Goal: Task Accomplishment & Management: Use online tool/utility

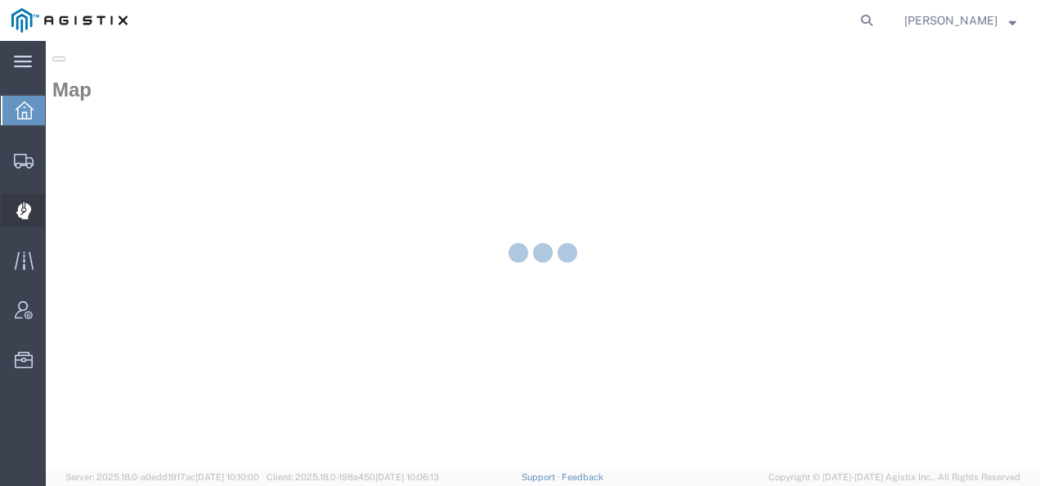
click at [26, 200] on div at bounding box center [24, 210] width 46 height 33
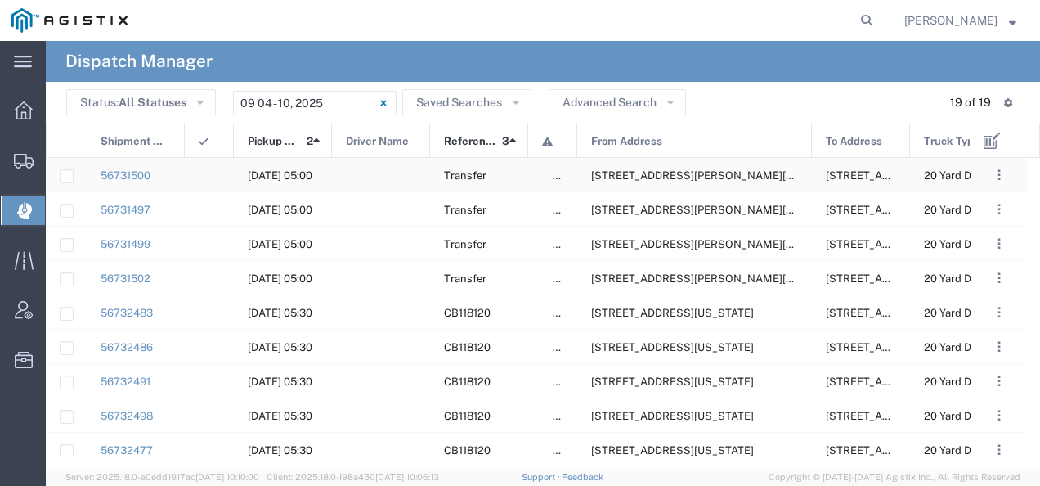
click at [690, 174] on span "6402 Santa Teresa Blvd, San Jose, California, 95119, United States" at bounding box center [716, 175] width 251 height 12
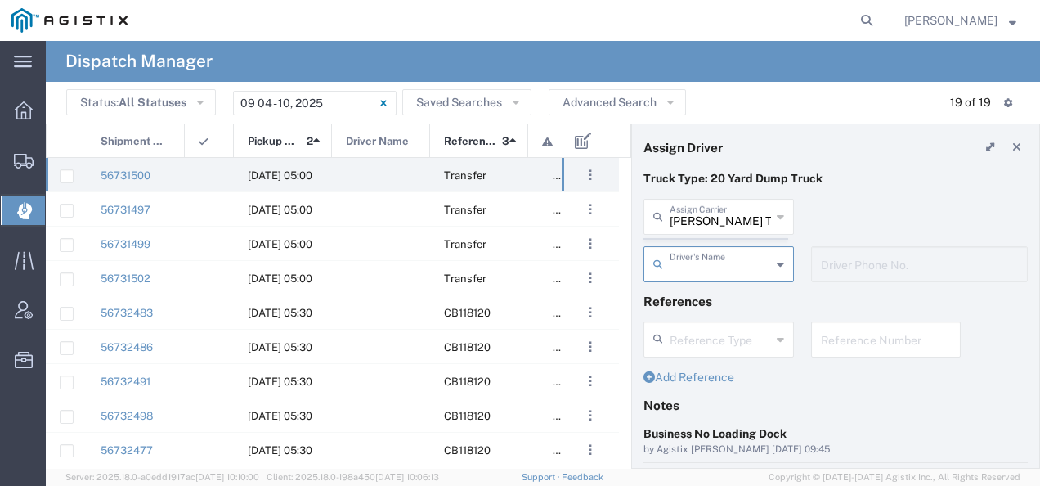
click at [692, 221] on agx-dispatcher-assign-widget "Bradley Tanks Inc Assign Carrier Bradley Tanks Inc AC Transportation ACE Trucki…" at bounding box center [835, 246] width 384 height 95
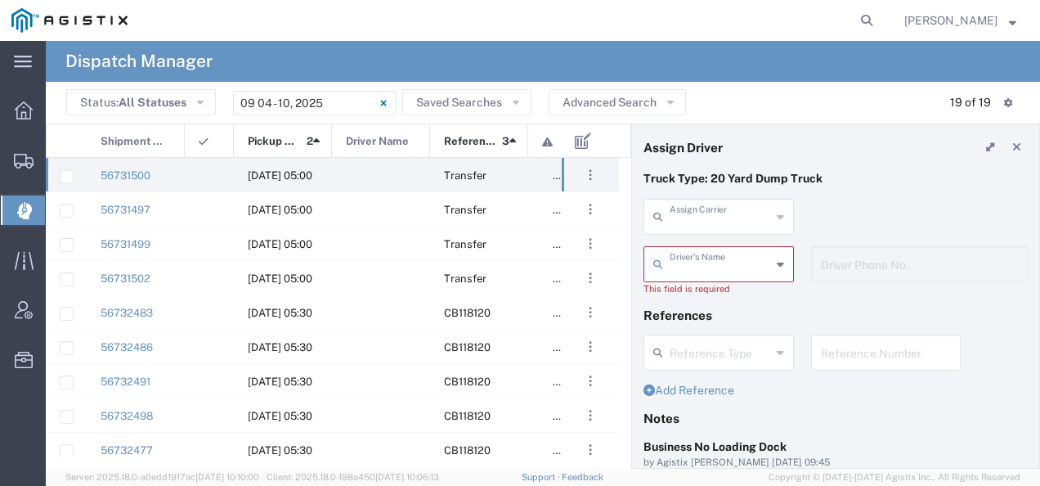
click at [692, 221] on input "text" at bounding box center [719, 215] width 101 height 29
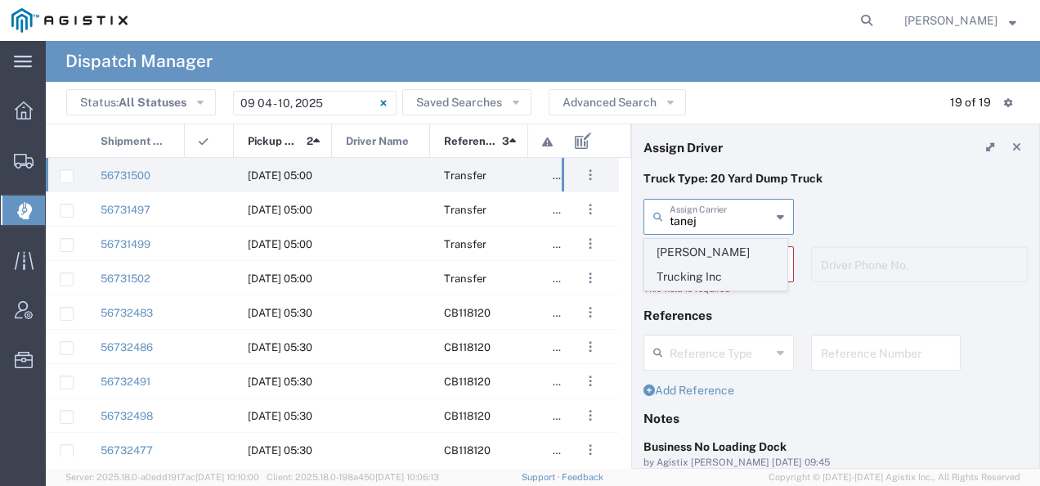
click at [684, 244] on span "Taneja Trucking Inc" at bounding box center [715, 264] width 141 height 51
type input "Taneja Trucking Inc"
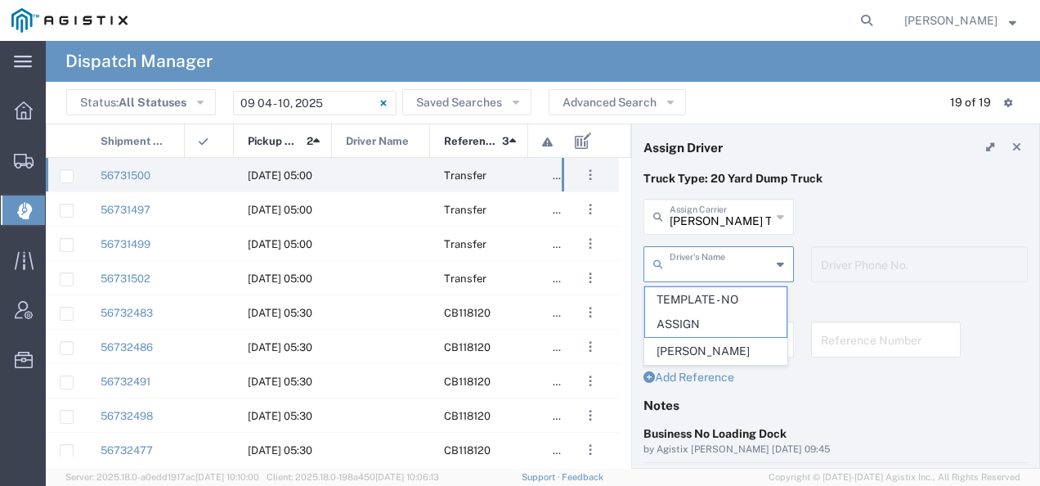
click at [677, 260] on input "text" at bounding box center [719, 262] width 101 height 29
drag, startPoint x: 677, startPoint y: 260, endPoint x: 678, endPoint y: 347, distance: 87.5
click at [678, 282] on agx-dropdown-input "Driver's Name TEMPLATE - NO ASSIGN Varun Taneja" at bounding box center [718, 264] width 150 height 36
click at [767, 351] on span "Varun Taneja" at bounding box center [715, 350] width 141 height 25
type input "Varun Taneja"
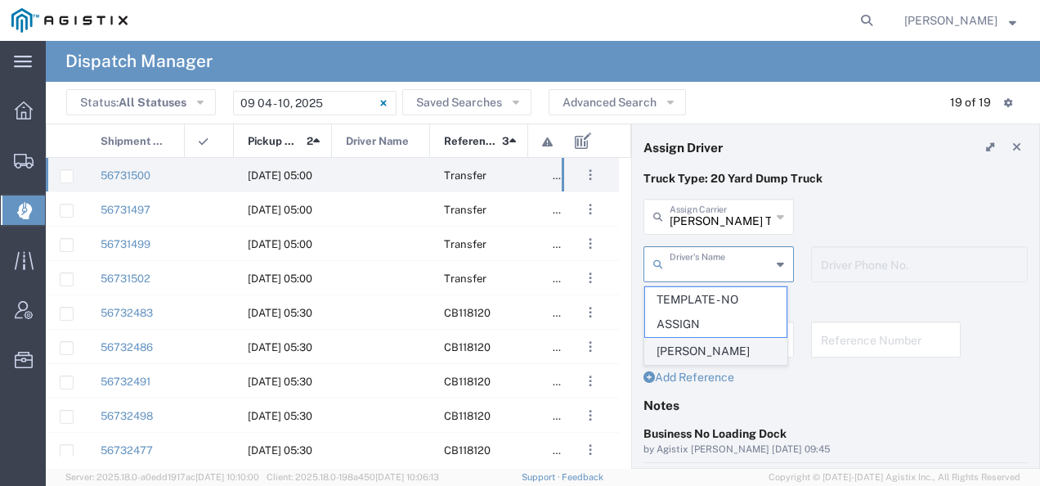
type input "408-744-2057"
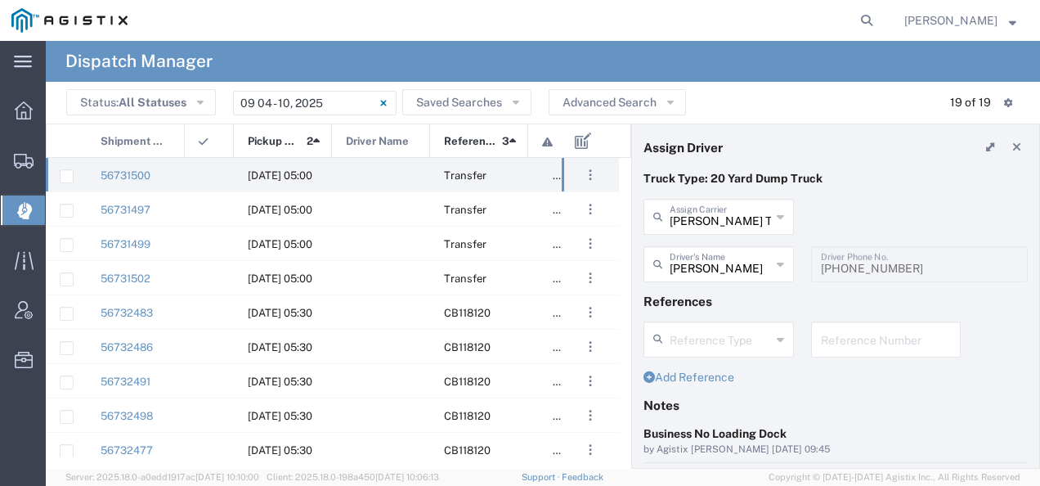
scroll to position [163, 0]
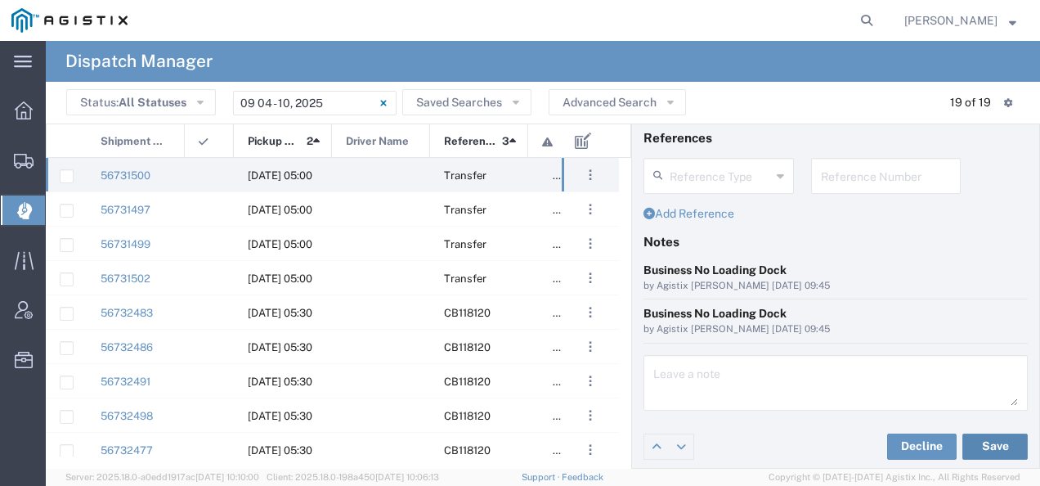
click at [978, 439] on button "Save" at bounding box center [994, 446] width 65 height 26
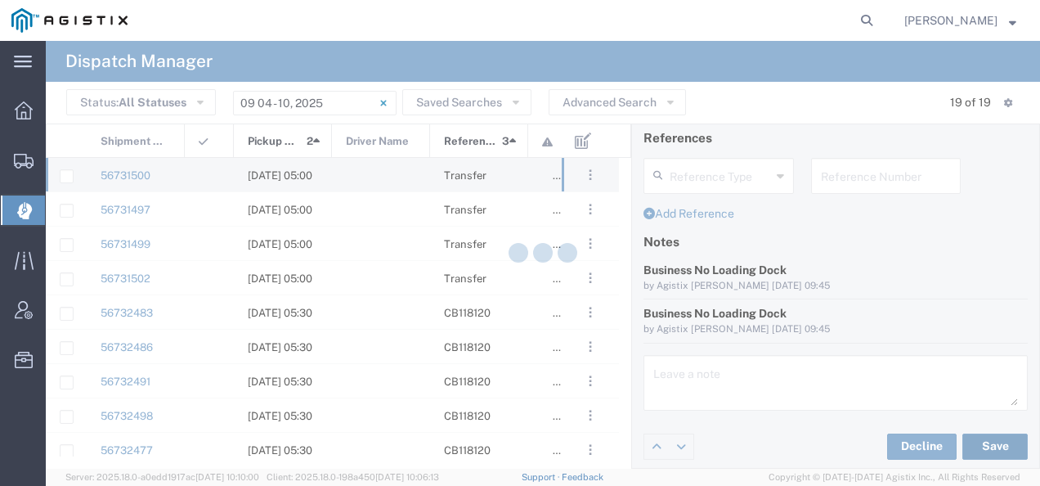
type input "Varun Taneja"
type input "Taneja Trucking Inc"
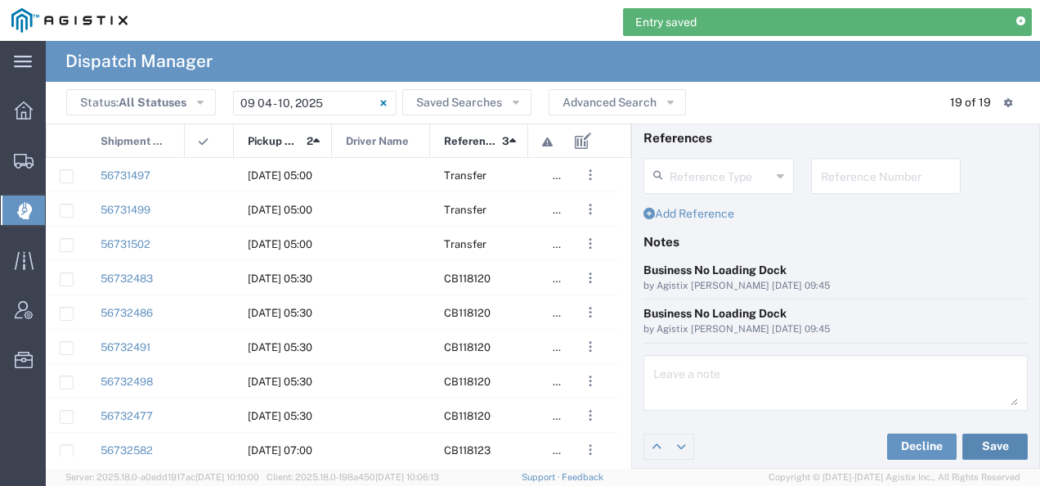
scroll to position [0, 0]
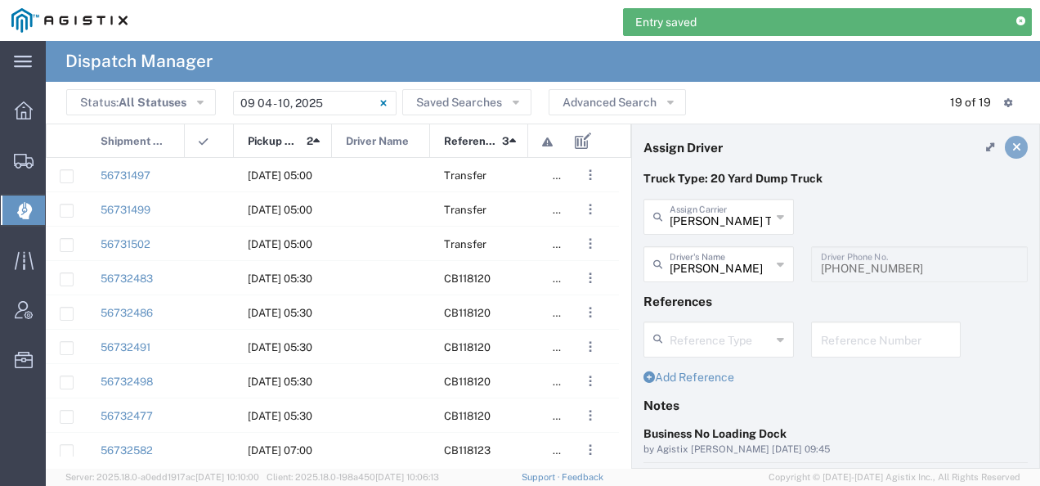
click at [1012, 151] on icon at bounding box center [1016, 146] width 9 height 11
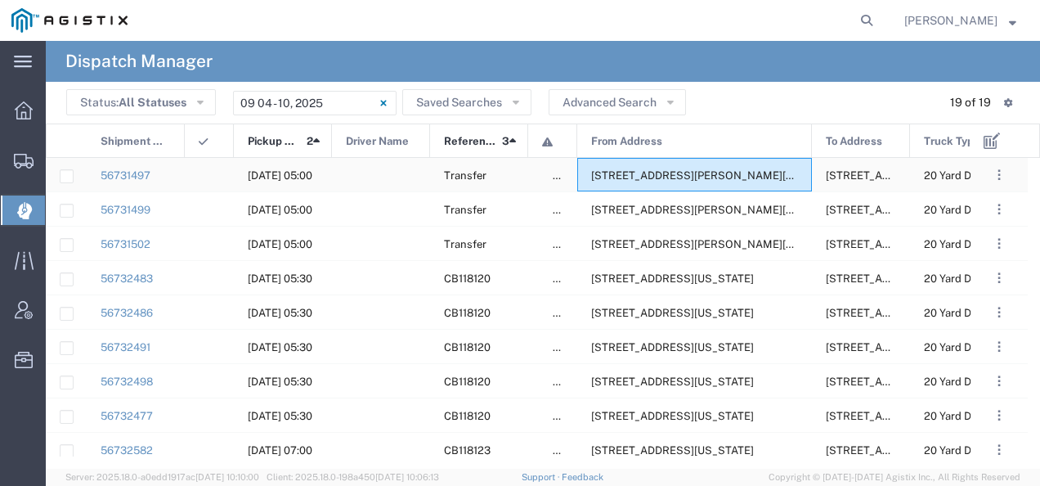
click at [713, 165] on div "6402 Santa Teresa Blvd, San Jose, California, 95119, United States" at bounding box center [694, 175] width 235 height 34
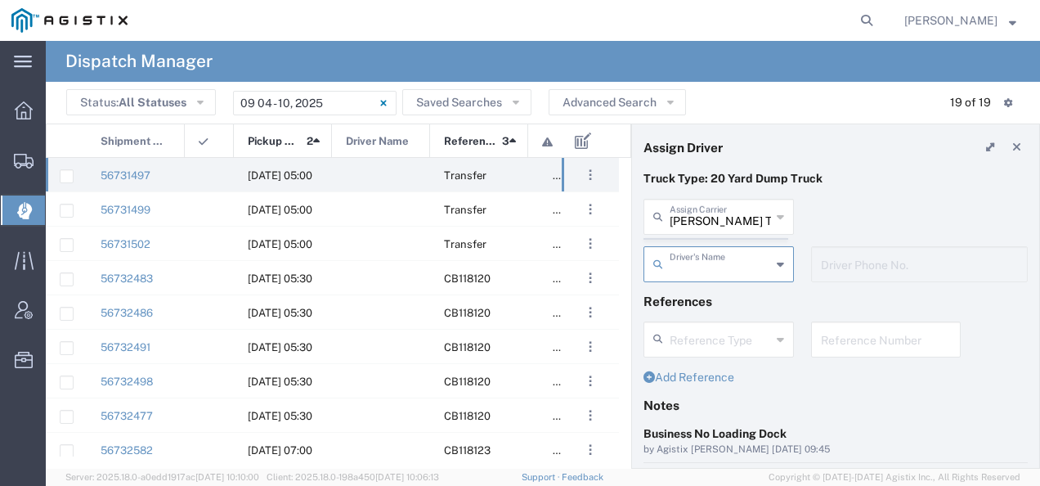
click at [689, 221] on agx-dispatcher-assign-widget "Bradley Tanks Inc Assign Carrier Bradley Tanks Inc AC Transportation ACE Trucki…" at bounding box center [835, 246] width 384 height 95
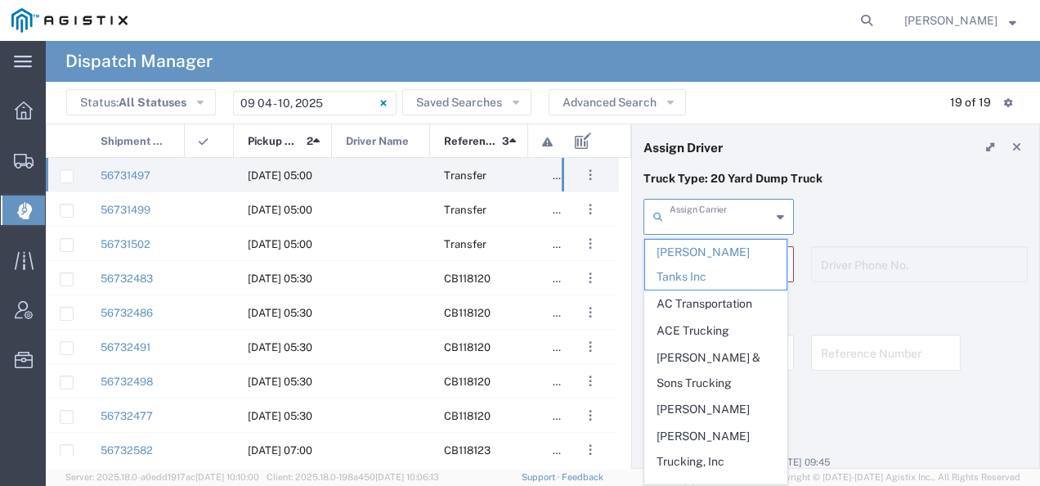
click at [689, 221] on input "text" at bounding box center [719, 215] width 101 height 29
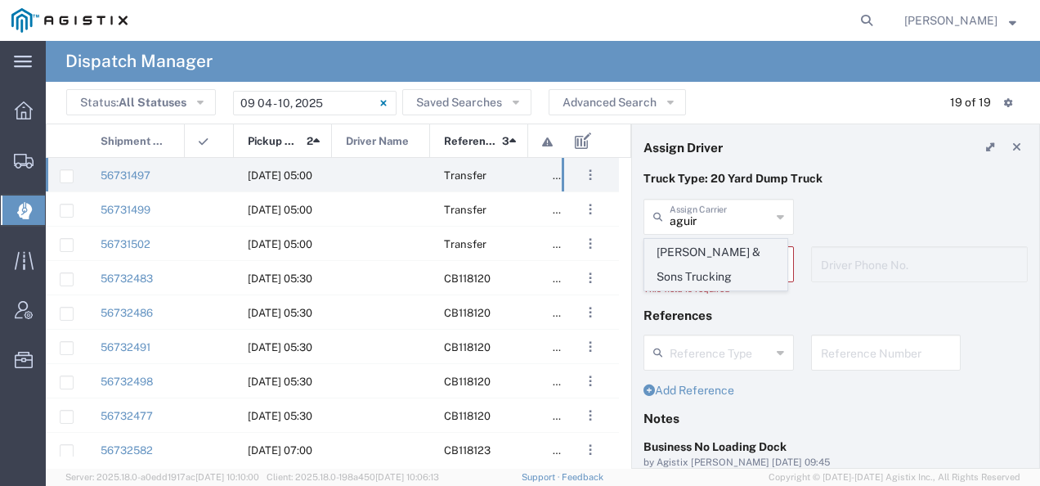
click at [683, 251] on span "Aguirre & Sons Trucking" at bounding box center [715, 264] width 141 height 51
type input "Aguirre & Sons Trucking"
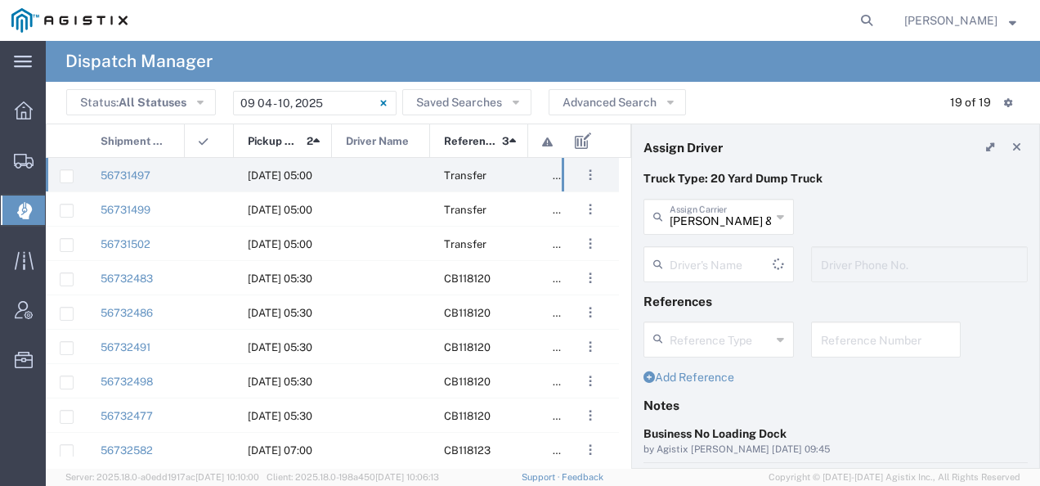
click at [680, 257] on input "text" at bounding box center [720, 262] width 103 height 29
click at [671, 301] on span "Leonel Armenta" at bounding box center [715, 299] width 141 height 25
type input "Leonel Armenta"
type input "9093499772"
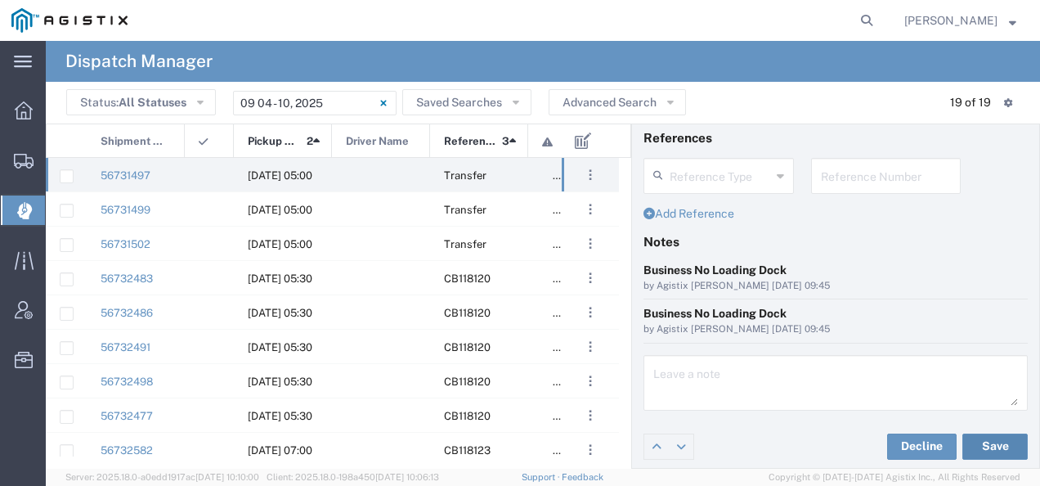
click at [979, 448] on button "Save" at bounding box center [994, 446] width 65 height 26
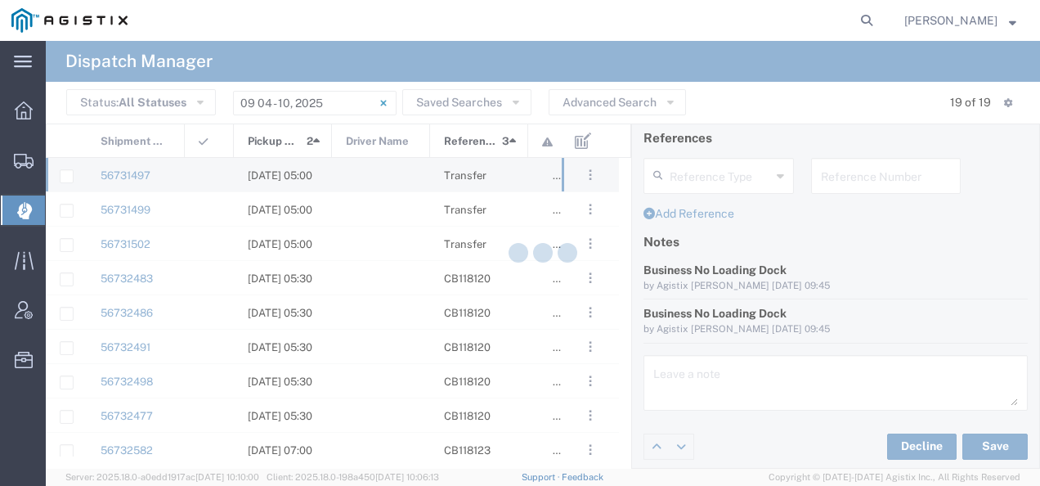
type input "Leonel Armenta"
type input "Aguirre & Sons Trucking"
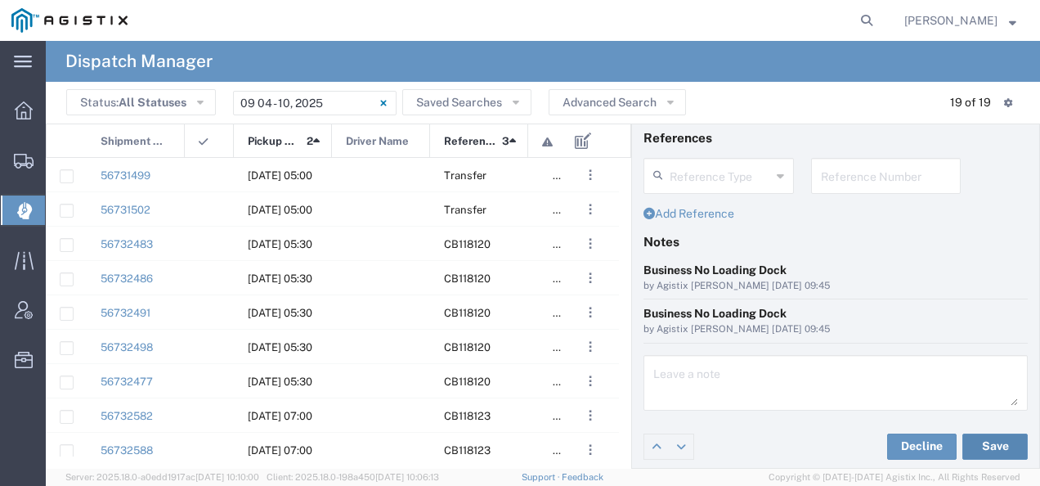
scroll to position [0, 0]
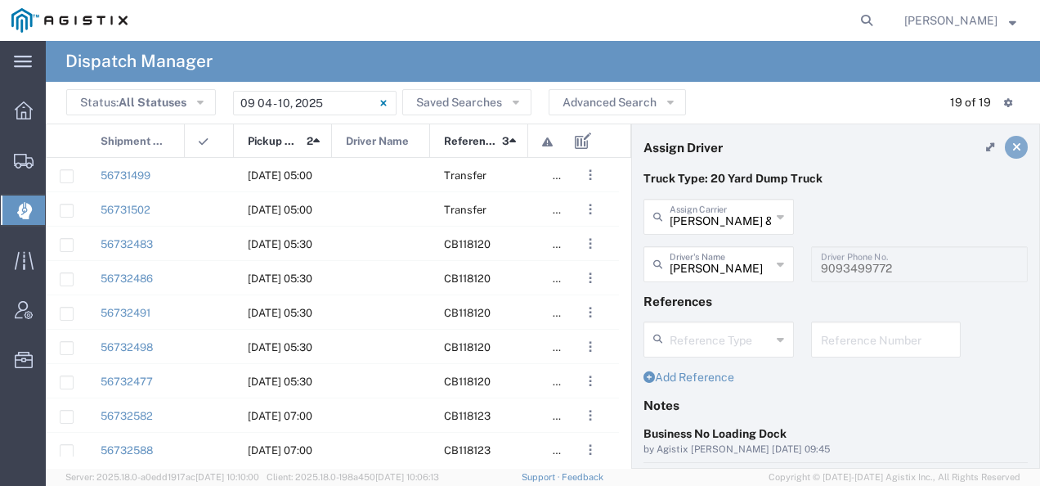
click at [1012, 152] on link at bounding box center [1016, 147] width 23 height 23
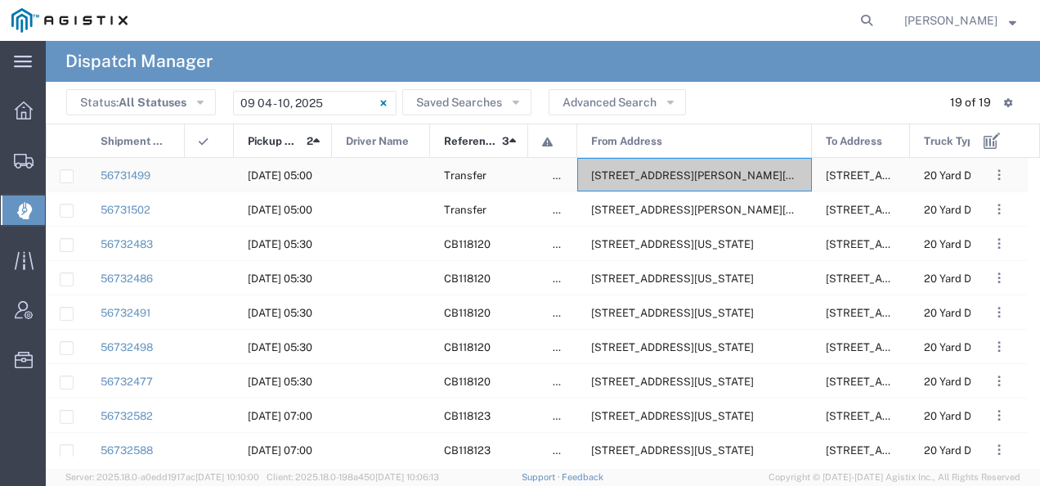
click at [700, 178] on span "6402 Santa Teresa Blvd, San Jose, California, 95119, United States" at bounding box center [716, 175] width 251 height 12
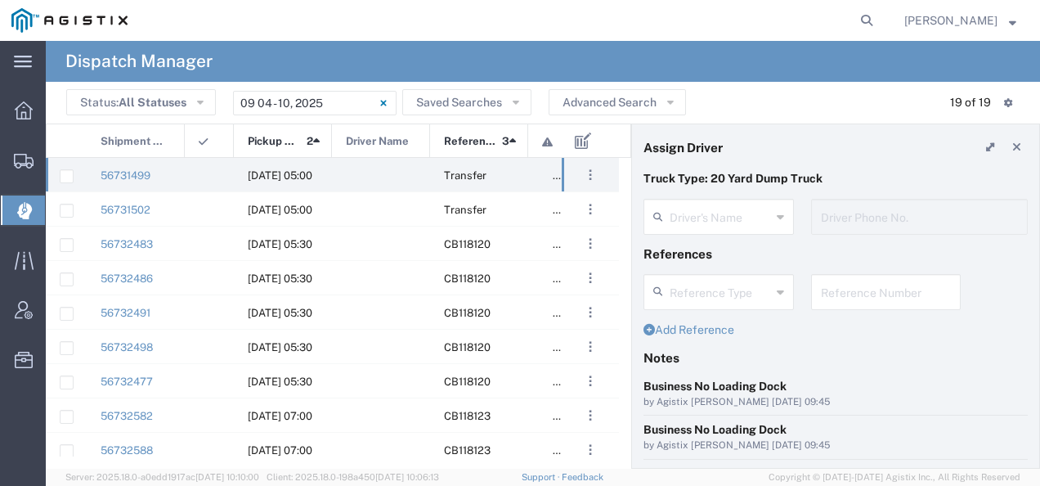
click at [707, 221] on agx-dispatcher-assign-widget "Driver's Name Driver Phone No." at bounding box center [835, 222] width 384 height 47
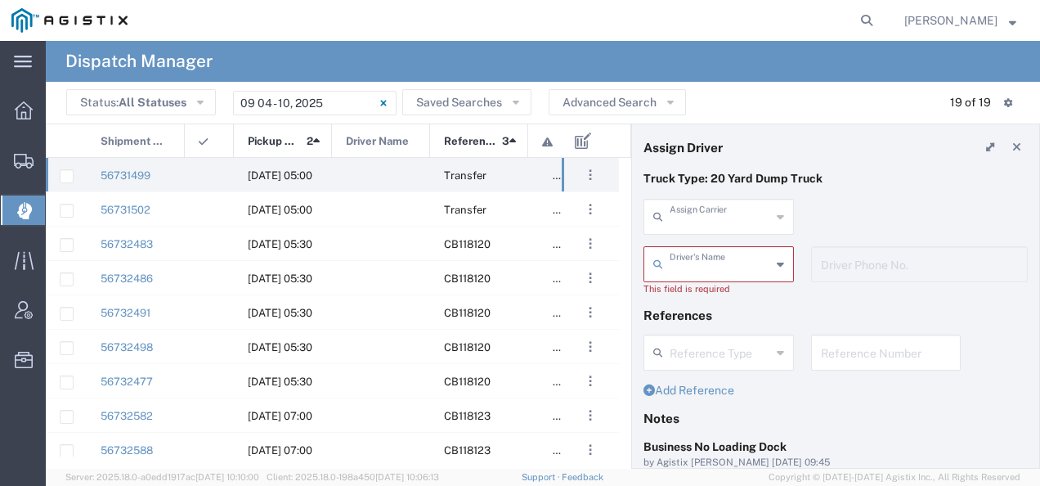
click at [709, 226] on input "text" at bounding box center [719, 215] width 101 height 29
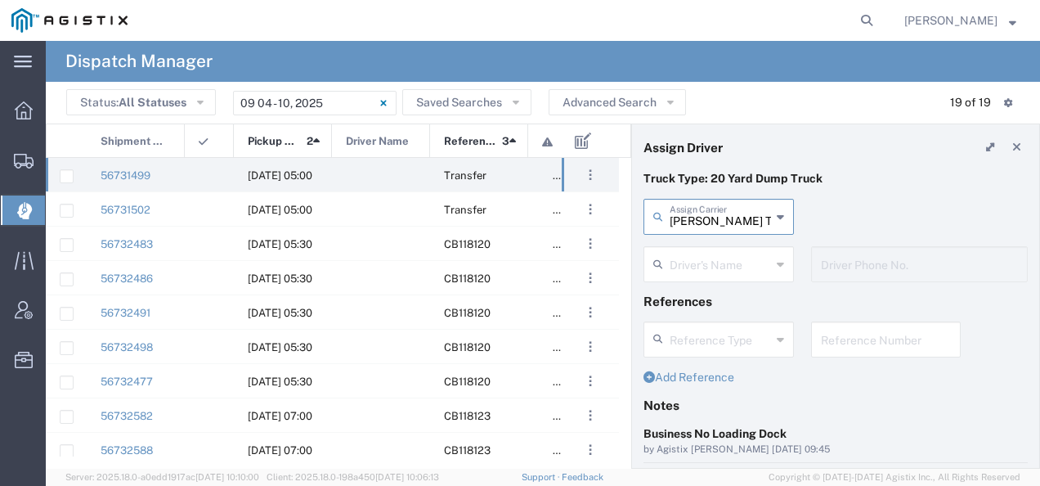
type input "Millan Trucking"
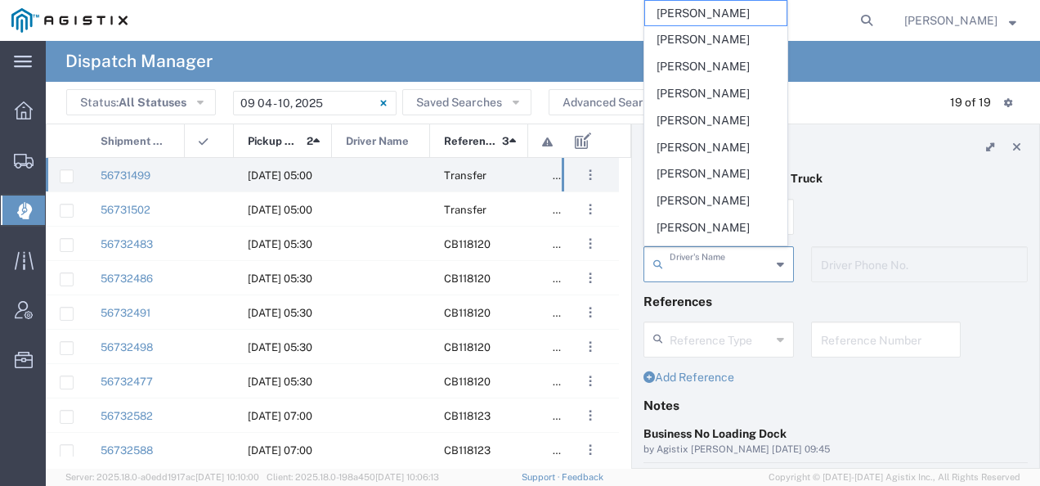
click at [685, 266] on input "text" at bounding box center [719, 262] width 101 height 29
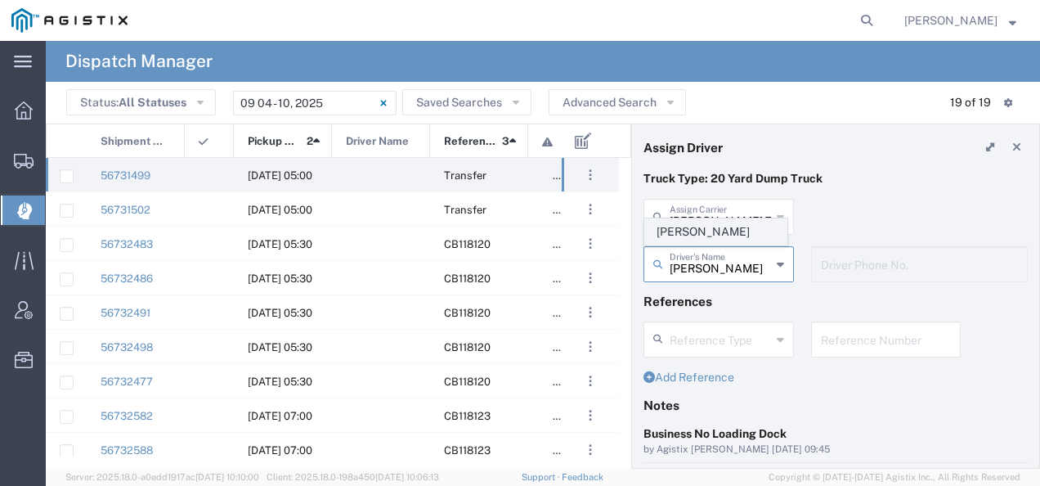
click at [678, 230] on span "Gabriel Huante" at bounding box center [715, 231] width 141 height 25
type input "Gabriel Huante"
type input "8312884954"
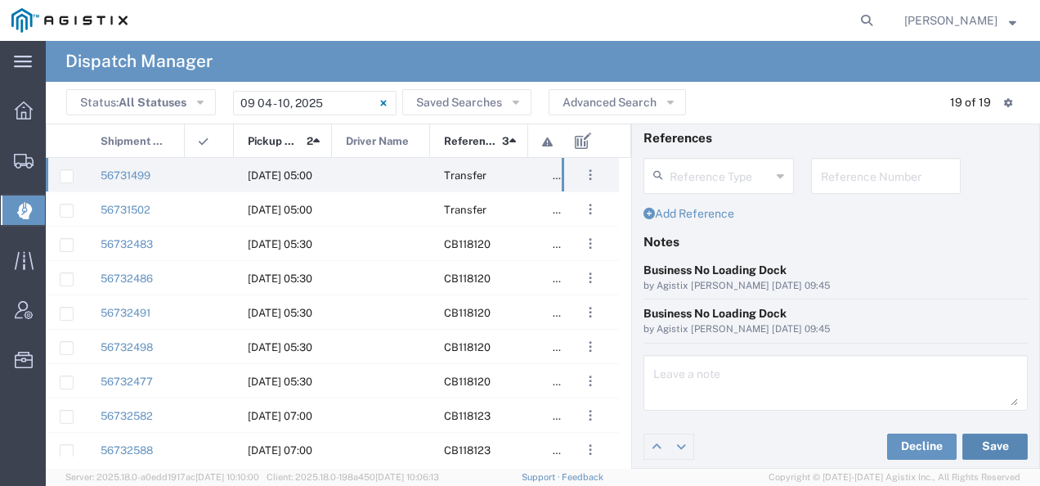
click at [992, 435] on button "Save" at bounding box center [994, 446] width 65 height 26
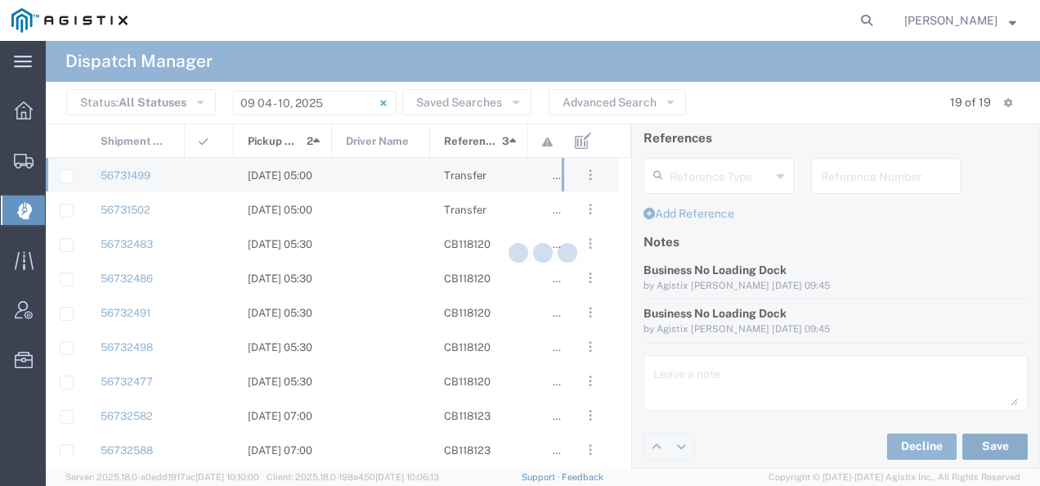
type input "Gabriel Huante"
type input "Millan Trucking"
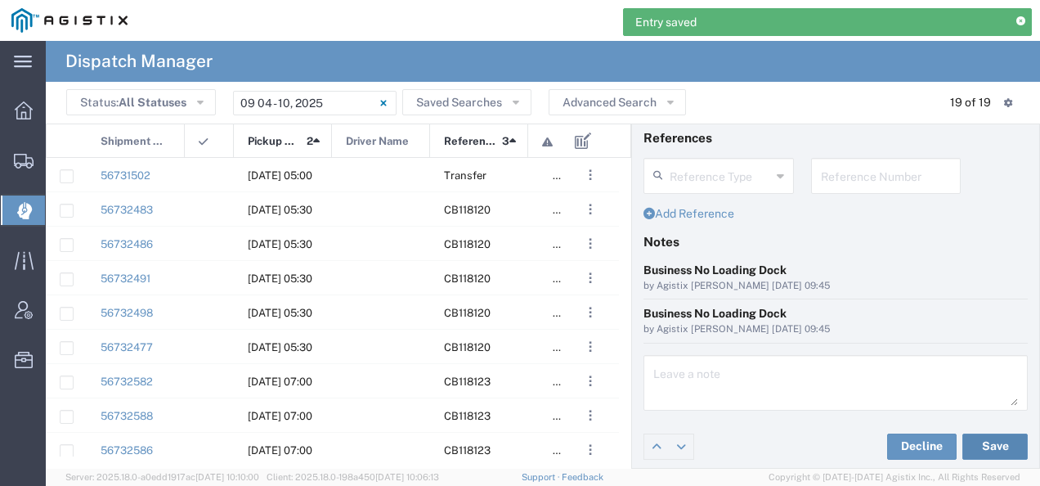
scroll to position [4, 0]
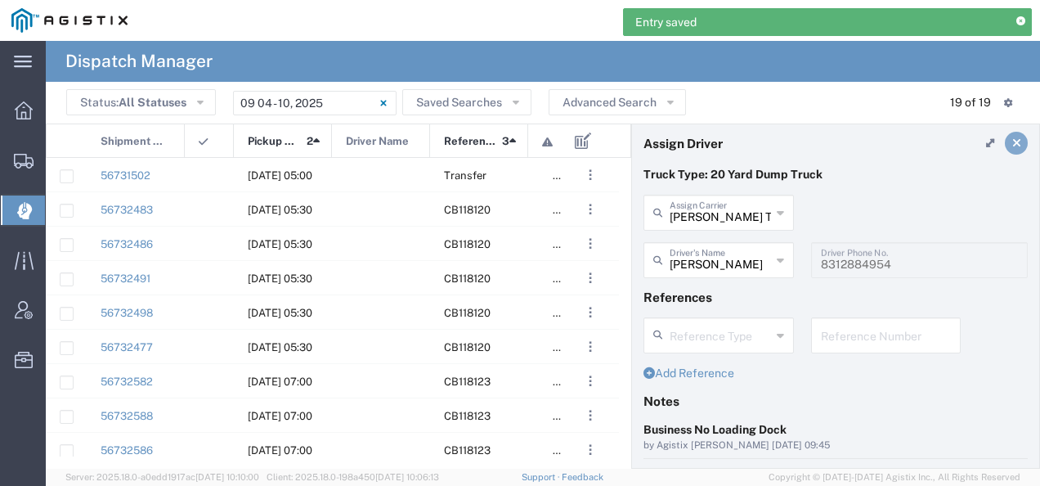
click at [1012, 147] on icon at bounding box center [1016, 142] width 9 height 11
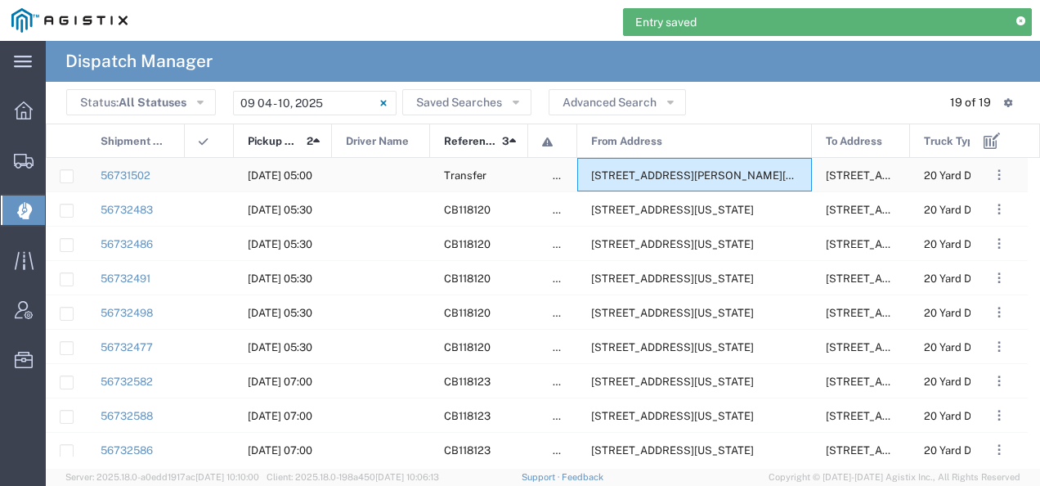
click at [710, 164] on div "6402 Santa Teresa Blvd, San Jose, California, 95119, United States" at bounding box center [694, 175] width 235 height 34
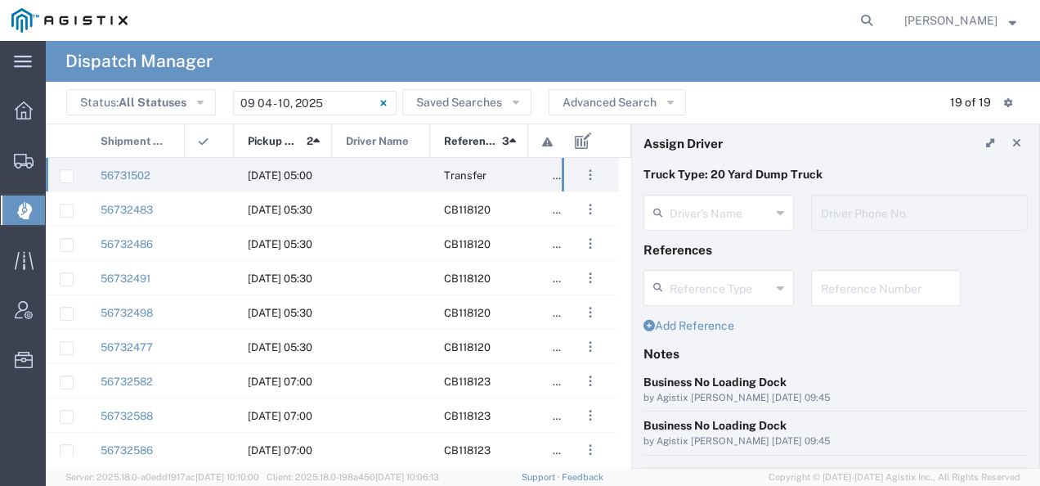
click at [706, 211] on agx-dispatcher-assign-widget "Driver's Name Driver Phone No." at bounding box center [835, 218] width 384 height 47
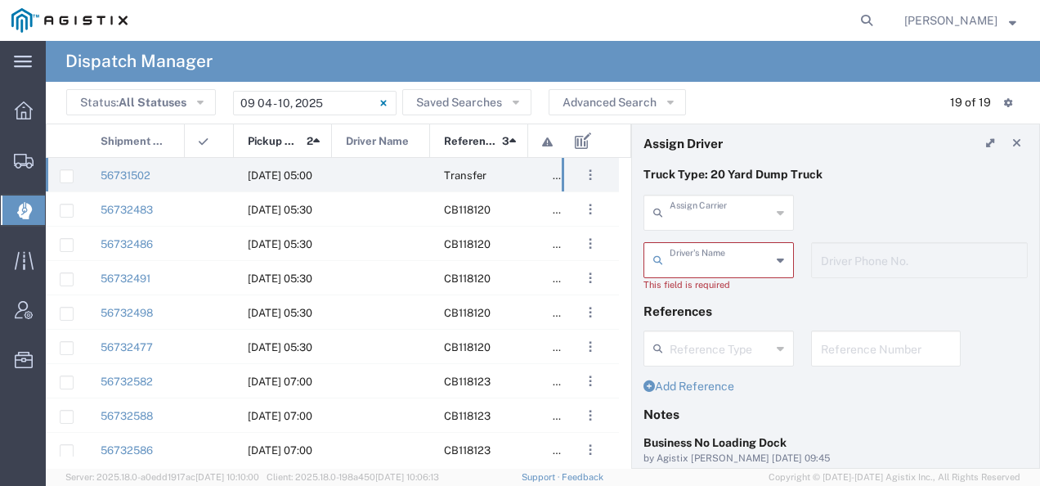
click at [706, 211] on input "text" at bounding box center [719, 211] width 101 height 29
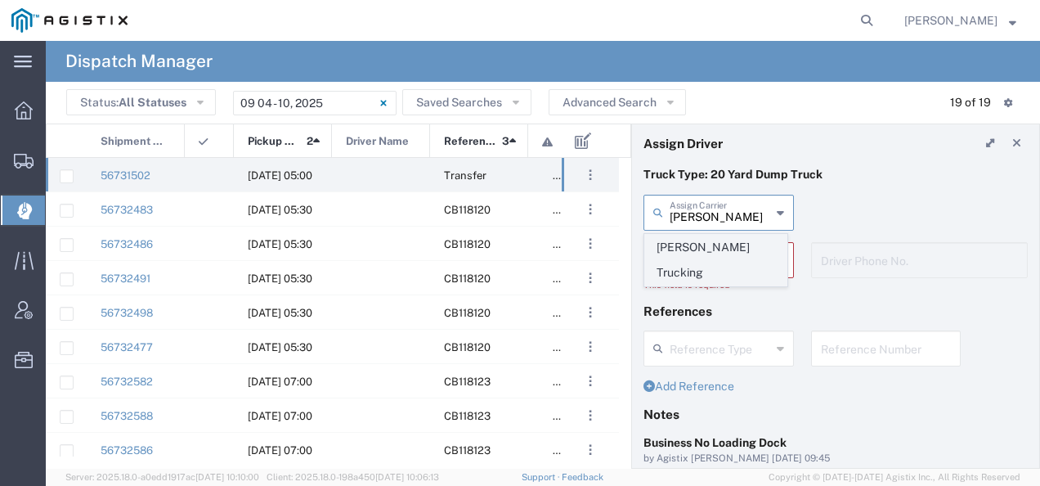
click at [688, 244] on span "Millan Trucking" at bounding box center [715, 260] width 141 height 51
type input "Millan Trucking"
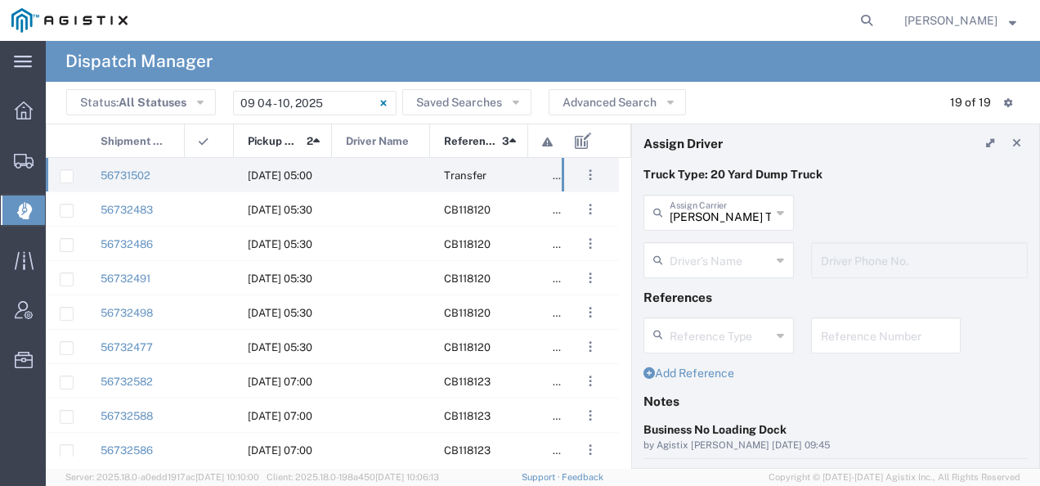
click at [675, 258] on input "text" at bounding box center [719, 258] width 101 height 29
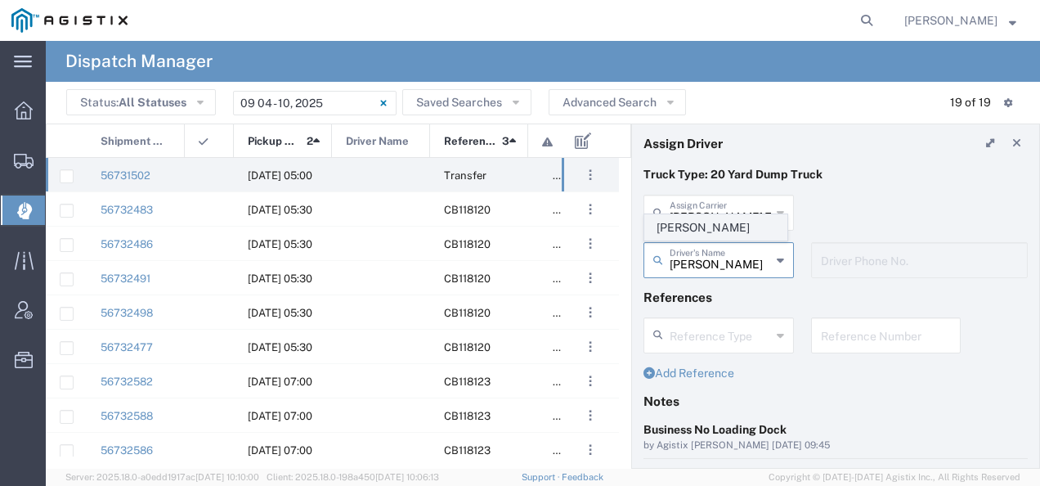
click at [673, 227] on span "Julio Millan" at bounding box center [715, 227] width 141 height 25
type input "Julio Millan"
type input "4085954195"
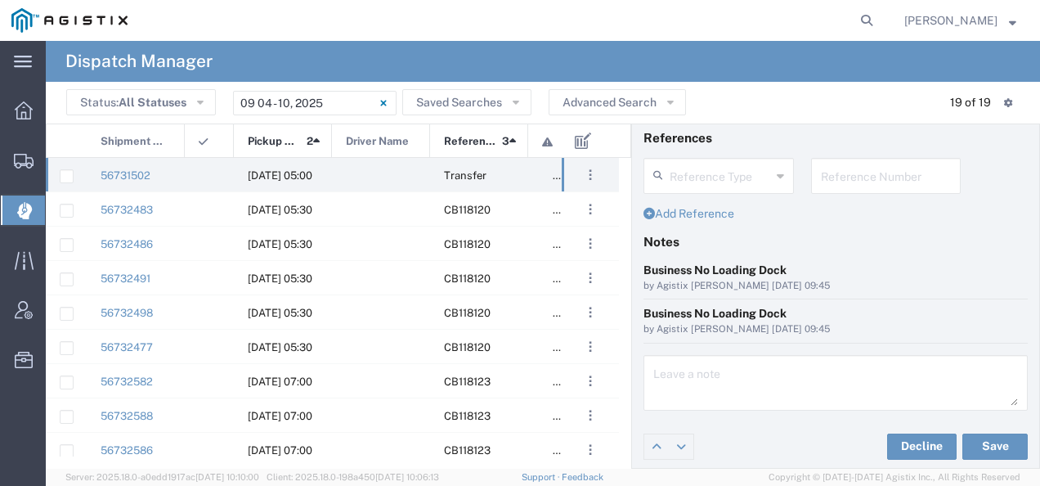
click at [971, 428] on div "Decline Save" at bounding box center [835, 446] width 407 height 49
click at [971, 433] on button "Save" at bounding box center [994, 446] width 65 height 26
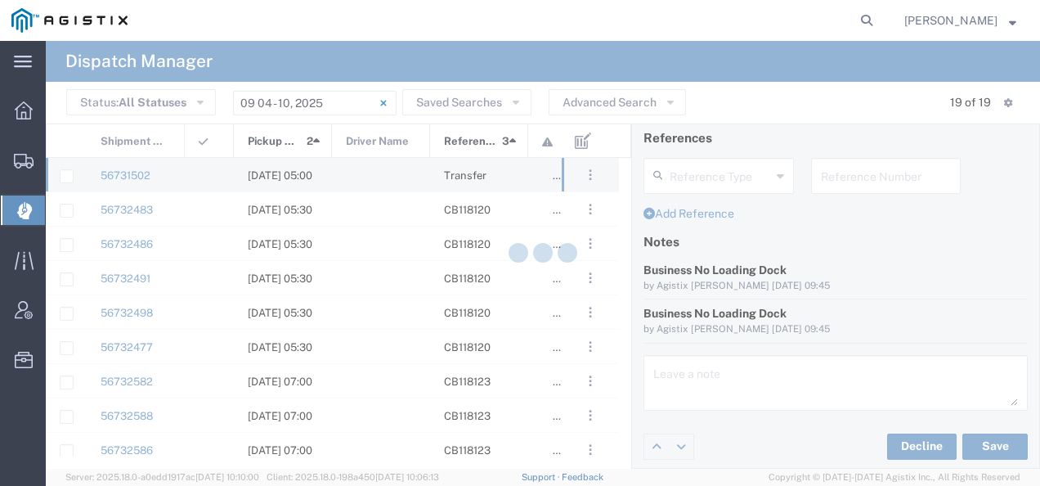
type input "Julio Millan"
type input "Millan Trucking"
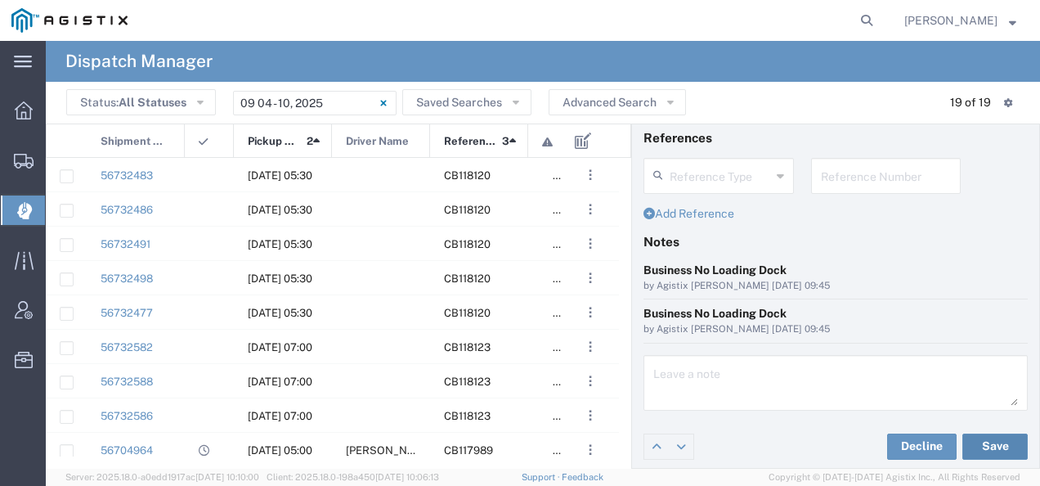
scroll to position [0, 0]
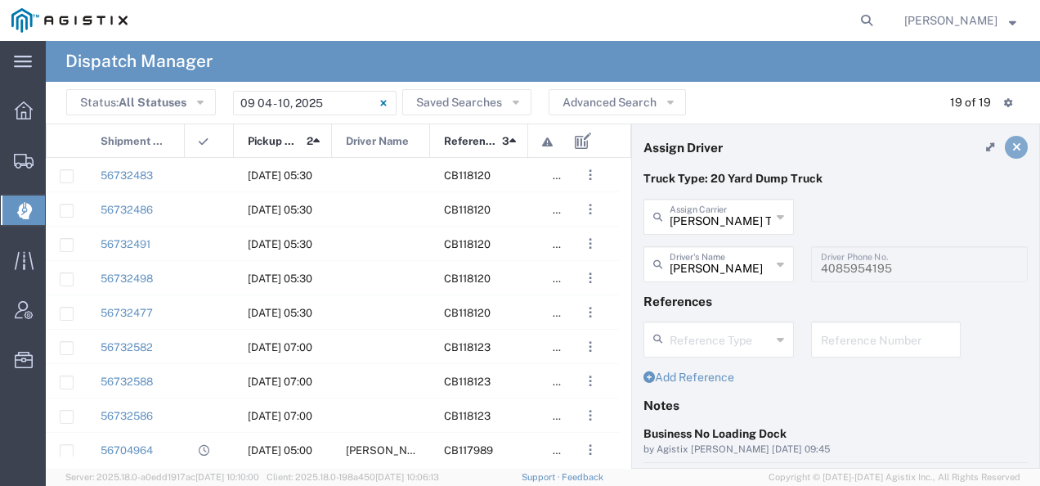
click at [1012, 144] on icon at bounding box center [1016, 146] width 9 height 11
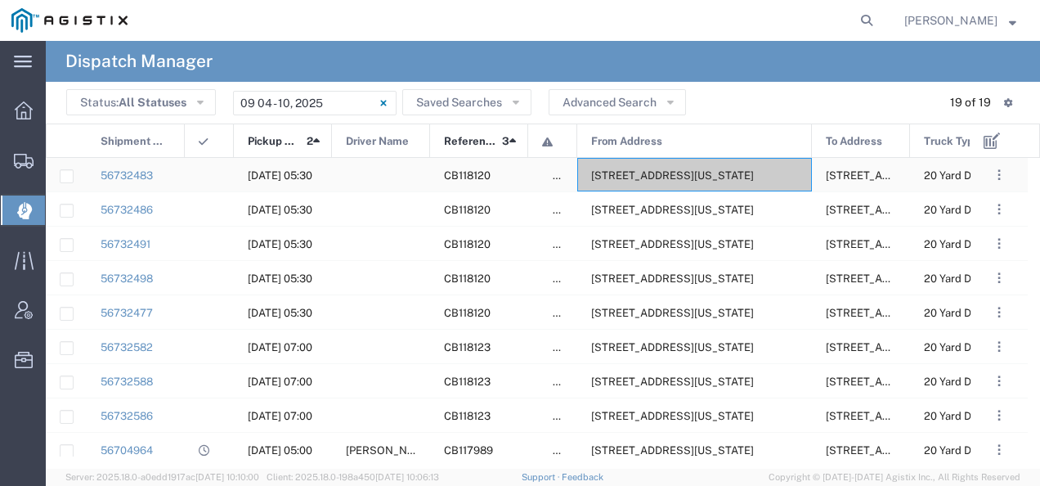
click at [752, 173] on span "2111 Hillcrest Ave, Antioch, California, 94509, United States" at bounding box center [672, 175] width 163 height 12
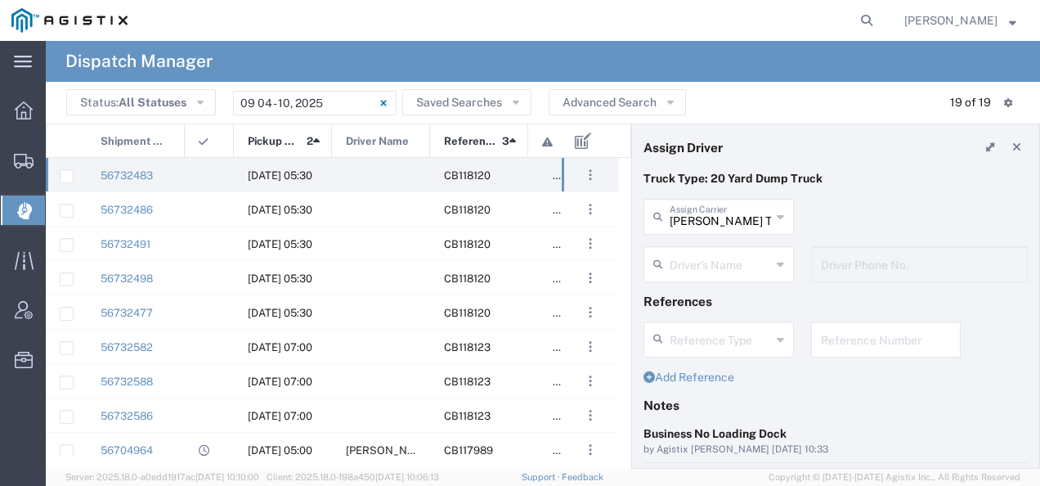
click at [698, 256] on input "text" at bounding box center [719, 262] width 101 height 29
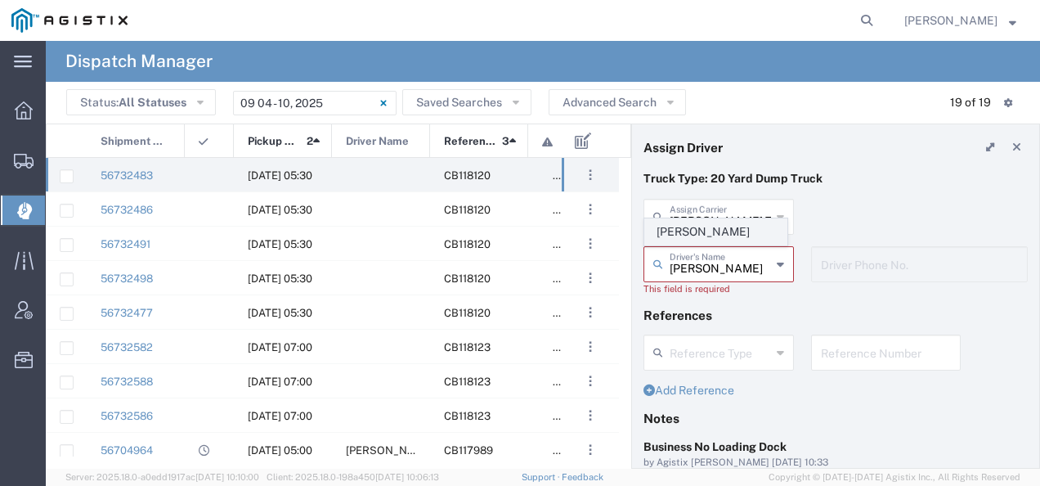
click at [692, 235] on span "Steve Kyles" at bounding box center [715, 231] width 141 height 25
type input "Steve Kyles"
type input "9255182414"
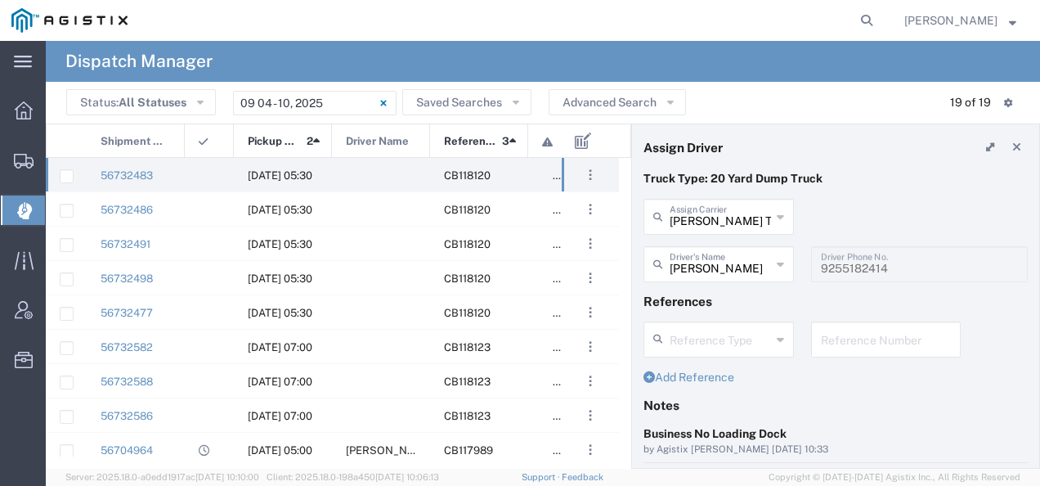
scroll to position [163, 0]
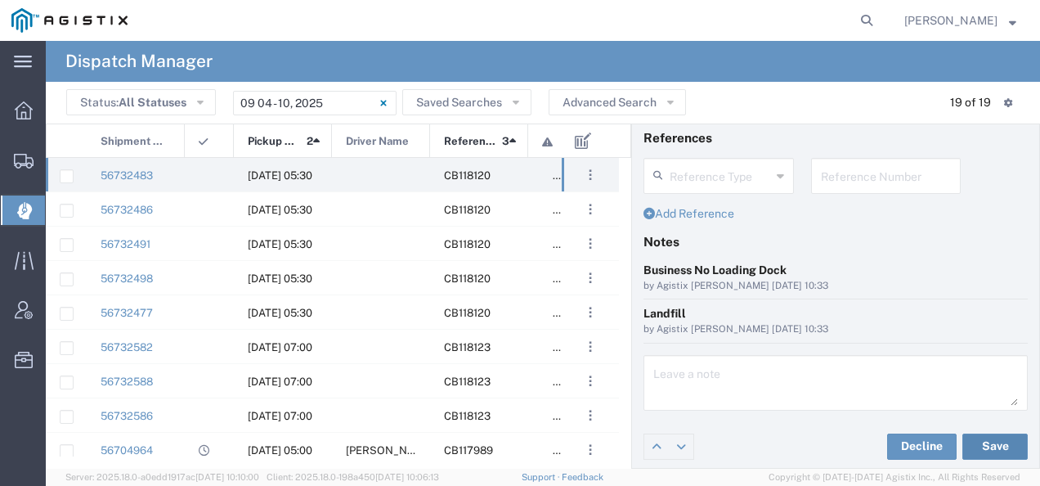
click at [989, 443] on button "Save" at bounding box center [994, 446] width 65 height 26
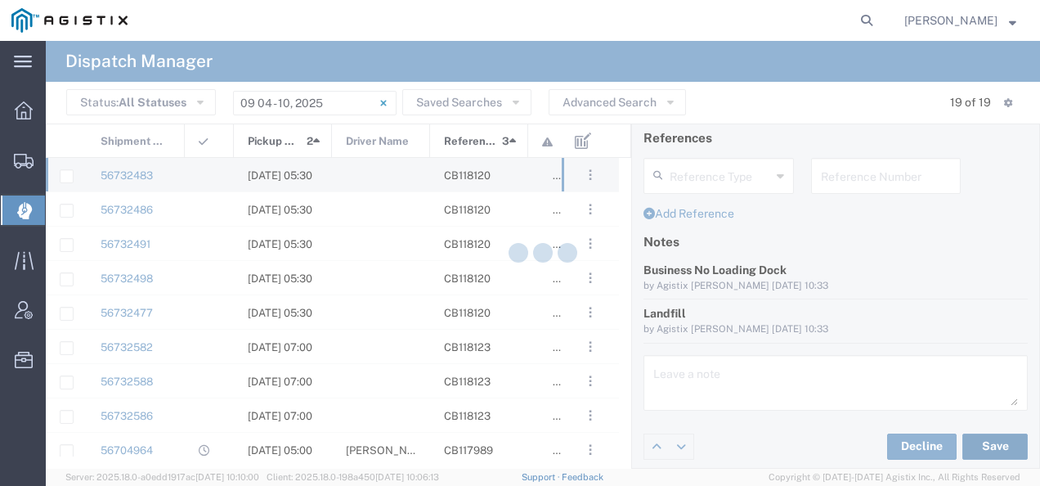
type input "Steve Kyles"
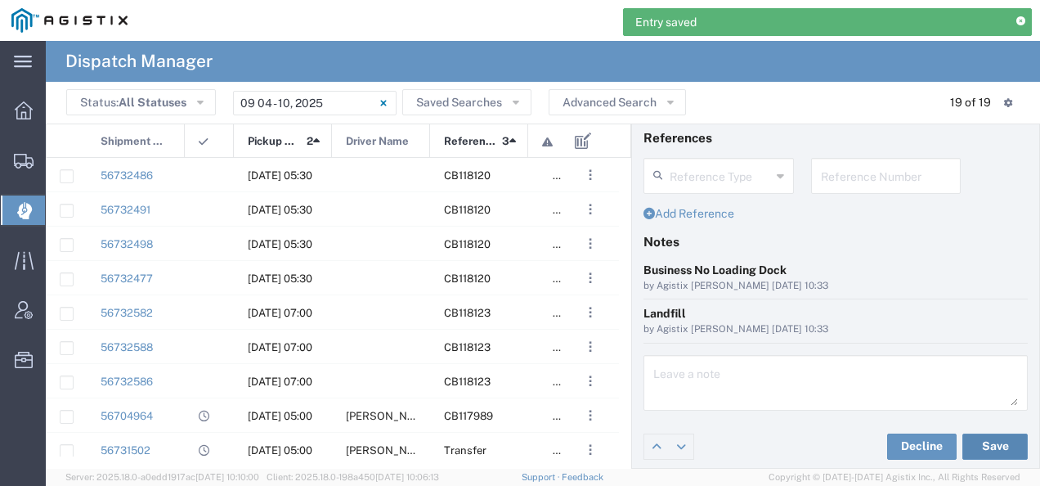
scroll to position [0, 0]
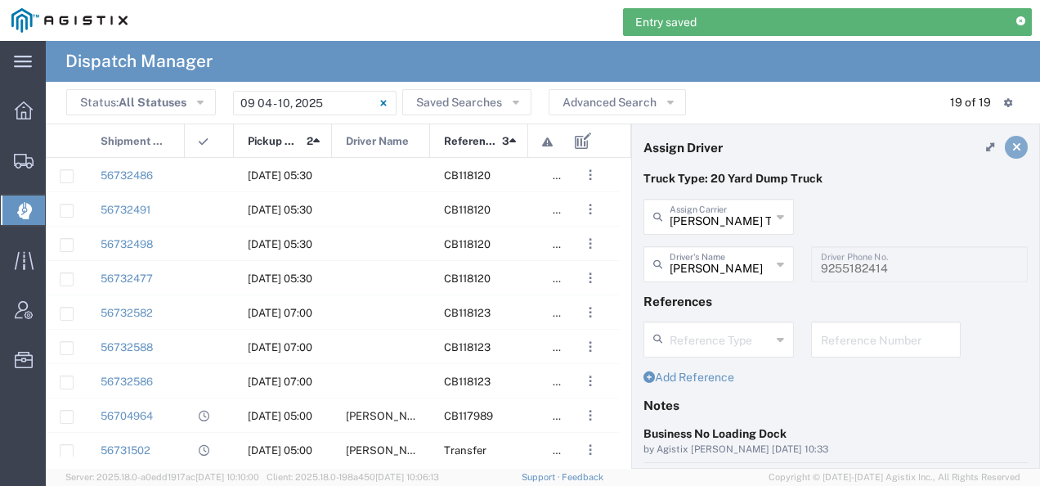
click at [1012, 144] on icon at bounding box center [1016, 146] width 9 height 11
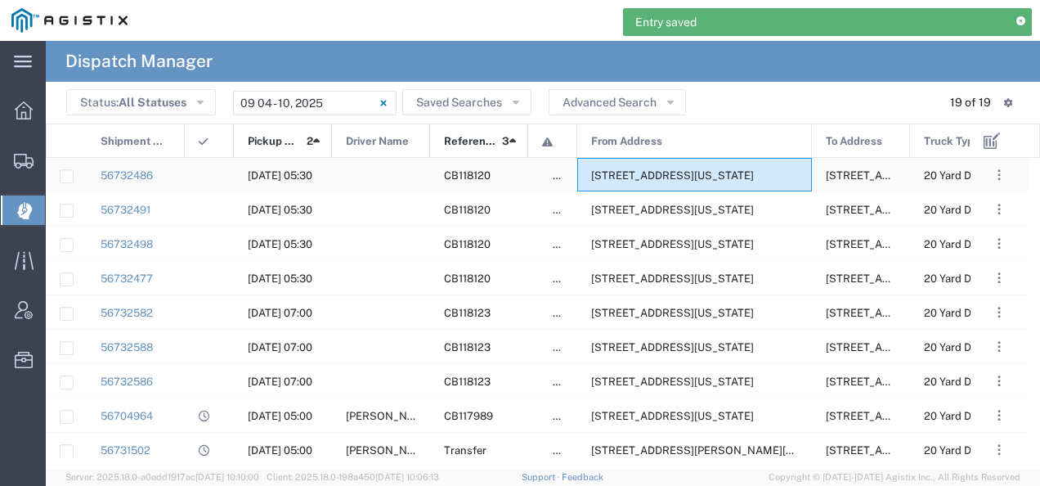
click at [670, 169] on span "2111 Hillcrest Ave, Antioch, California, 94509, United States" at bounding box center [672, 175] width 163 height 12
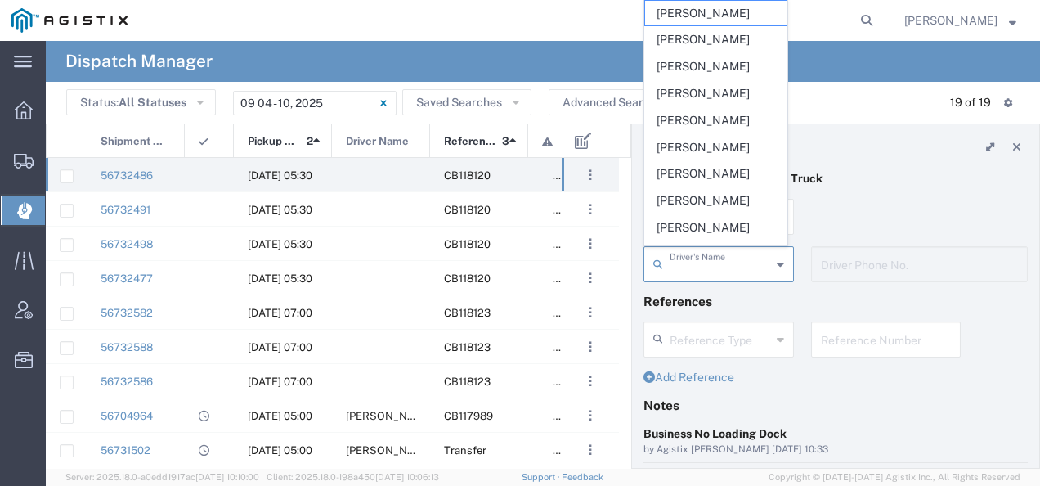
click at [685, 260] on input "text" at bounding box center [719, 262] width 101 height 29
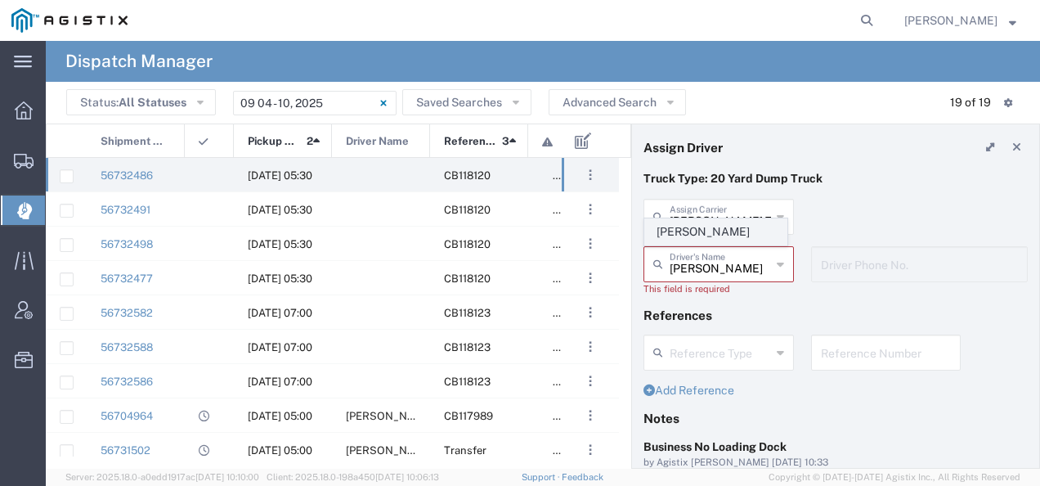
click at [685, 239] on span "Joel Santana" at bounding box center [715, 231] width 141 height 25
type input "Joel Santana"
type input "2097079350"
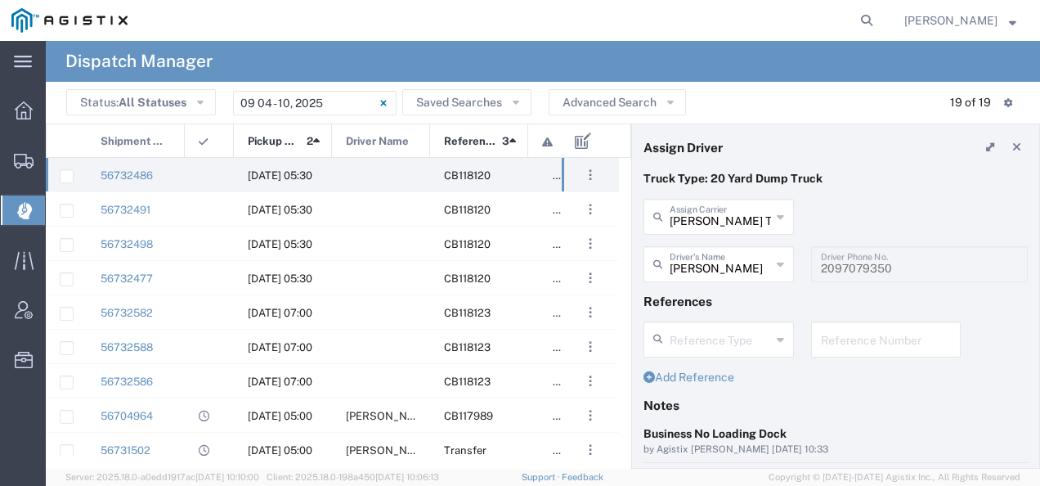
scroll to position [163, 0]
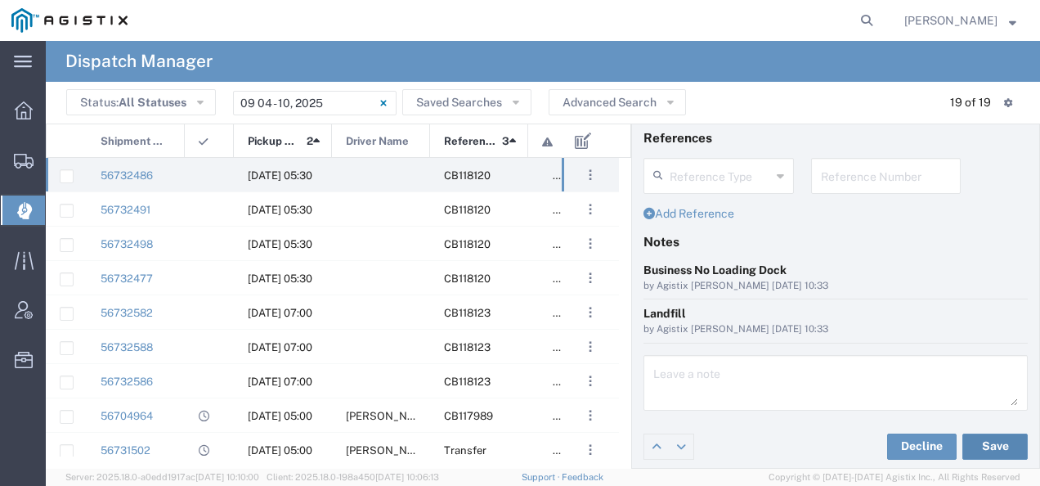
click at [984, 441] on button "Save" at bounding box center [994, 446] width 65 height 26
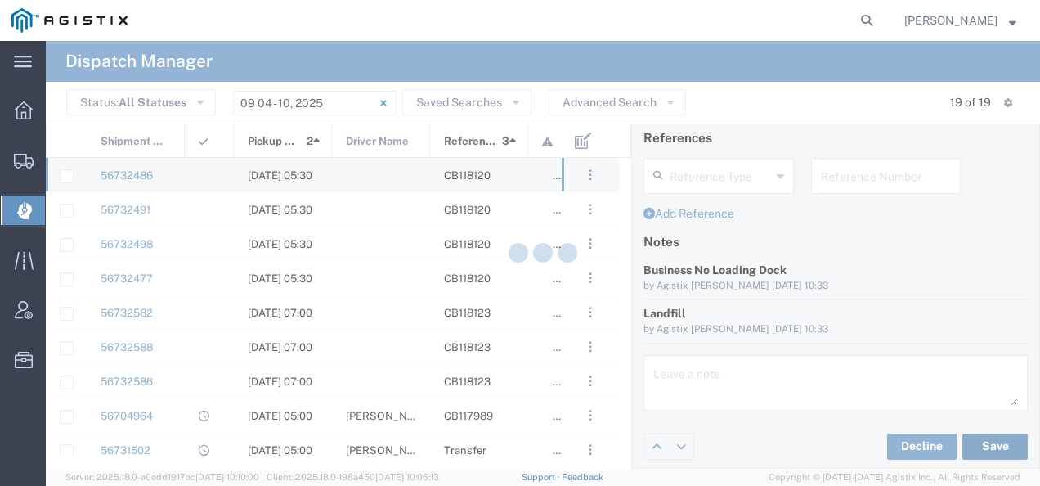
type input "Joel Santana"
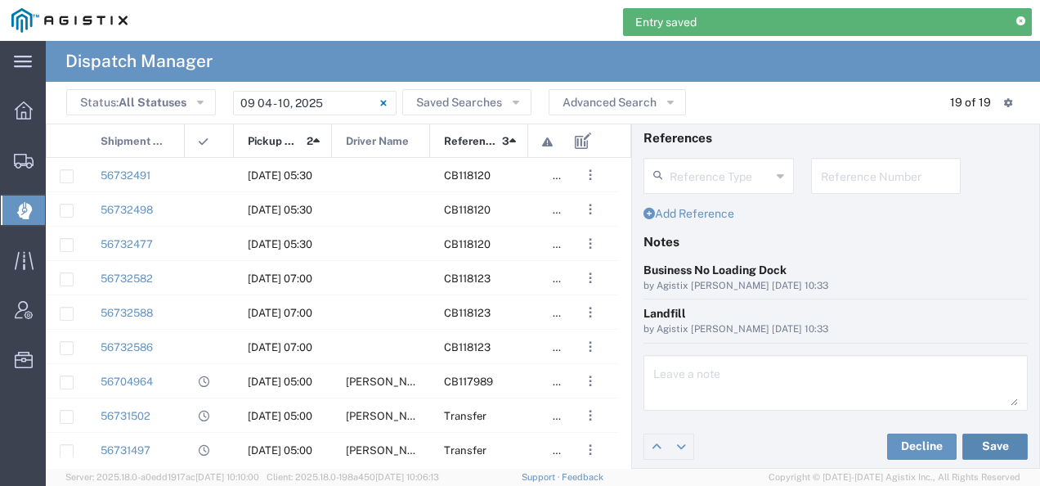
scroll to position [0, 0]
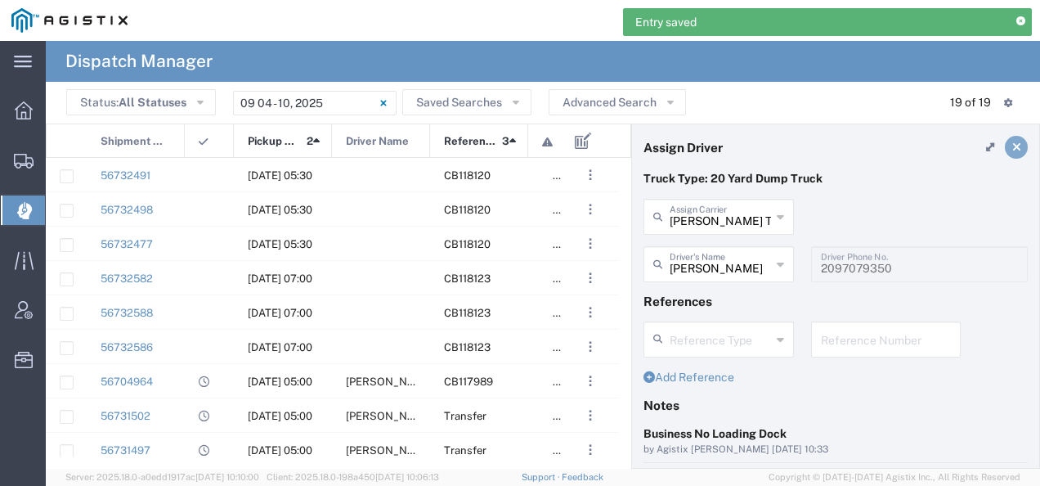
click at [1009, 147] on link at bounding box center [1016, 147] width 23 height 23
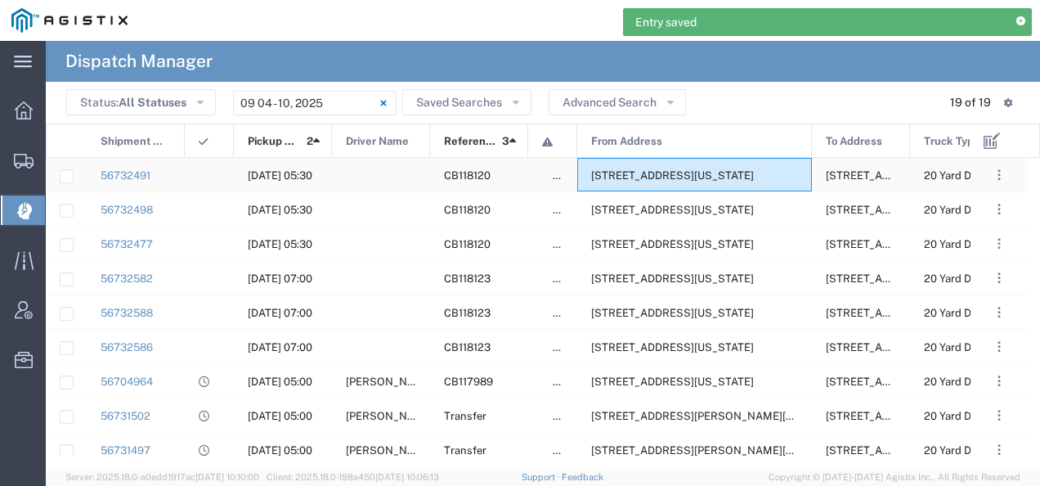
click at [736, 171] on span "2111 Hillcrest Ave, Antioch, California, 94509, United States" at bounding box center [672, 175] width 163 height 12
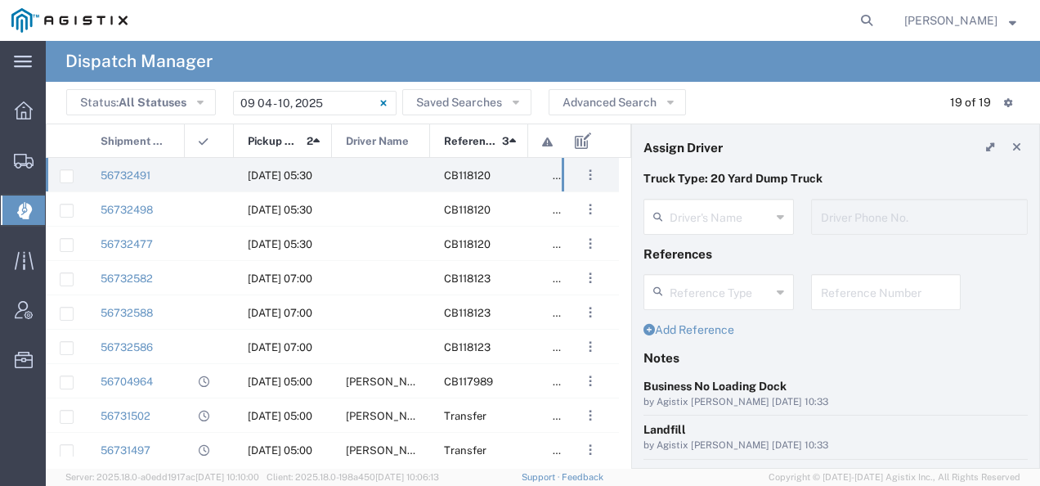
click at [678, 226] on agx-dispatcher-assign-widget "Driver's Name Driver Phone No." at bounding box center [835, 222] width 384 height 47
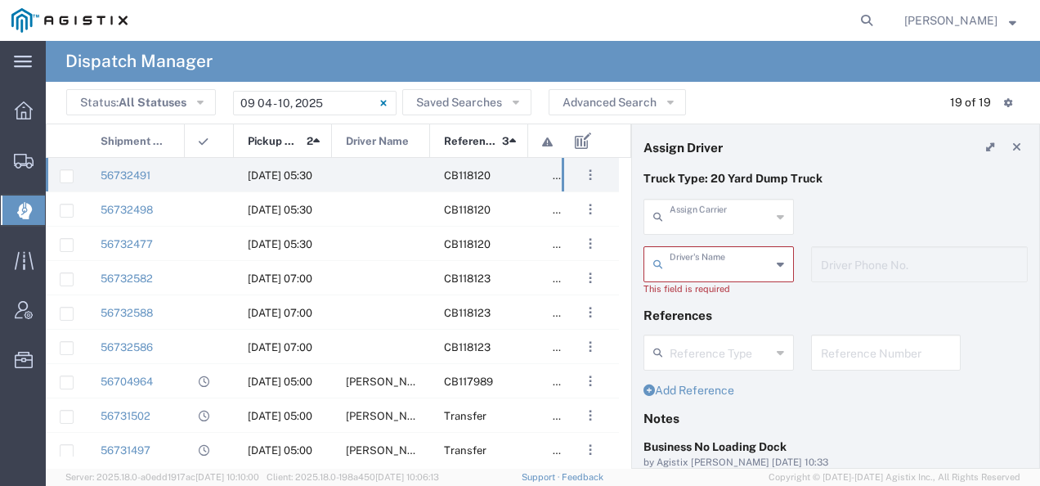
click at [678, 226] on input "text" at bounding box center [719, 215] width 101 height 29
click at [673, 255] on span "Manor Trucking" at bounding box center [715, 251] width 141 height 25
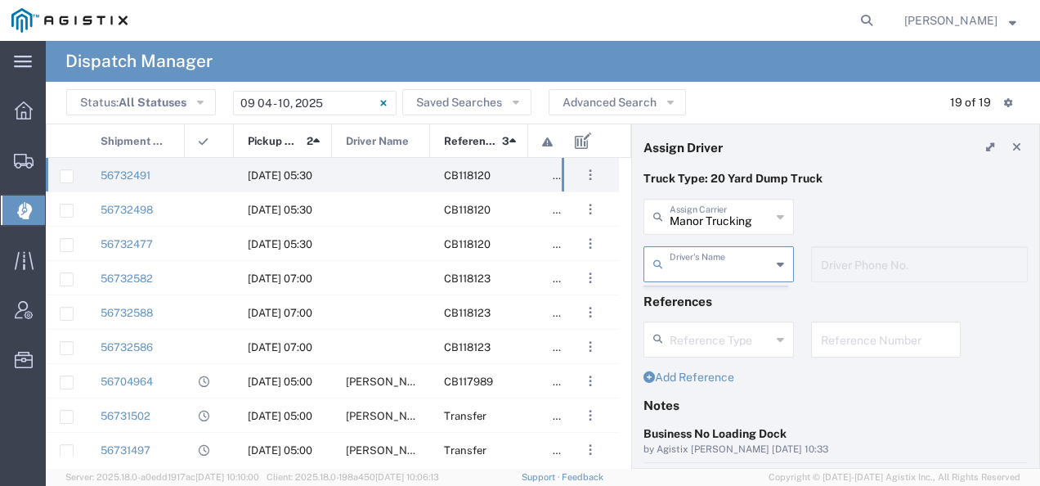
click at [673, 255] on input "text" at bounding box center [719, 262] width 101 height 29
click at [709, 266] on input "text" at bounding box center [719, 262] width 101 height 29
click at [763, 262] on input "text" at bounding box center [719, 262] width 101 height 29
click at [844, 203] on div "Manor Trucking Assign Carrier Manor Trucking" at bounding box center [835, 222] width 401 height 47
click at [759, 263] on input "text" at bounding box center [719, 262] width 101 height 29
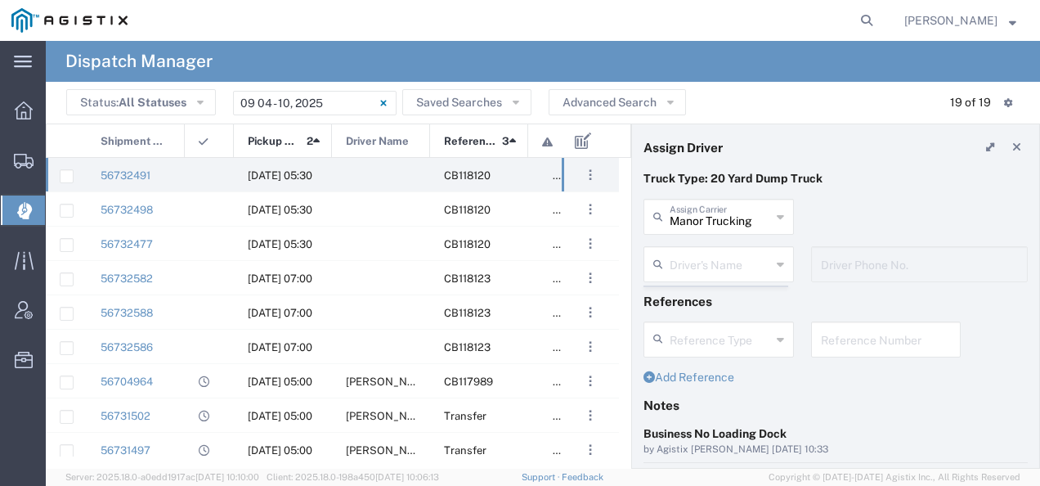
click at [777, 265] on icon at bounding box center [780, 264] width 7 height 26
click at [810, 208] on div "Manor Trucking Assign Carrier Manor Trucking" at bounding box center [835, 222] width 401 height 47
type input "Manor Trucking"
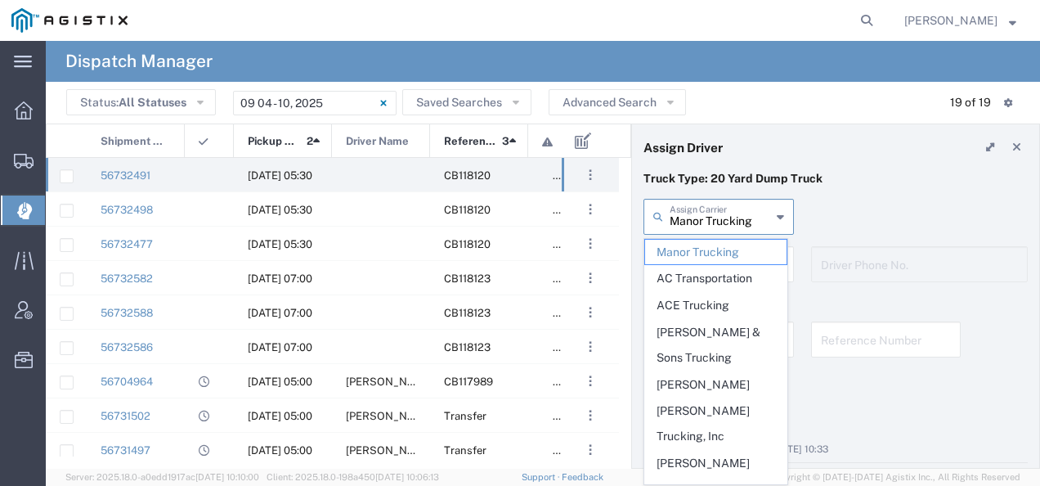
click at [745, 214] on input "Manor Trucking" at bounding box center [719, 215] width 101 height 29
click at [727, 252] on span "Manor Trucking" at bounding box center [715, 251] width 141 height 25
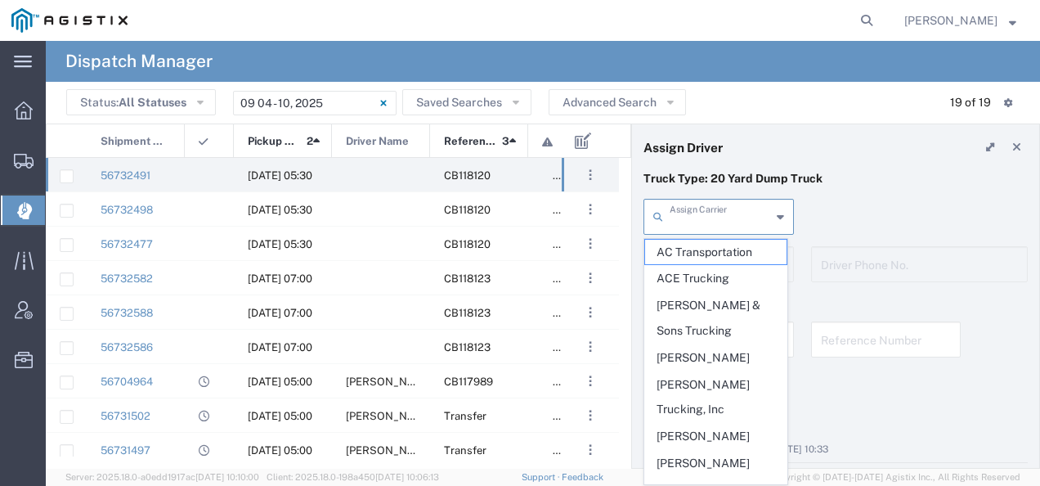
click at [715, 217] on input "text" at bounding box center [719, 215] width 101 height 29
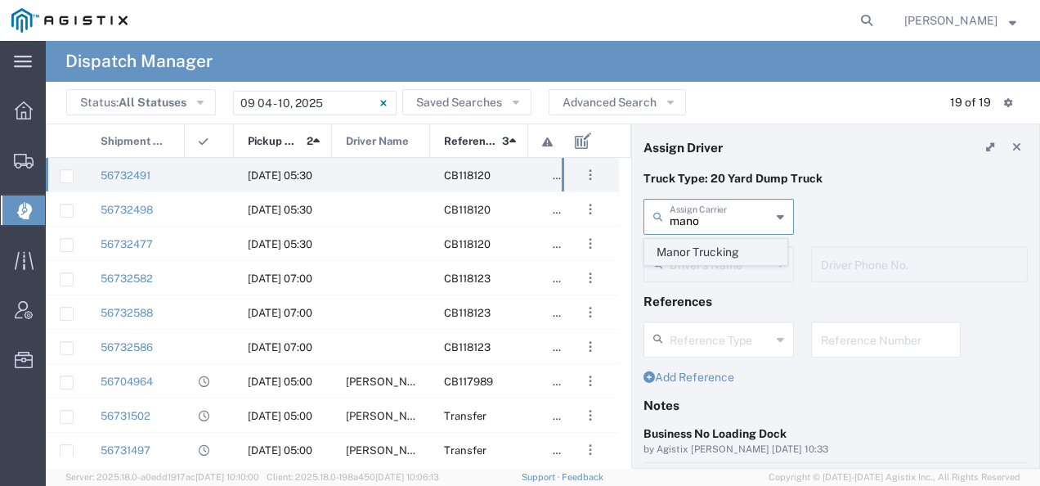
click at [696, 250] on span "Manor Trucking" at bounding box center [715, 251] width 141 height 25
type input "Manor Trucking"
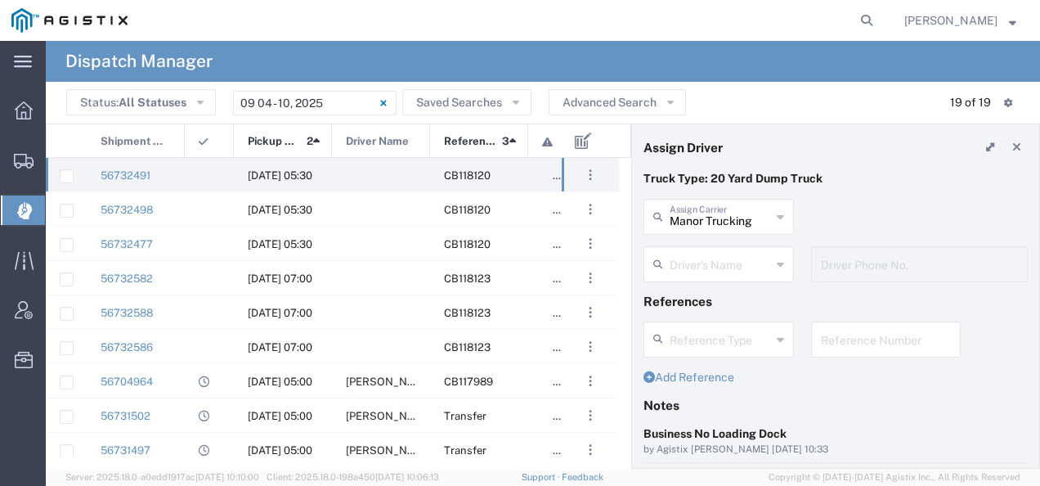
click at [691, 262] on input "text" at bounding box center [719, 262] width 101 height 29
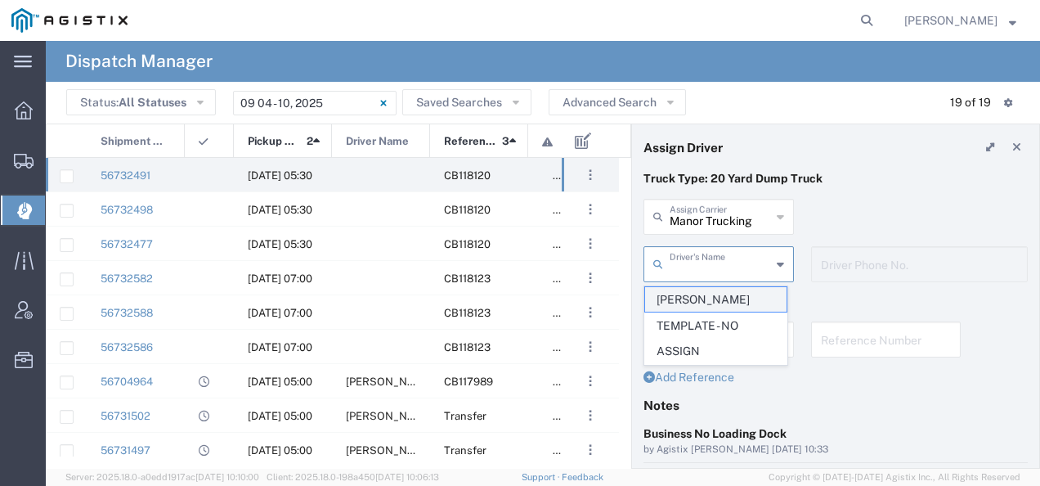
click at [681, 292] on span "Manohar Singh" at bounding box center [715, 299] width 141 height 25
type input "Manohar Singh"
type input "2093218686"
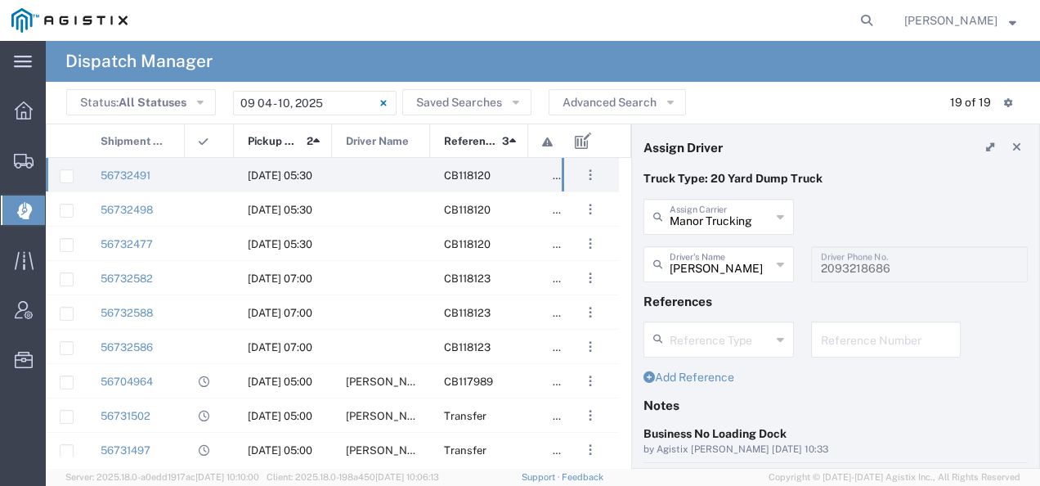
scroll to position [163, 0]
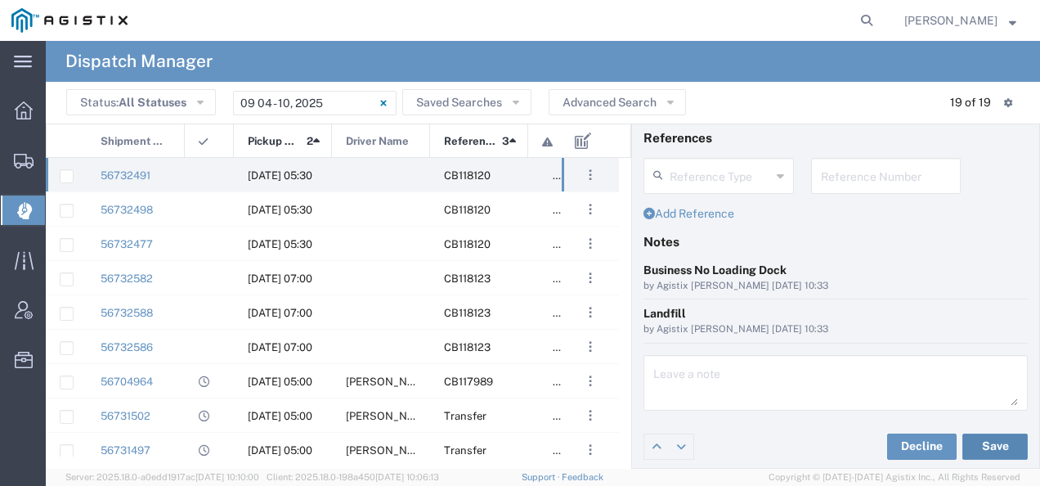
click at [986, 441] on button "Save" at bounding box center [994, 446] width 65 height 26
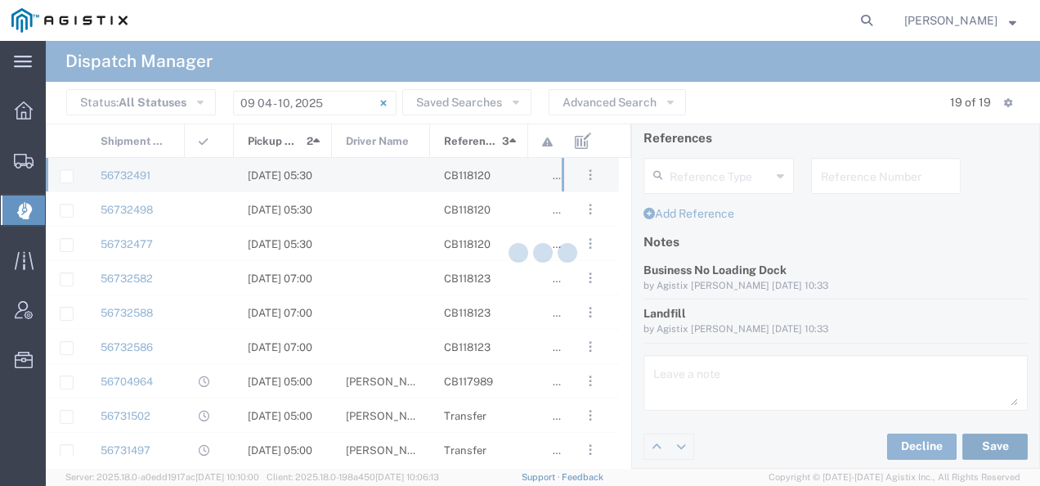
type input "Manohar Singh"
type input "Manor Trucking"
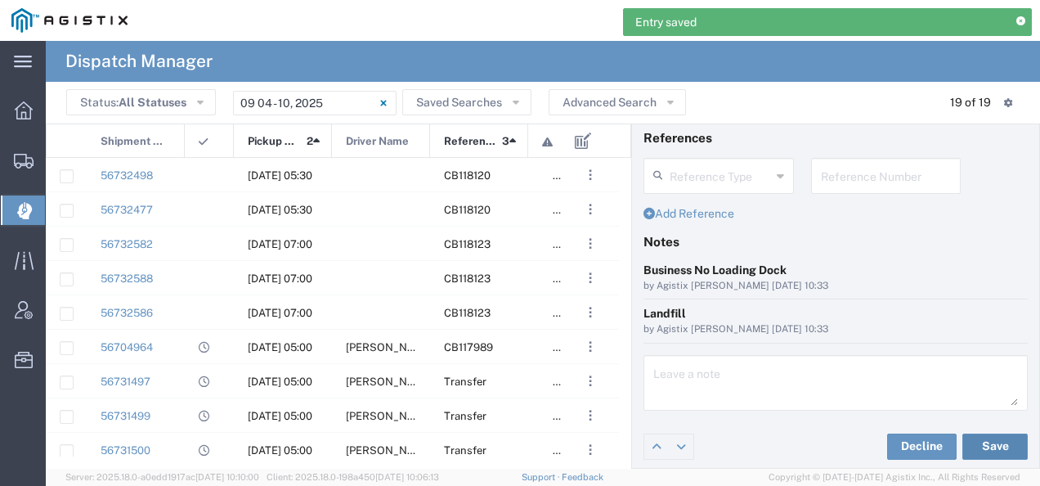
scroll to position [0, 0]
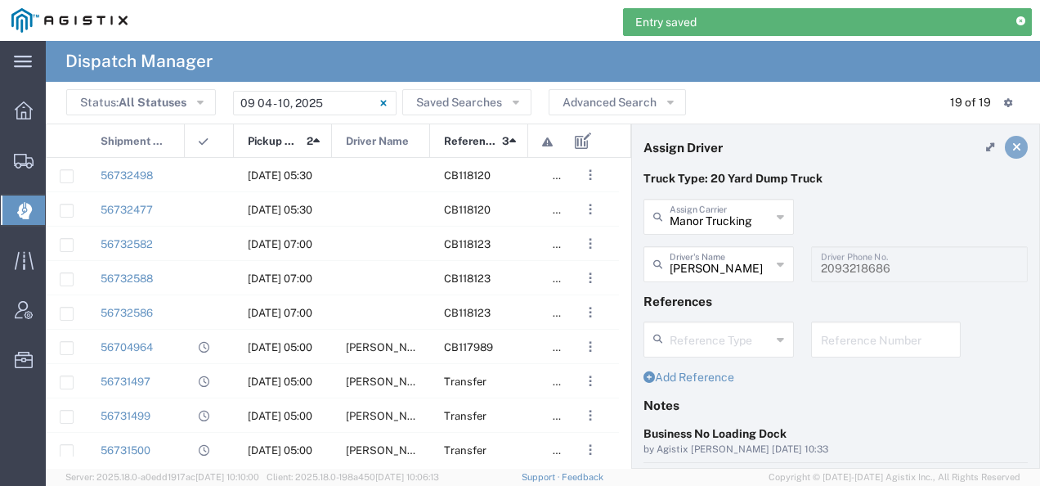
click at [1012, 147] on icon at bounding box center [1016, 146] width 9 height 11
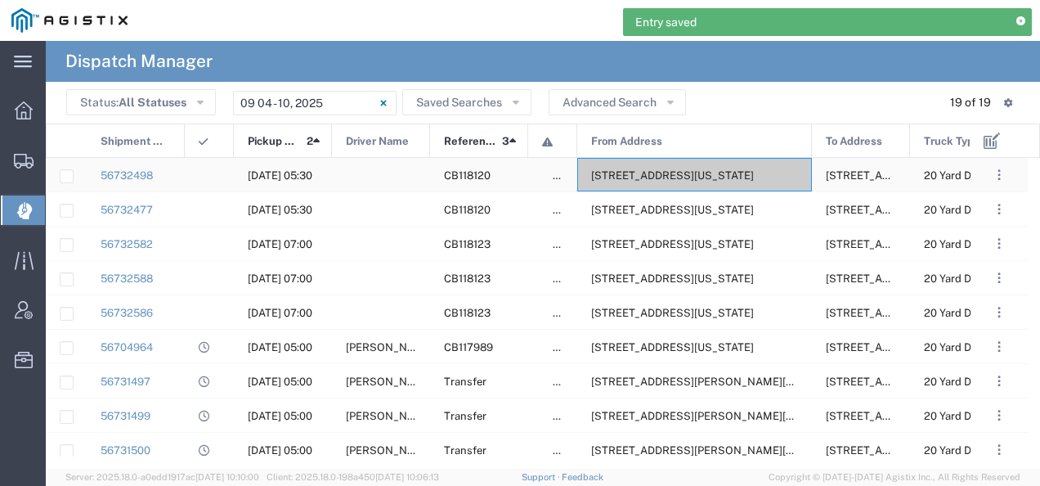
click at [745, 169] on span "2111 Hillcrest Ave, Antioch, California, 94509, United States" at bounding box center [672, 175] width 163 height 12
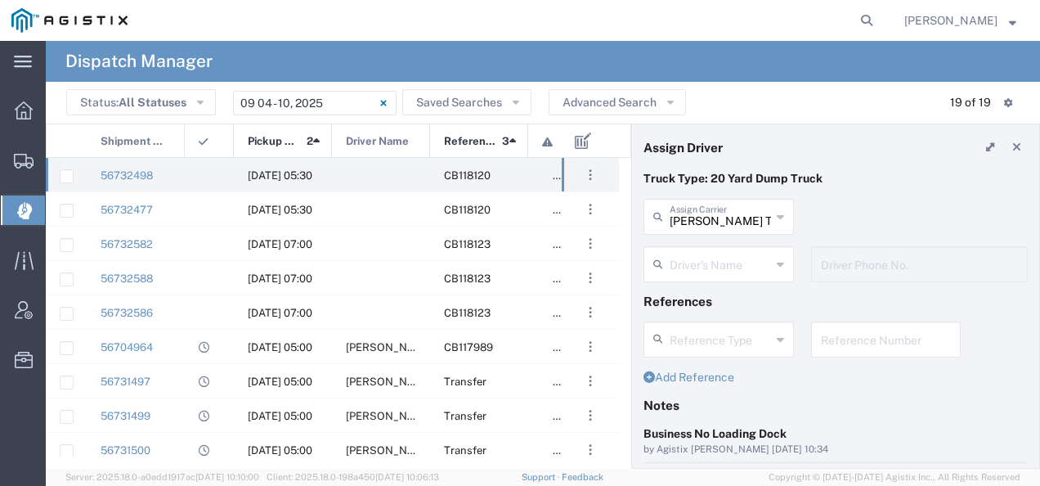
click at [693, 253] on input "text" at bounding box center [719, 262] width 101 height 29
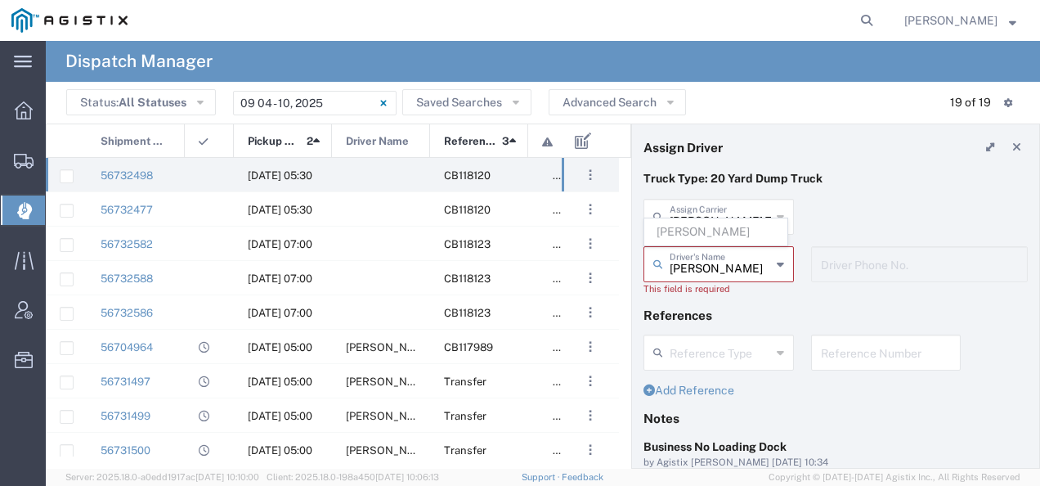
type input "joel"
click at [859, 164] on header "Assign Driver" at bounding box center [835, 147] width 407 height 46
click at [688, 256] on input "text" at bounding box center [719, 262] width 101 height 29
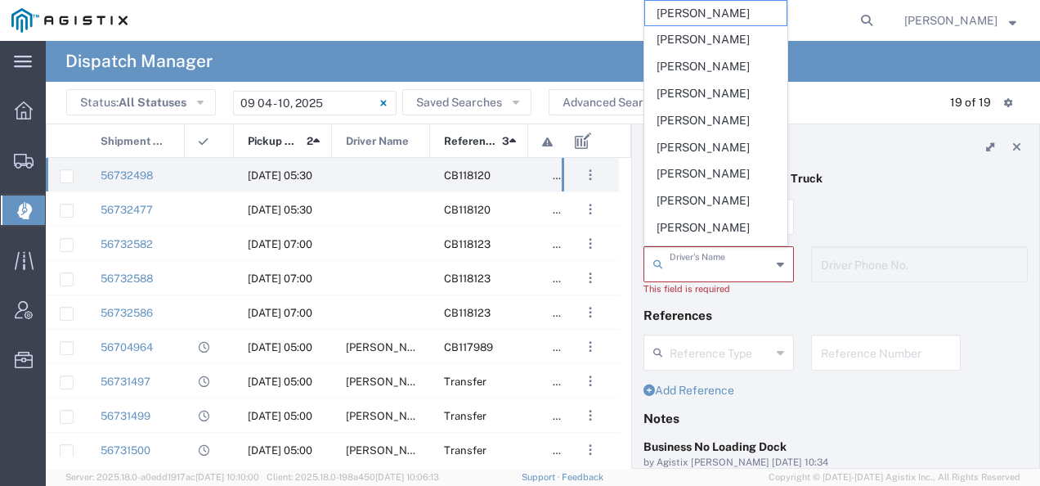
click at [875, 172] on p "Truck Type: 20 Yard Dump Truck" at bounding box center [835, 178] width 384 height 17
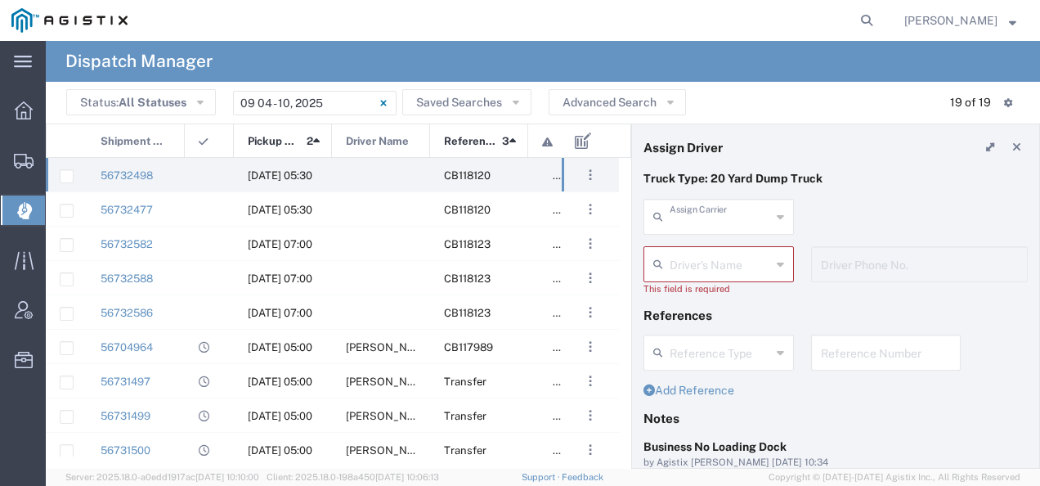
click at [703, 214] on input "text" at bounding box center [719, 215] width 101 height 29
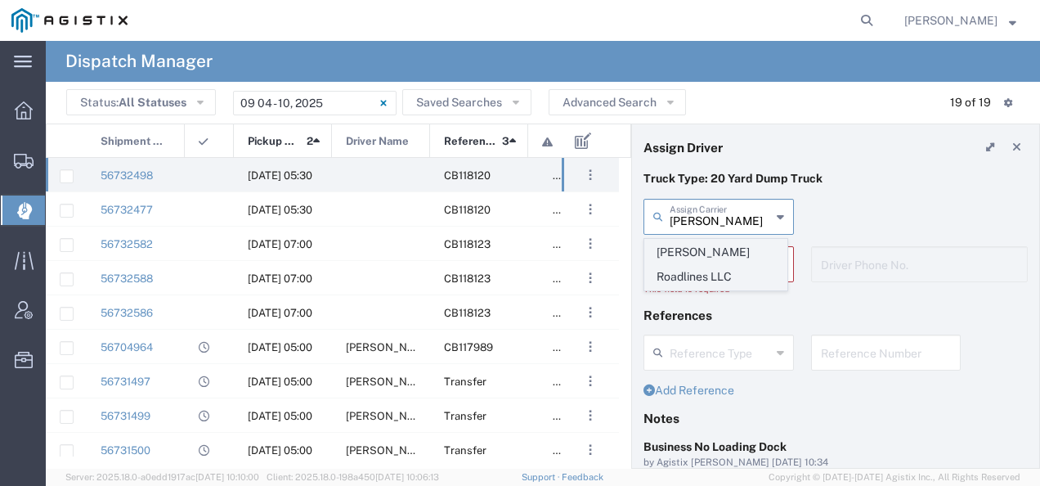
click at [684, 247] on span "Virk Roadlines LLC" at bounding box center [715, 264] width 141 height 51
type input "Virk Roadlines LLC"
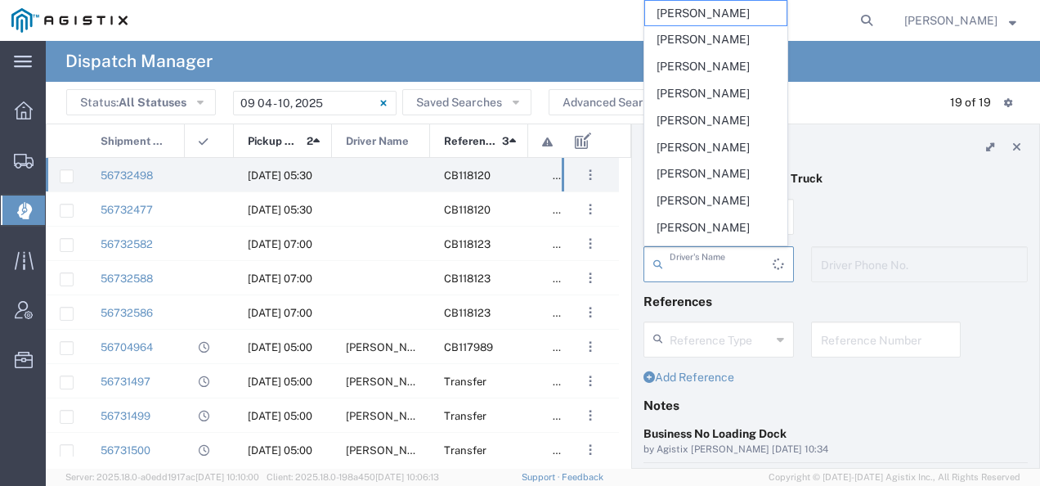
click at [678, 260] on input "text" at bounding box center [720, 262] width 103 height 29
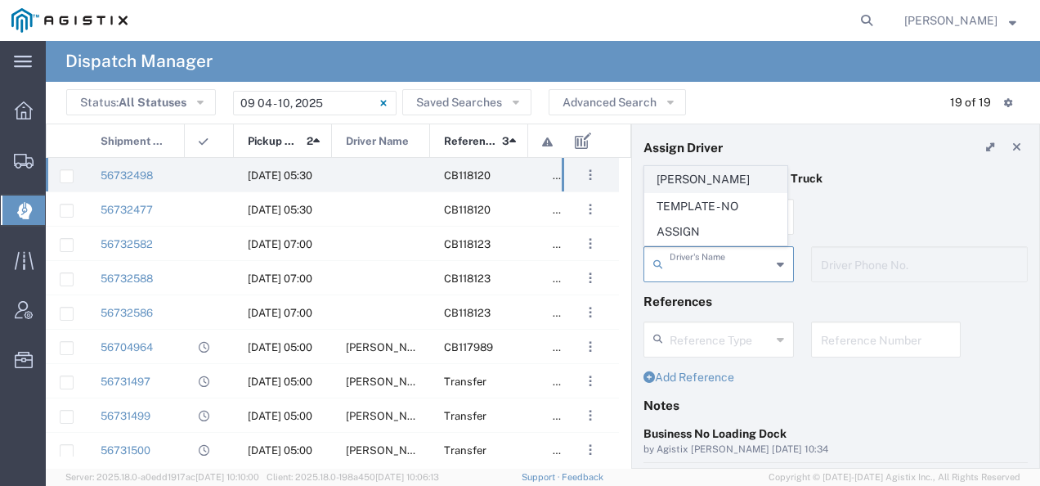
click at [680, 181] on span "Balraj Virk" at bounding box center [715, 179] width 141 height 25
type input "Balraj Virk"
type input "5107149934"
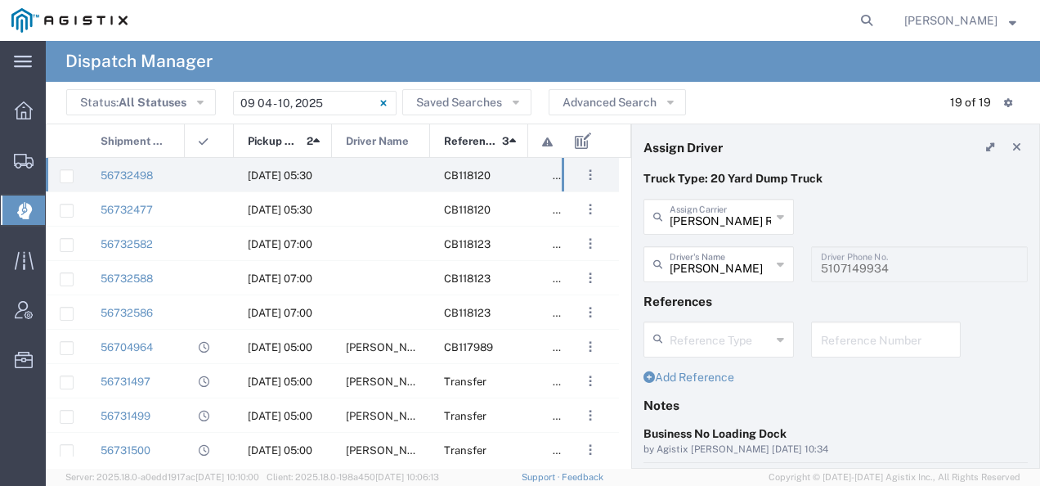
scroll to position [163, 0]
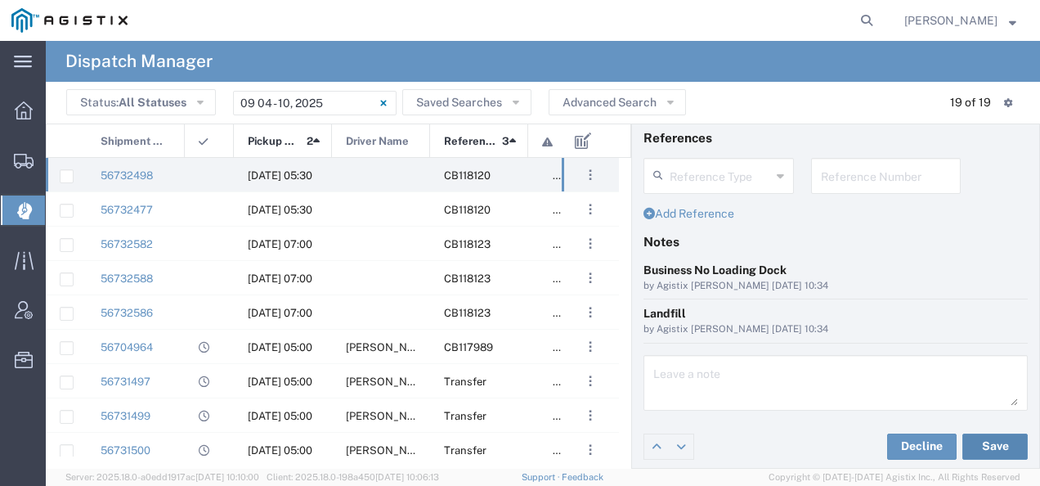
click at [973, 444] on button "Save" at bounding box center [994, 446] width 65 height 26
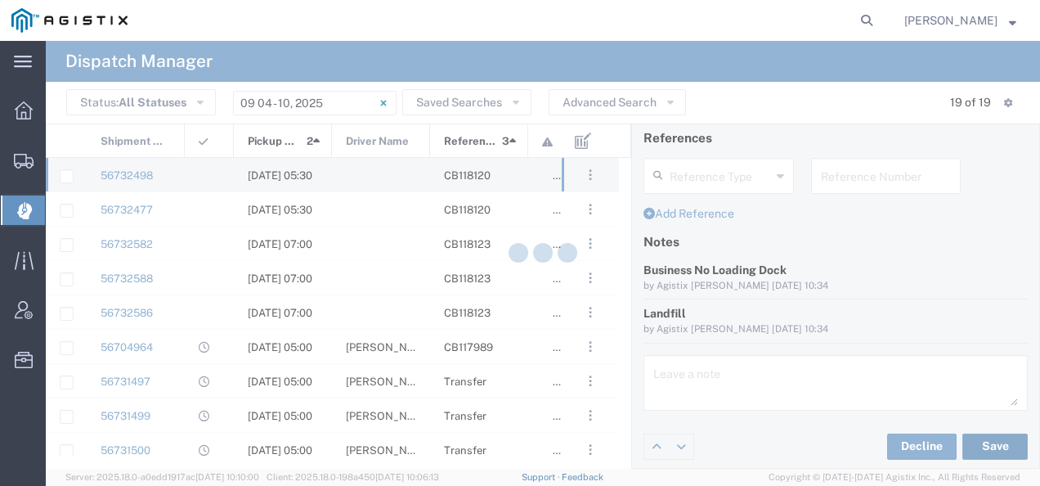
type input "Balraj Virk"
type input "Virk Roadlines LLC"
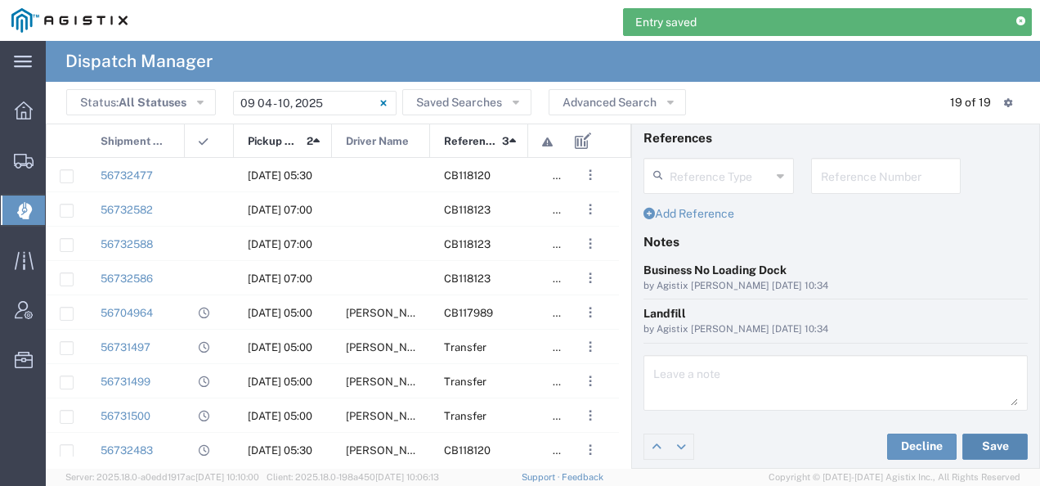
scroll to position [0, 0]
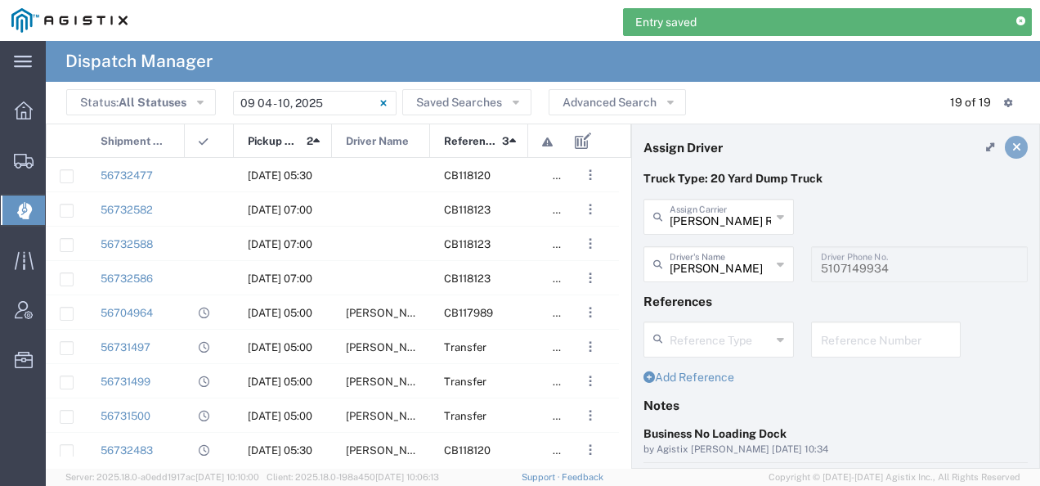
click at [1012, 145] on icon at bounding box center [1016, 146] width 9 height 11
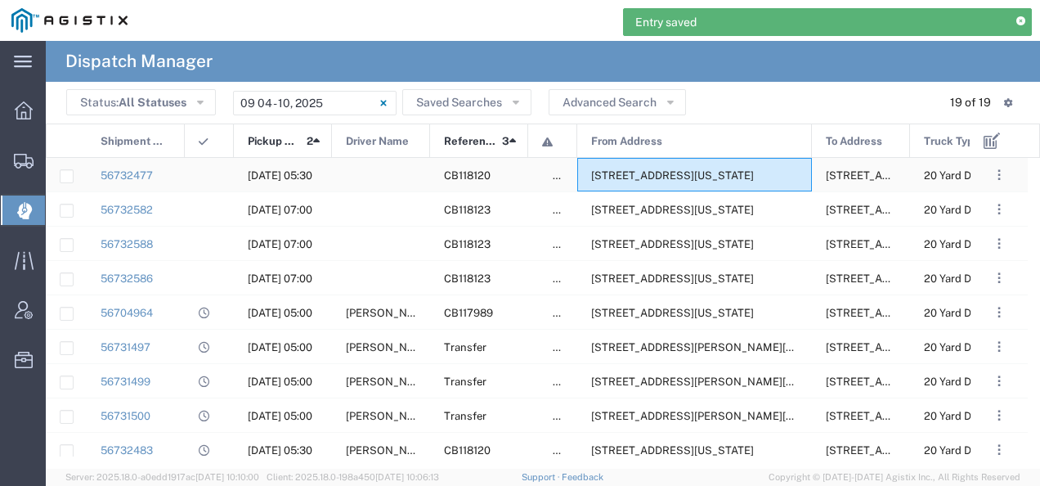
click at [759, 164] on div "2111 Hillcrest Ave, Antioch, California, 94509, United States" at bounding box center [694, 175] width 235 height 34
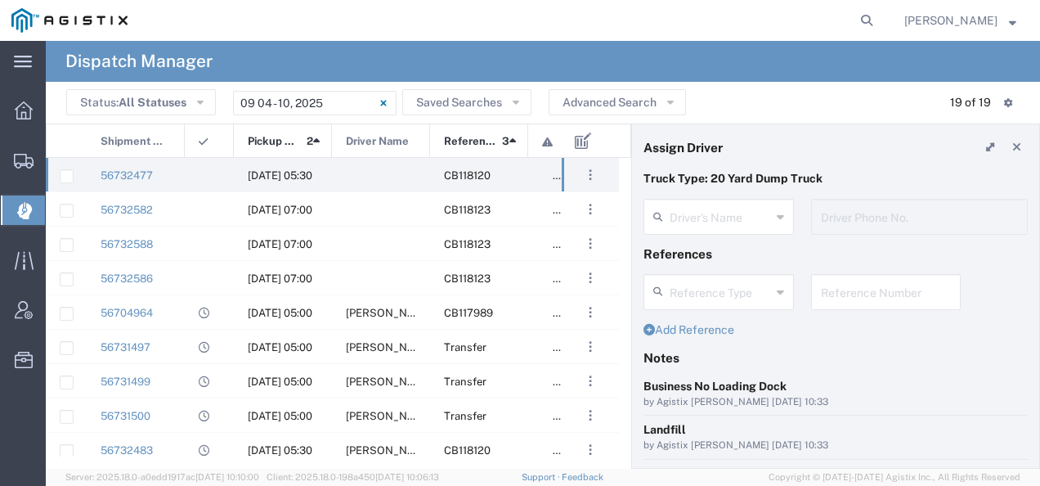
click at [688, 208] on agx-dispatcher-assign-widget "Driver's Name Driver Phone No." at bounding box center [835, 222] width 384 height 47
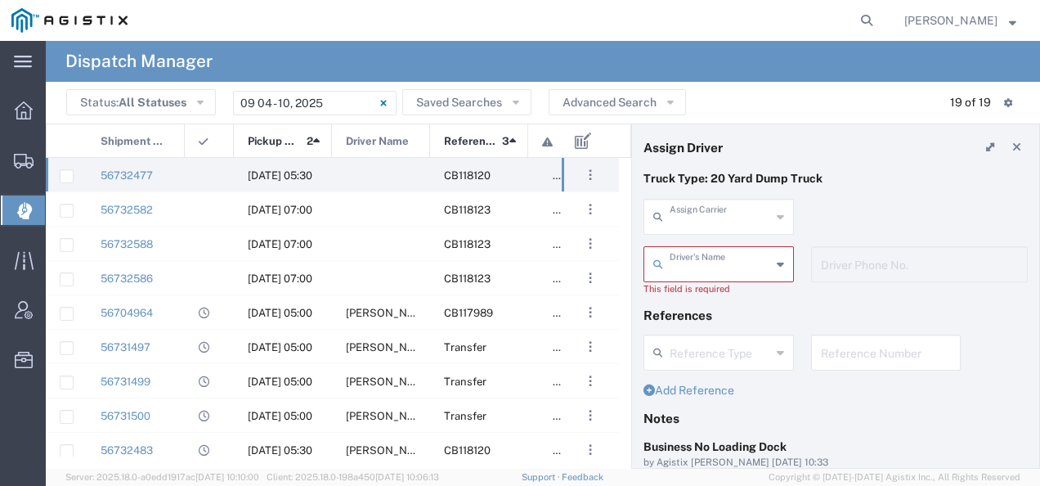
click at [688, 208] on input "text" at bounding box center [719, 215] width 101 height 29
click at [674, 249] on span "JMS Carriers Inc" at bounding box center [715, 251] width 141 height 25
type input "JMS Carriers Inc"
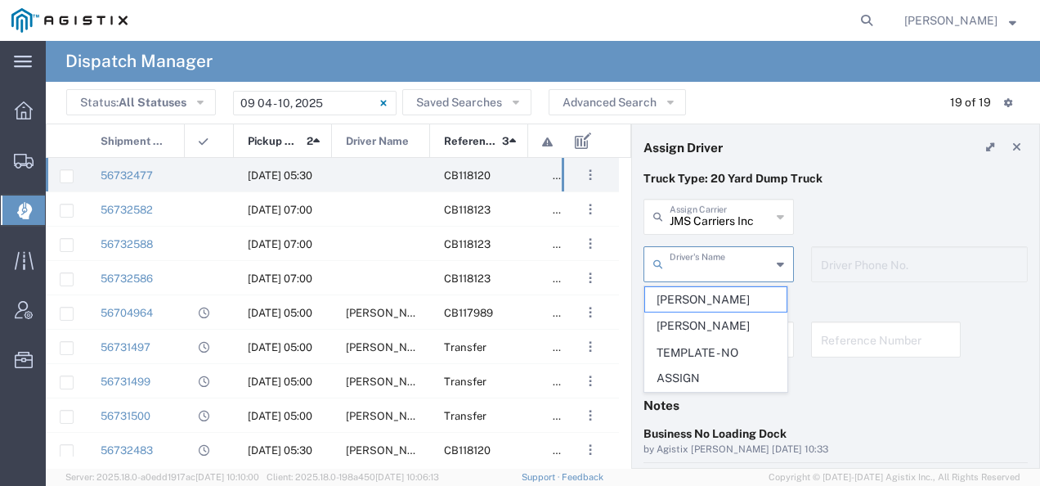
click at [674, 249] on input "text" at bounding box center [719, 262] width 101 height 29
click at [669, 306] on span "Jihtan Singh" at bounding box center [715, 299] width 141 height 25
type input "Jihtan Singh"
type input "925-303-7291"
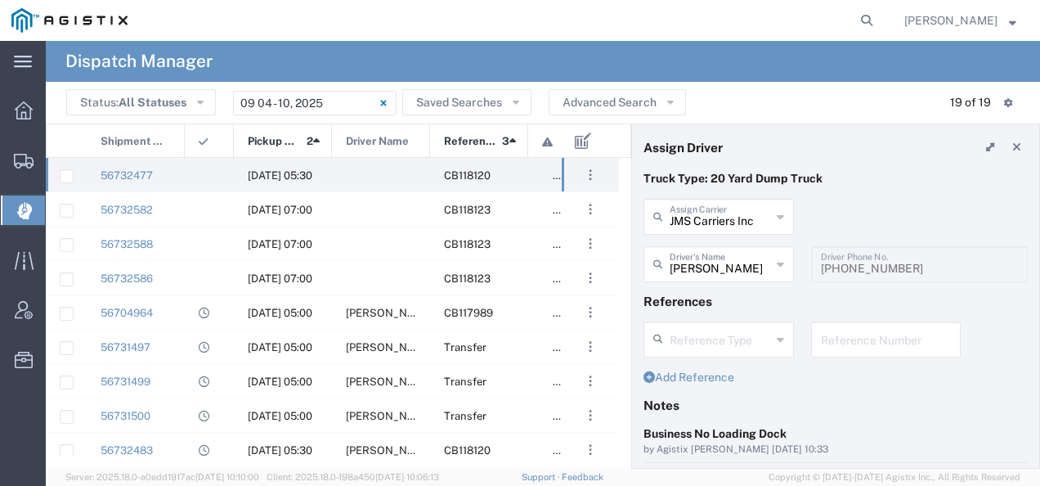
scroll to position [163, 0]
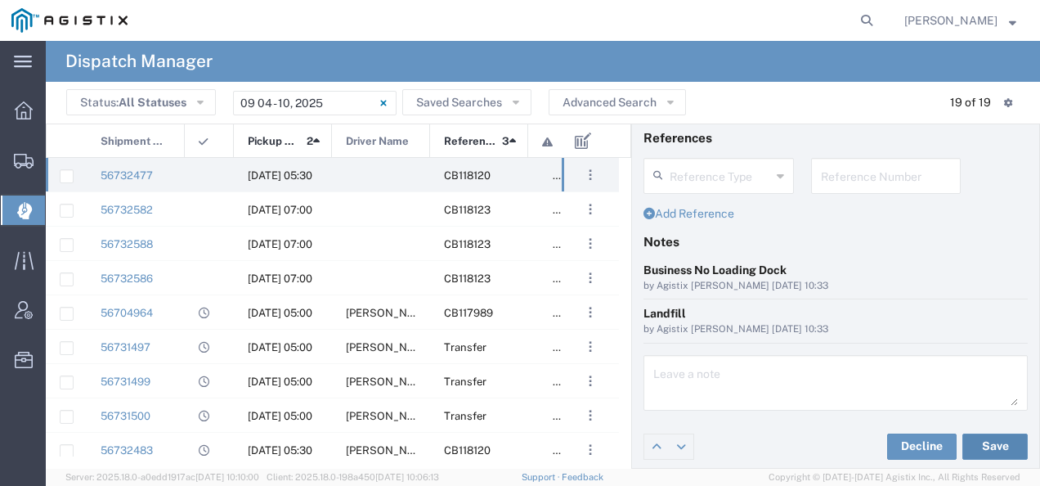
click at [986, 441] on button "Save" at bounding box center [994, 446] width 65 height 26
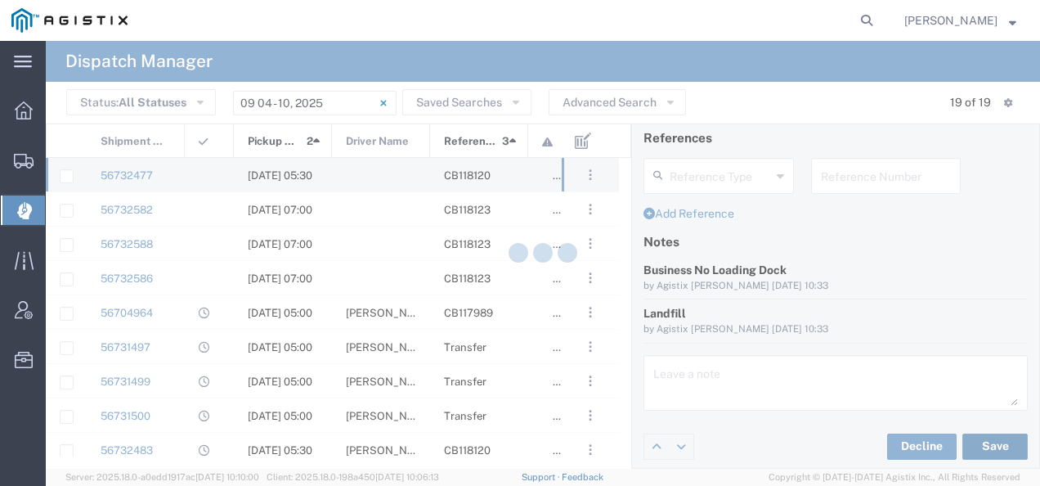
type input "Jihtan Singh"
type input "JMS Carriers Inc"
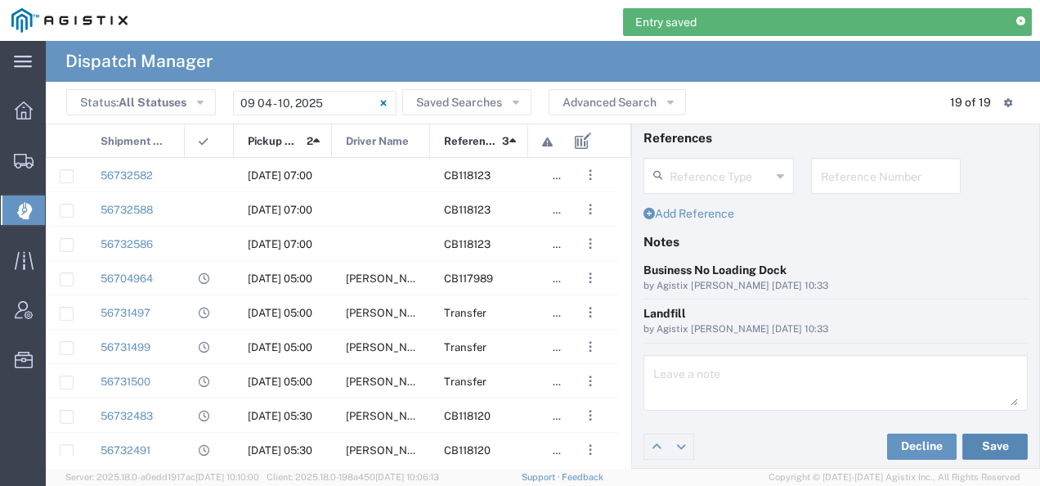
scroll to position [0, 0]
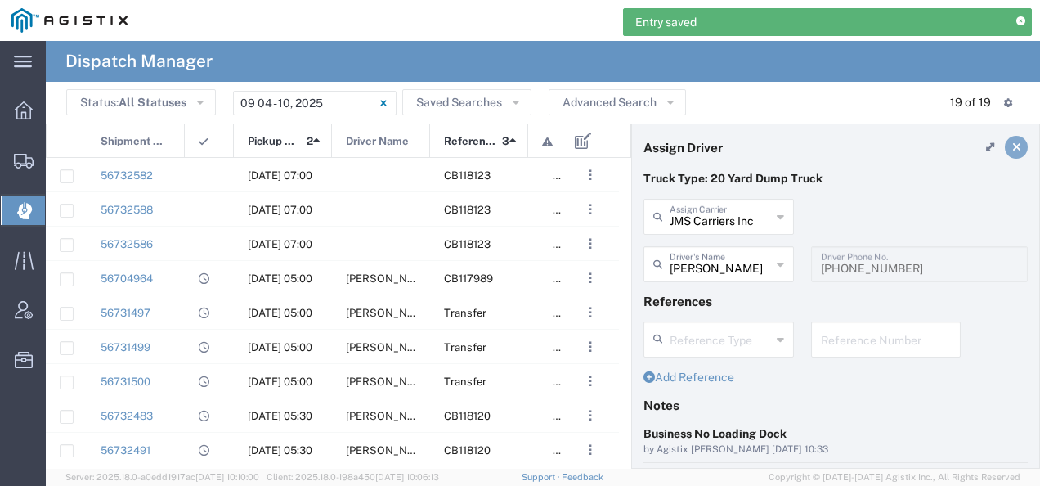
click at [1012, 148] on icon at bounding box center [1016, 146] width 9 height 11
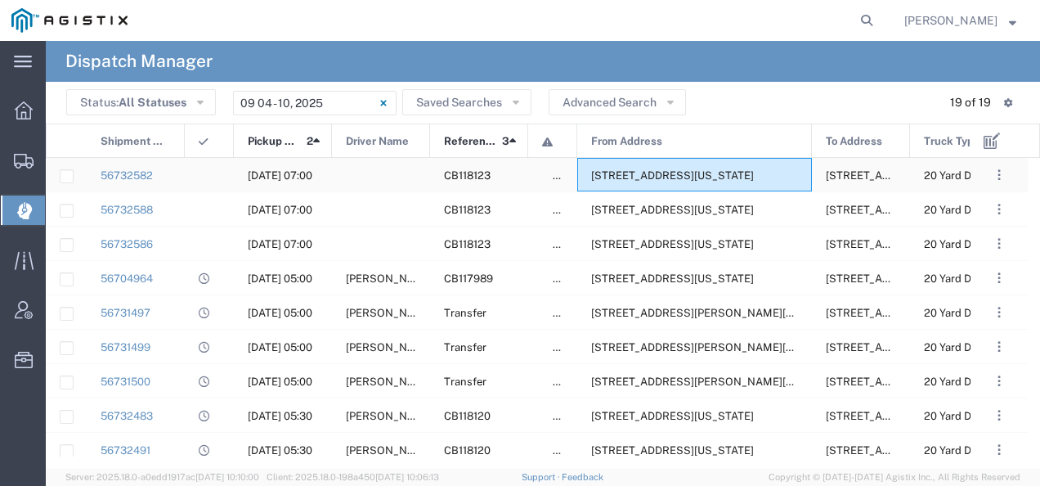
click at [690, 172] on span "24300 Clawiter Rd, Hayward, California, 94545, United States" at bounding box center [672, 175] width 163 height 12
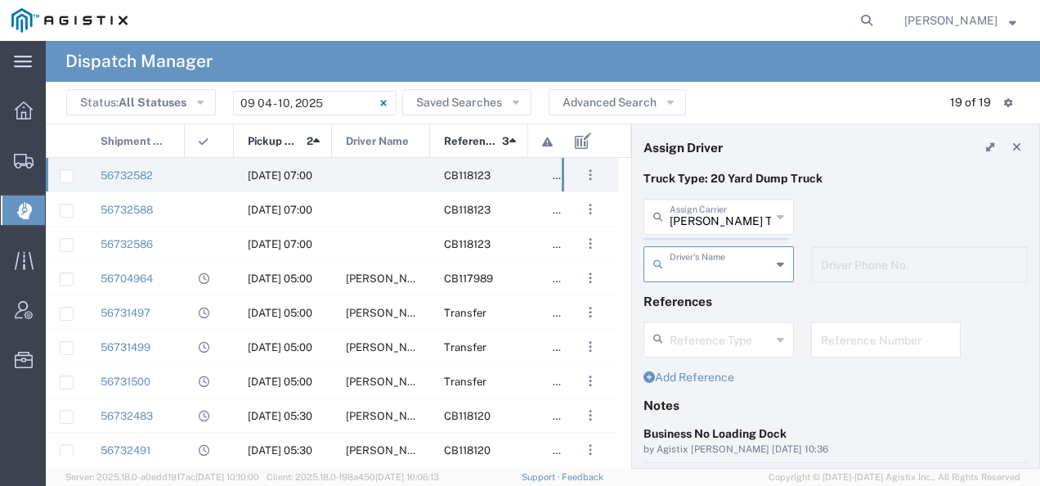
click at [703, 213] on agx-dispatcher-assign-widget "Bradley Tanks Inc Assign Carrier Bradley Tanks Inc AC Transportation ACE Trucki…" at bounding box center [835, 246] width 384 height 95
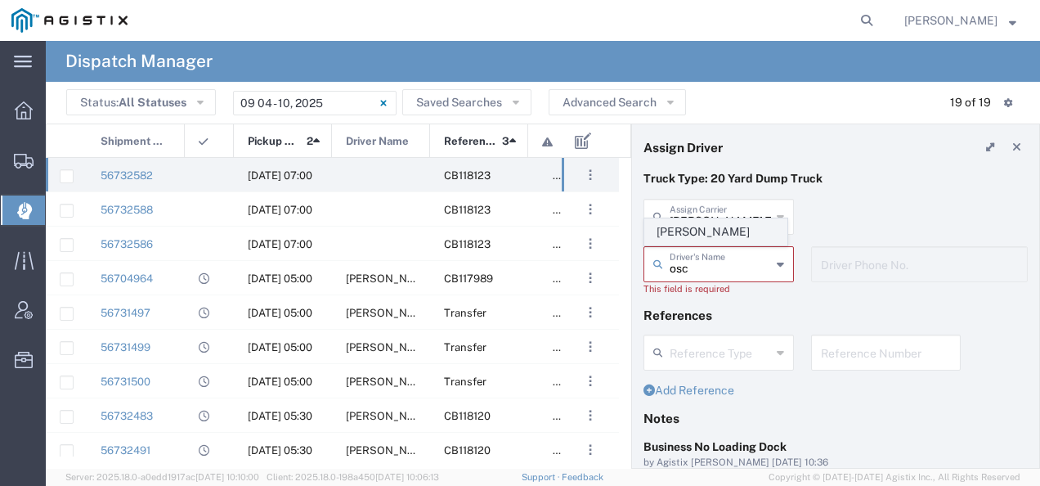
click at [697, 233] on span "Oscar Cisneros" at bounding box center [715, 231] width 141 height 25
type input "Oscar Cisneros"
type input "2093004091"
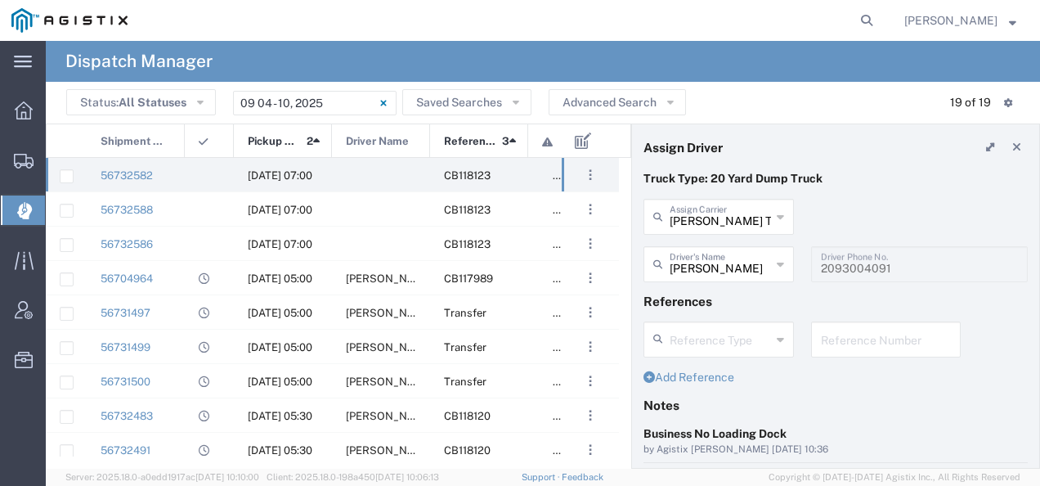
scroll to position [163, 0]
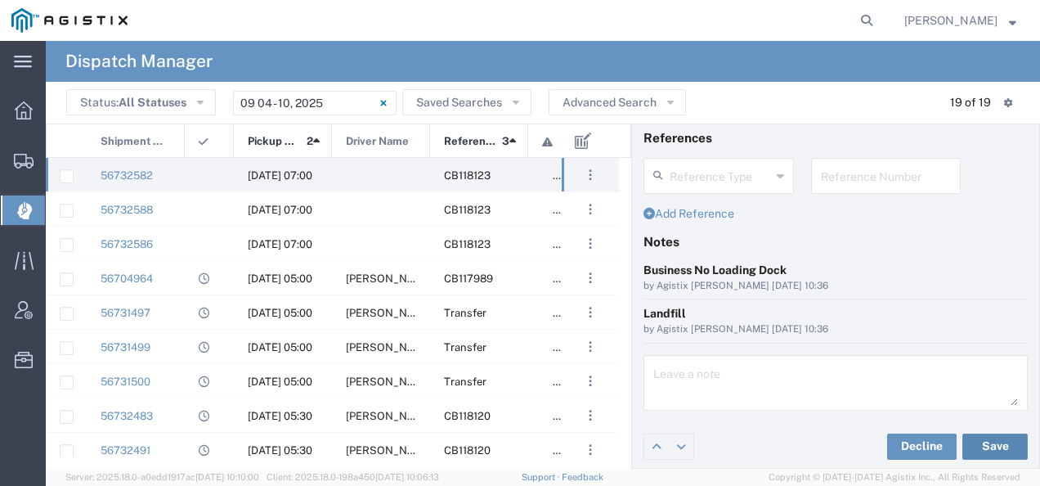
click at [979, 441] on button "Save" at bounding box center [994, 446] width 65 height 26
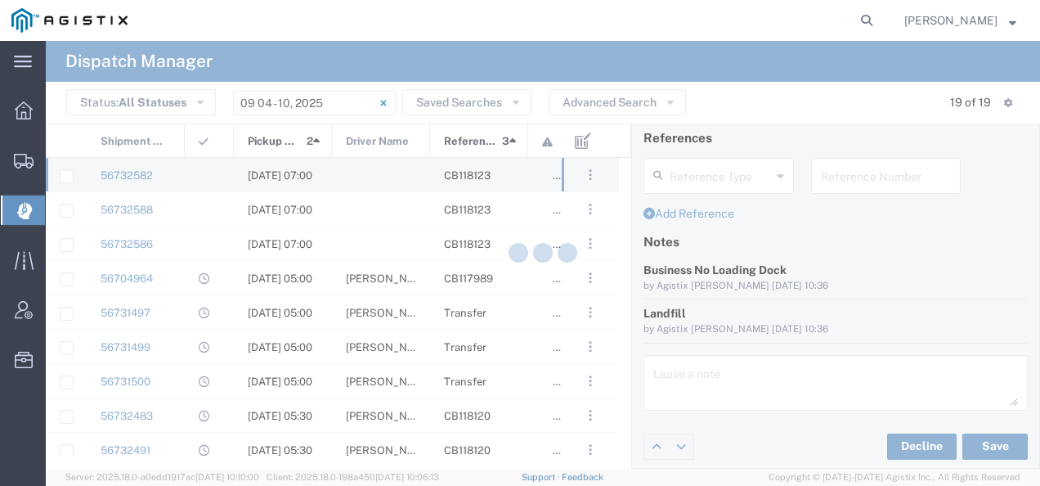
type input "Oscar Cisneros"
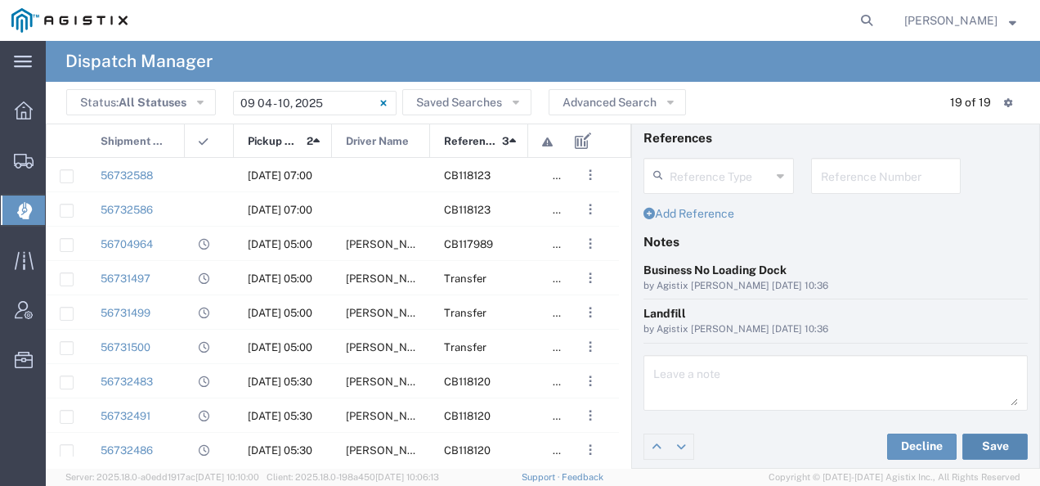
scroll to position [0, 0]
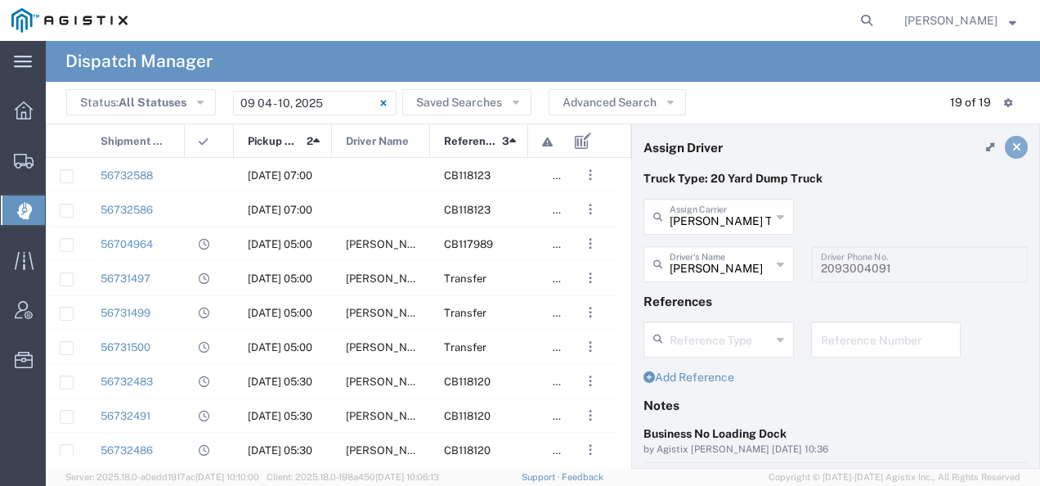
click at [1012, 145] on icon at bounding box center [1016, 146] width 9 height 11
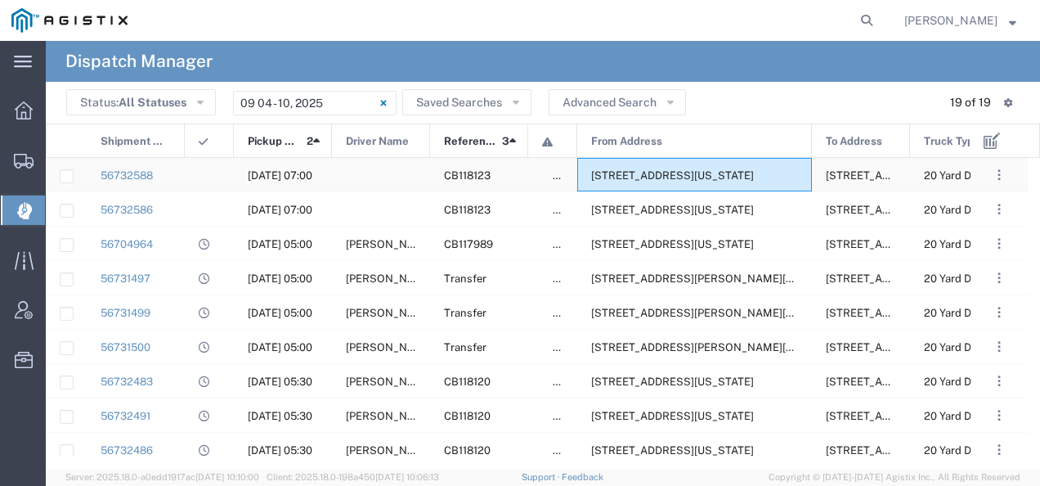
click at [636, 185] on div "24300 Clawiter Rd, Hayward, California, 94545, United States" at bounding box center [694, 175] width 235 height 34
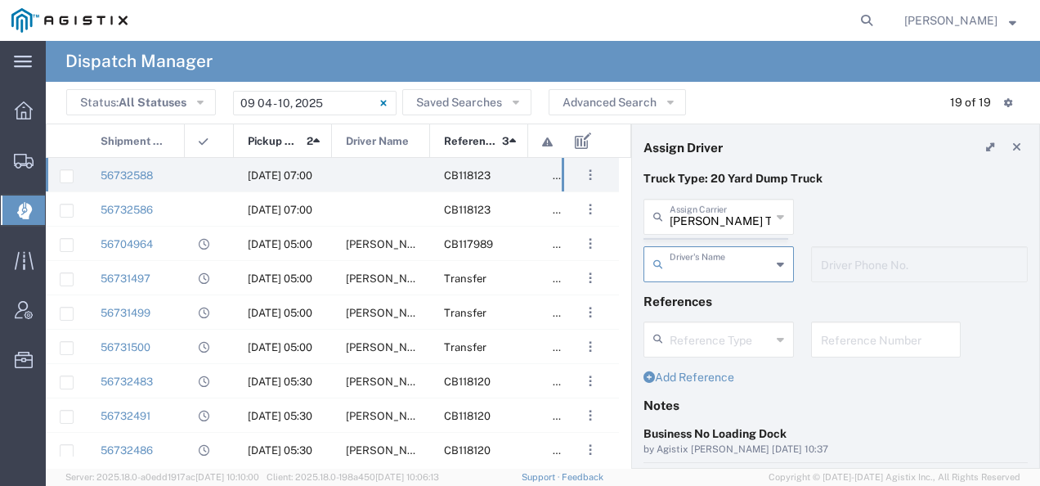
click at [690, 208] on agx-dispatcher-assign-widget "Bradley Tanks Inc Assign Carrier Bradley Tanks Inc AC Transportation ACE Trucki…" at bounding box center [835, 246] width 384 height 95
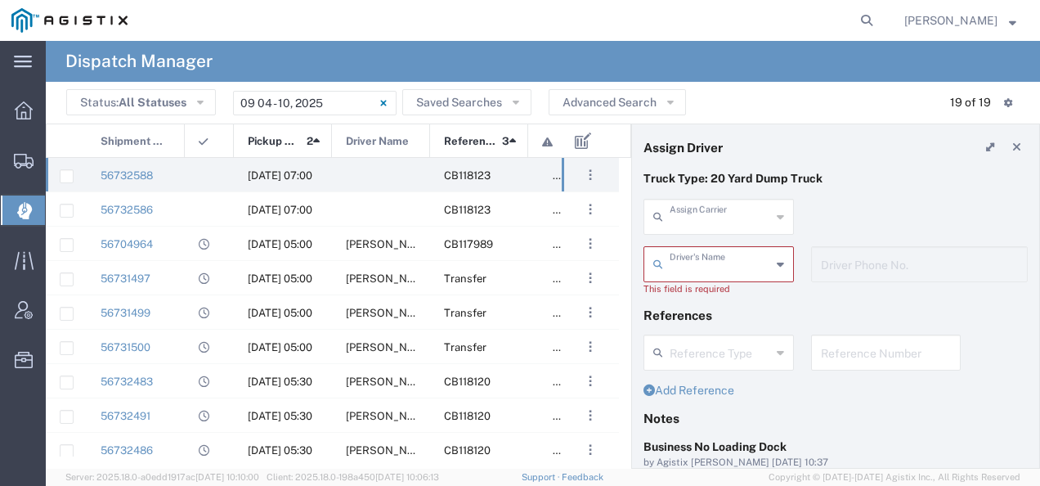
click at [689, 211] on input "text" at bounding box center [719, 215] width 101 height 29
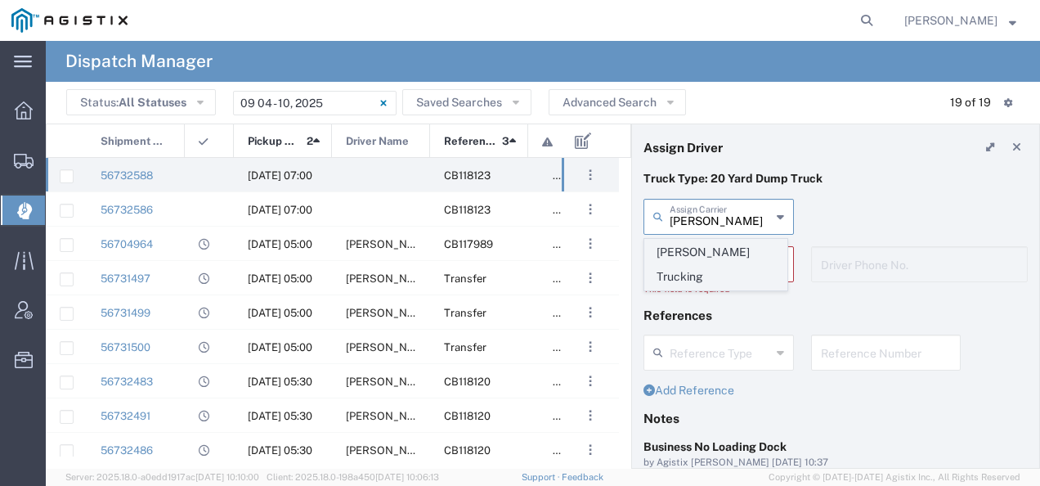
click at [674, 250] on span "Millan Trucking" at bounding box center [715, 264] width 141 height 51
type input "Millan Trucking"
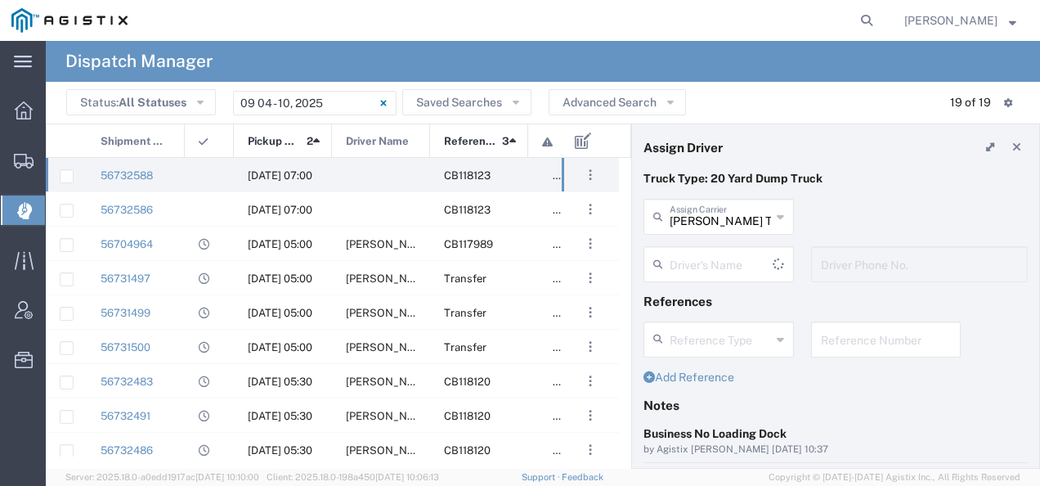
click at [674, 263] on input "text" at bounding box center [720, 262] width 103 height 29
type input "ju"
click at [963, 181] on p "Truck Type: 20 Yard Dump Truck" at bounding box center [835, 178] width 384 height 17
click at [683, 277] on div "Driver's Name" at bounding box center [718, 264] width 150 height 36
click at [711, 188] on div "Truck Type: 20 Yard Dump Truck" at bounding box center [835, 184] width 401 height 29
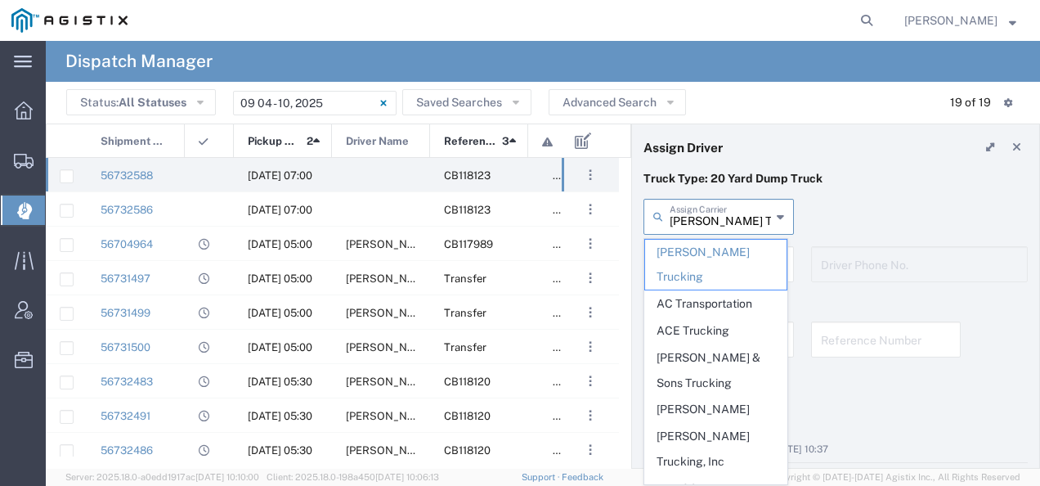
click at [695, 221] on input "Millan Trucking" at bounding box center [719, 215] width 101 height 29
click at [676, 291] on span "AC Transportation" at bounding box center [715, 303] width 141 height 25
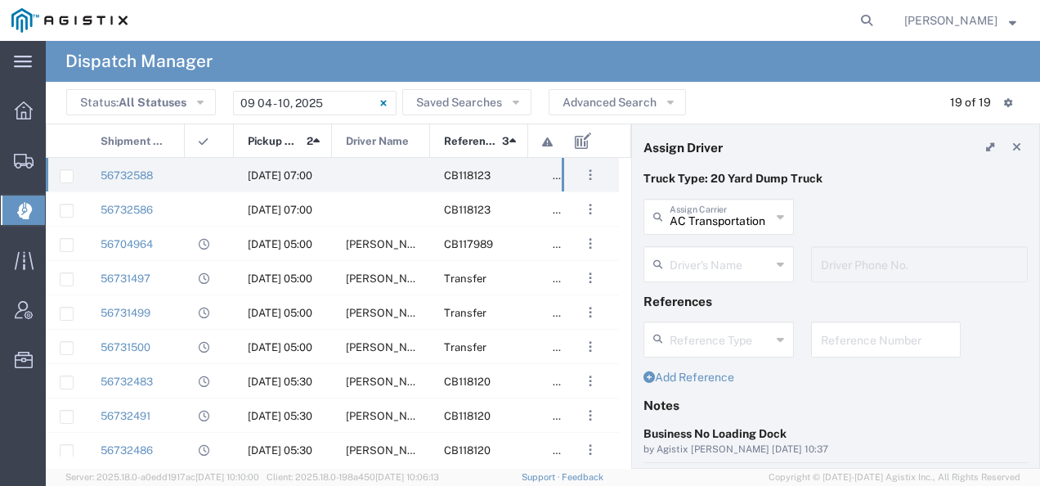
type input "AC Transportation"
click at [688, 217] on input "AC Transportation" at bounding box center [719, 215] width 101 height 29
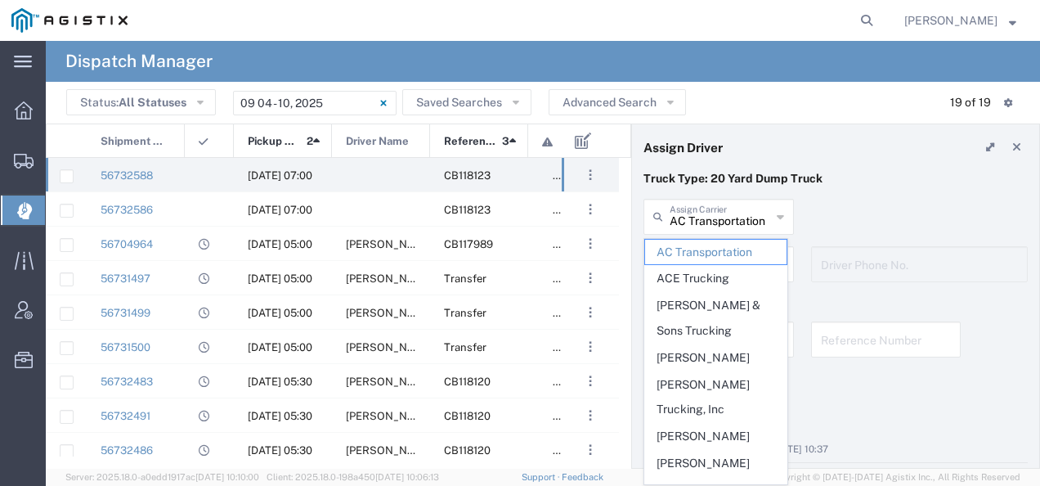
click at [774, 157] on header "Assign Driver" at bounding box center [835, 147] width 407 height 46
click at [683, 224] on input "text" at bounding box center [719, 215] width 101 height 29
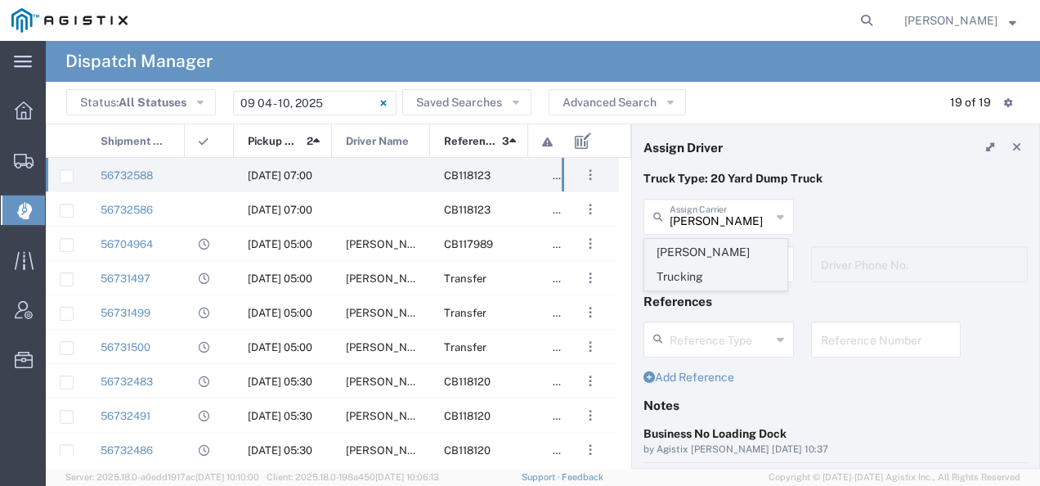
click at [678, 245] on span "Millan Trucking" at bounding box center [715, 264] width 141 height 51
type input "Millan Trucking"
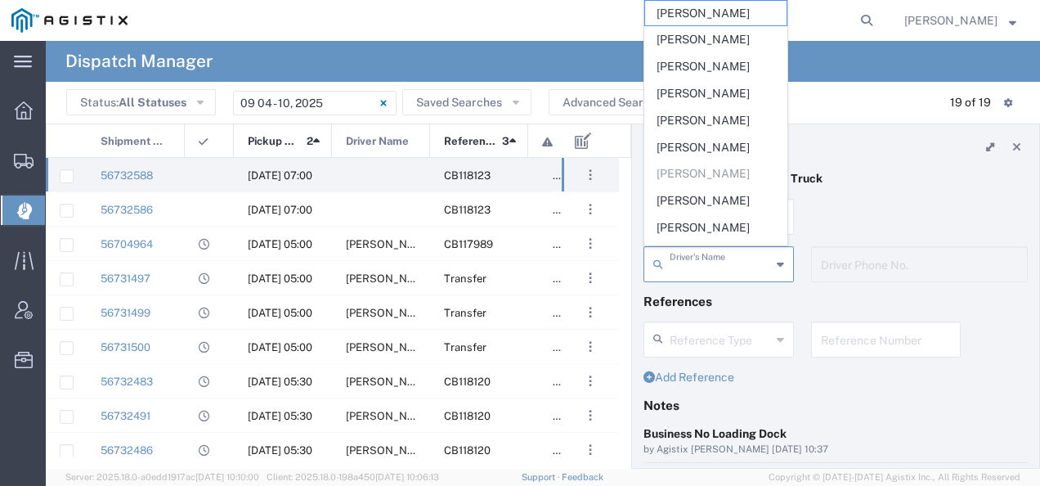
click at [677, 262] on input "text" at bounding box center [719, 262] width 101 height 29
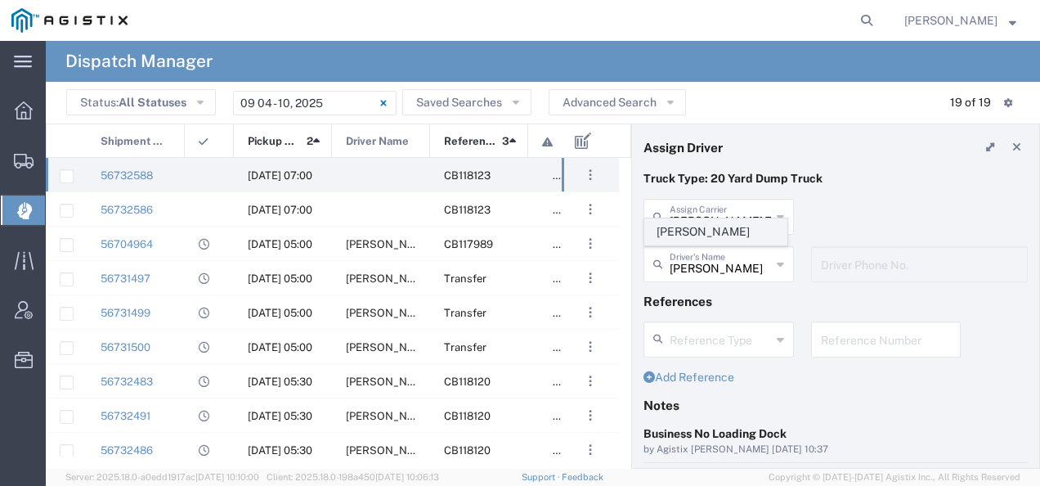
click at [674, 232] on span "Juan Jara" at bounding box center [715, 231] width 141 height 25
type input "Juan Jara"
type input "4084380716"
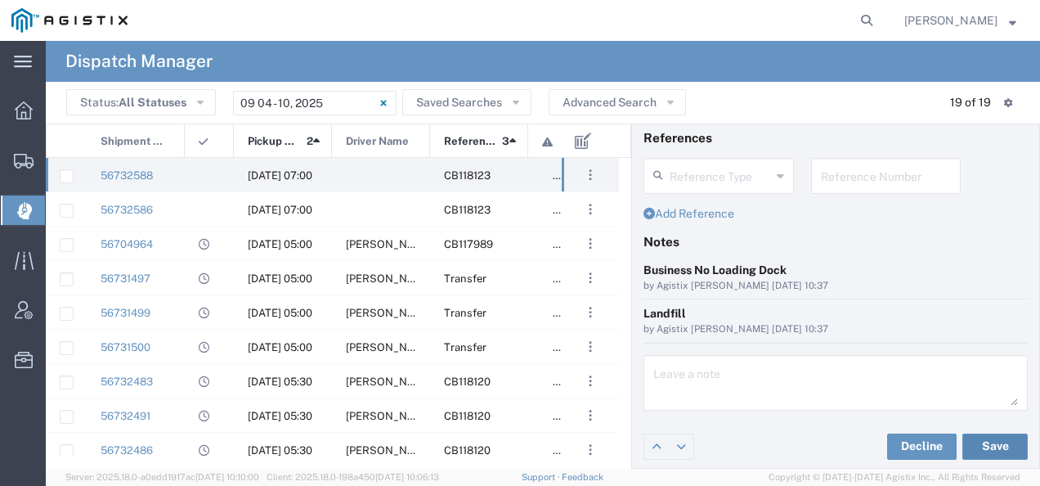
click at [980, 436] on button "Save" at bounding box center [994, 446] width 65 height 26
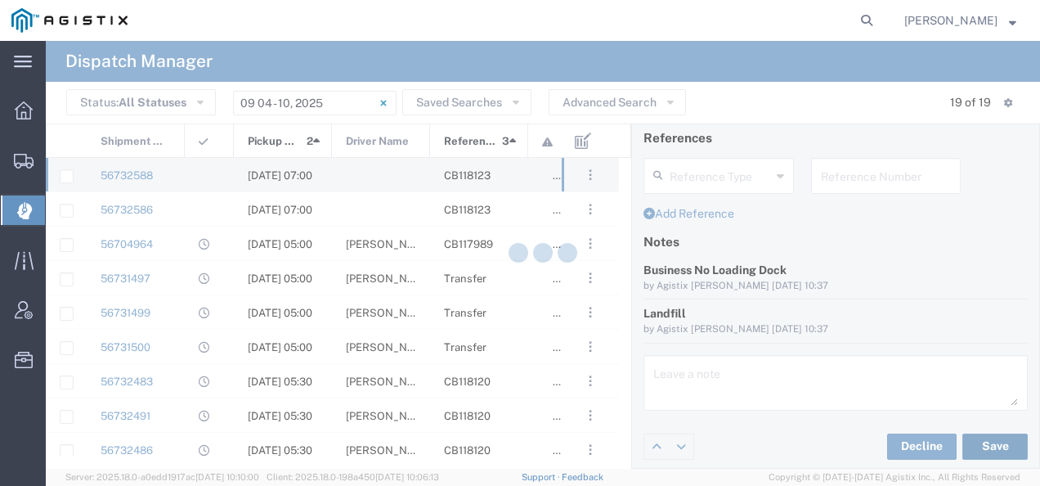
type input "Juan Jara"
type input "Millan Trucking"
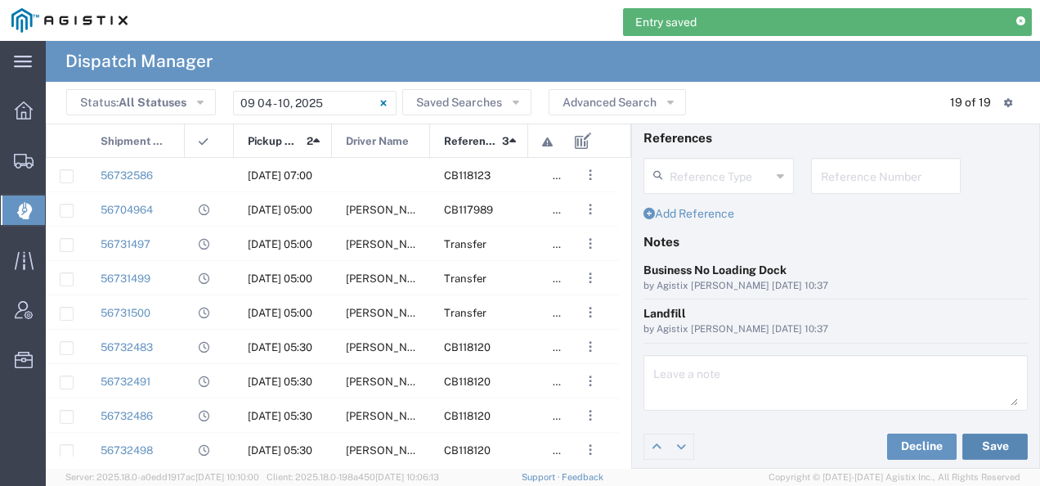
scroll to position [0, 0]
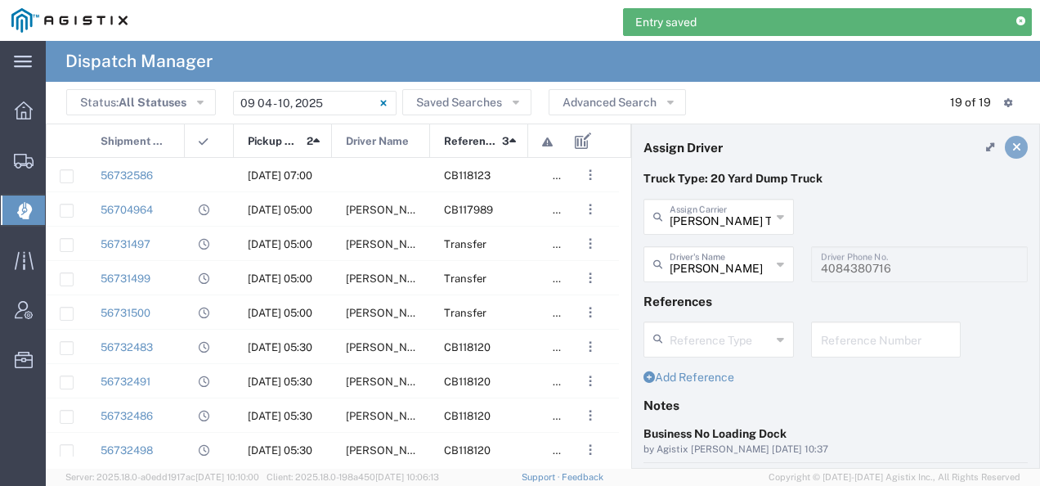
click at [1012, 141] on icon at bounding box center [1016, 146] width 9 height 11
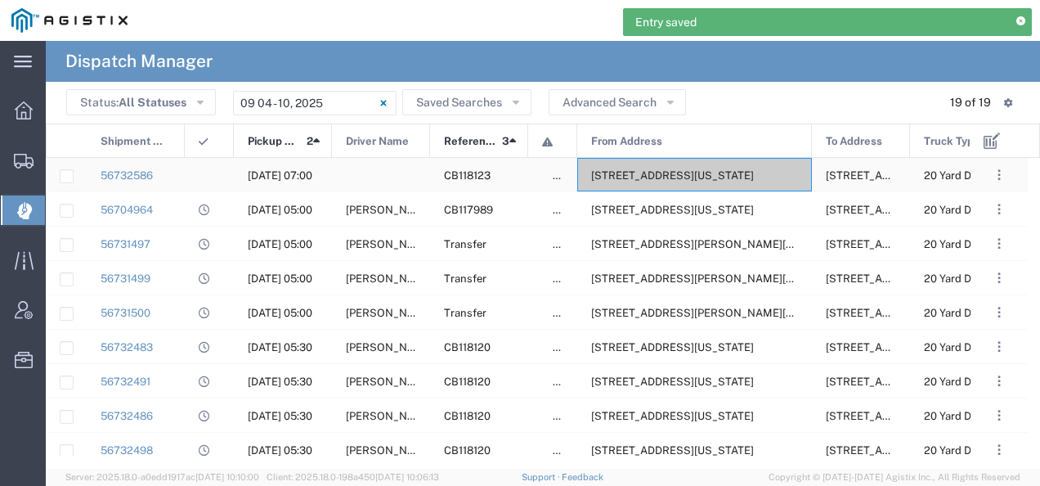
click at [636, 173] on span "24300 Clawiter Rd, Hayward, California, 94545, United States" at bounding box center [672, 175] width 163 height 12
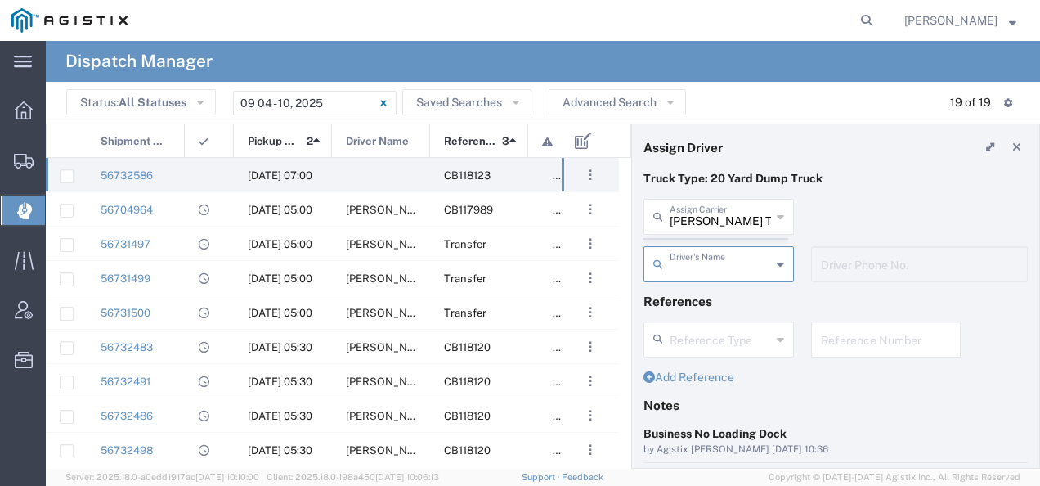
click at [707, 219] on agx-dispatcher-assign-widget "Bradley Tanks Inc Assign Carrier Bradley Tanks Inc AC Transportation ACE Trucki…" at bounding box center [835, 246] width 384 height 95
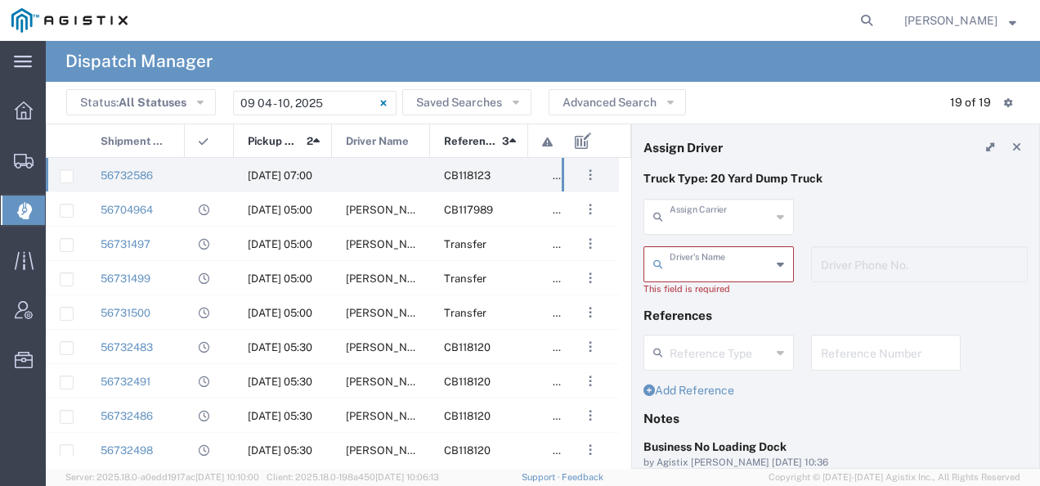
click at [707, 219] on input "text" at bounding box center [719, 215] width 101 height 29
click at [700, 253] on span "Horacio Lopez Transportation" at bounding box center [715, 264] width 141 height 51
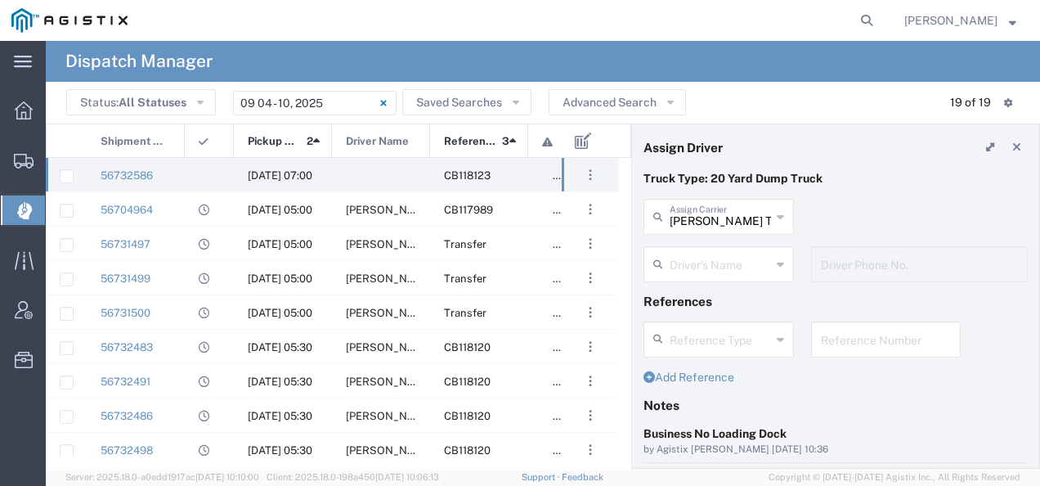
click at [700, 253] on input "text" at bounding box center [719, 262] width 101 height 29
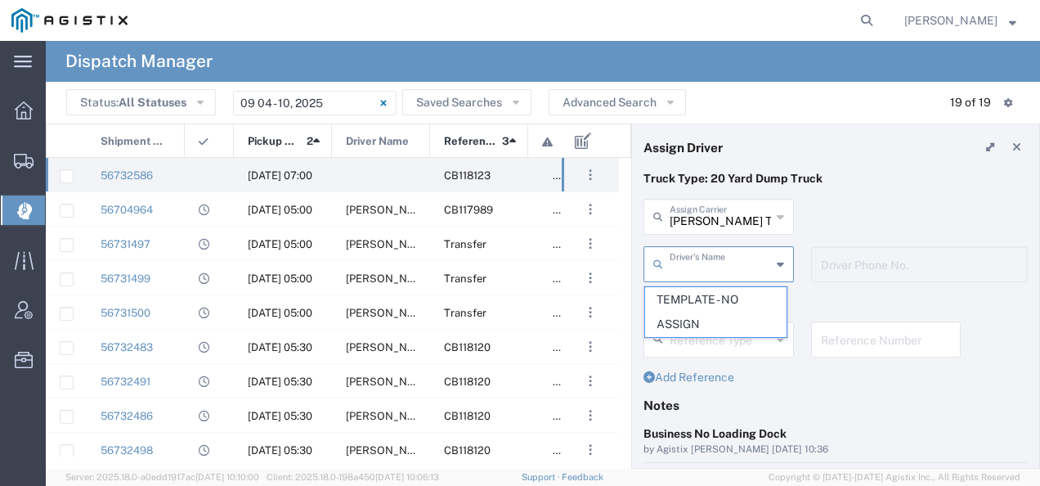
click at [857, 188] on div "Truck Type: 20 Yard Dump Truck" at bounding box center [835, 184] width 401 height 29
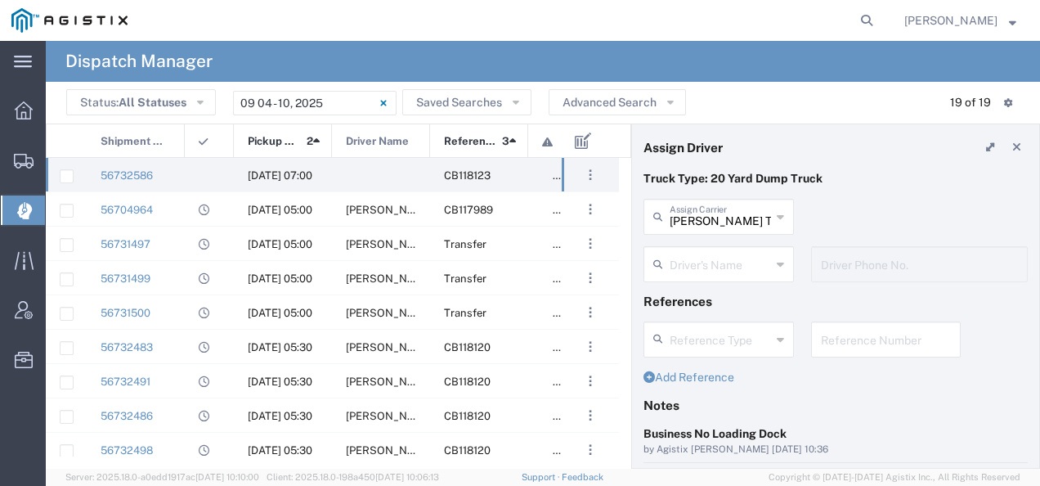
type input "Horacio Lopez Transportation"
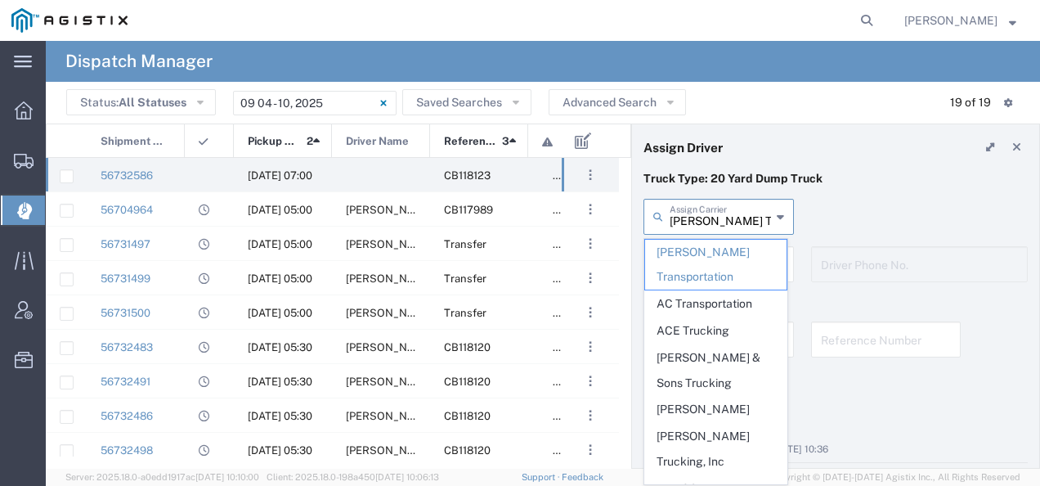
click at [739, 204] on input "Horacio Lopez Transportation" at bounding box center [719, 215] width 101 height 29
click at [840, 188] on div "Truck Type: 20 Yard Dump Truck" at bounding box center [835, 184] width 401 height 29
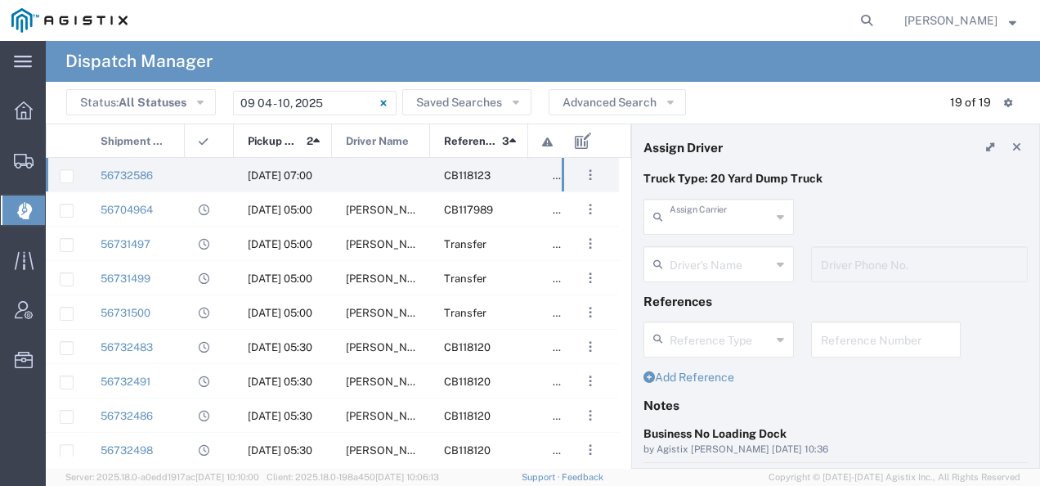
click at [723, 226] on input "text" at bounding box center [719, 215] width 101 height 29
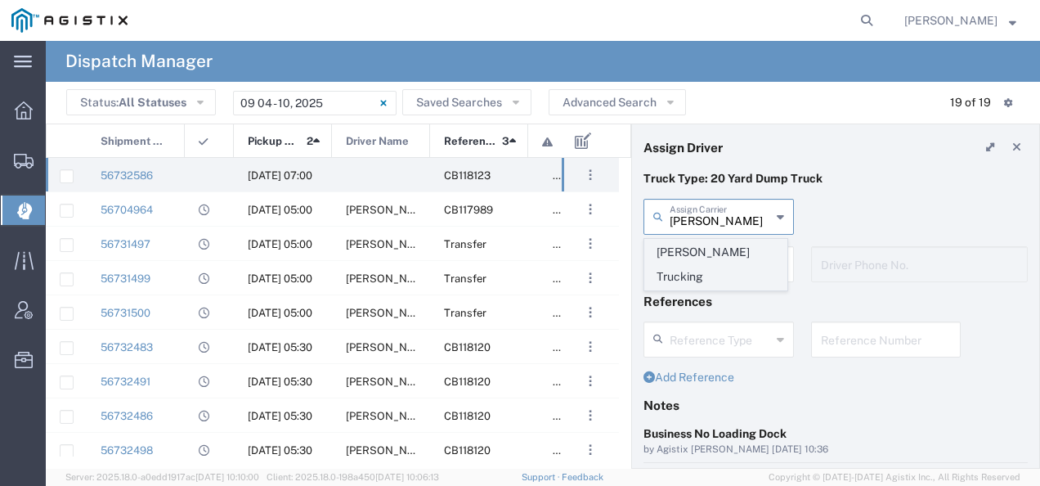
click at [690, 257] on span "Rufino Hernandez Trucking" at bounding box center [715, 264] width 141 height 51
type input "Rufino Hernandez Trucking"
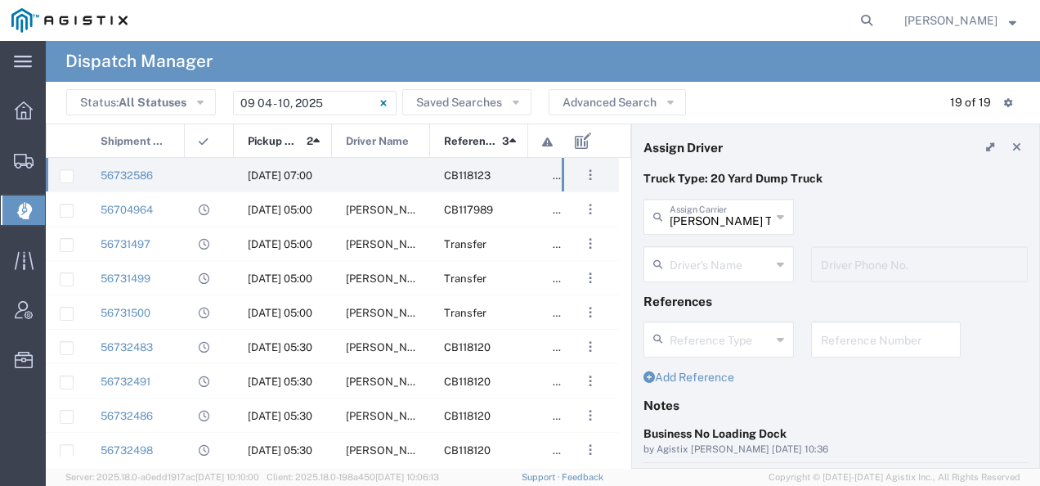
click at [688, 260] on input "text" at bounding box center [719, 262] width 101 height 29
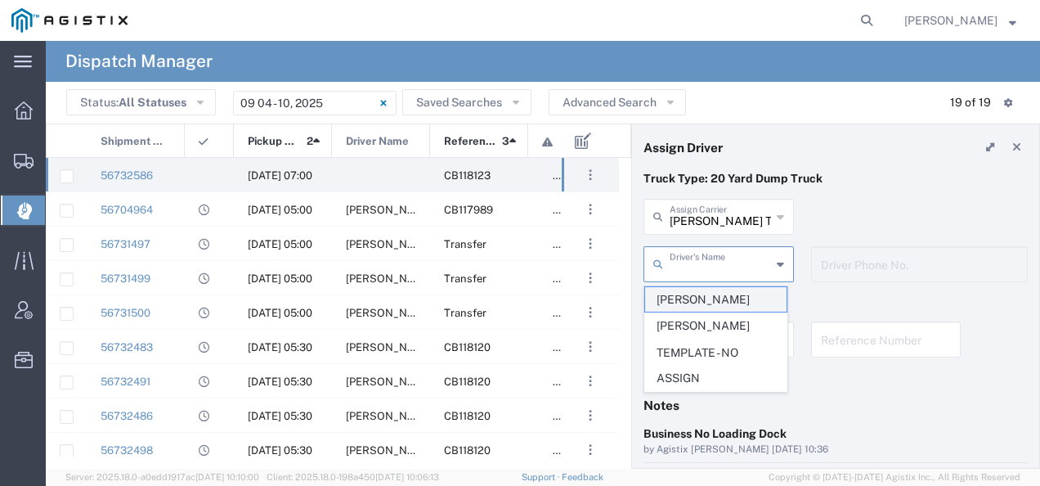
click at [674, 296] on span "Horacio Lopez" at bounding box center [715, 299] width 141 height 25
type input "Horacio Lopez"
type input "209-595-1385"
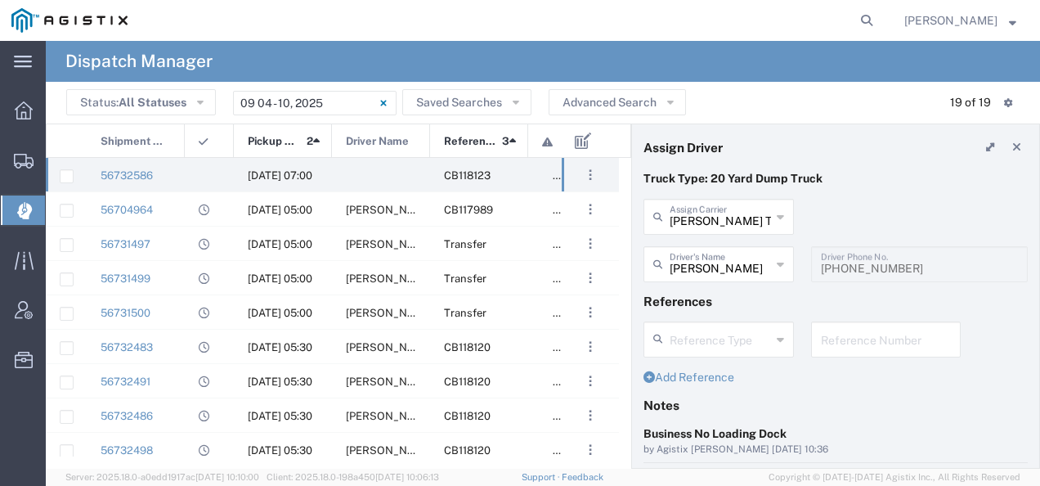
scroll to position [163, 0]
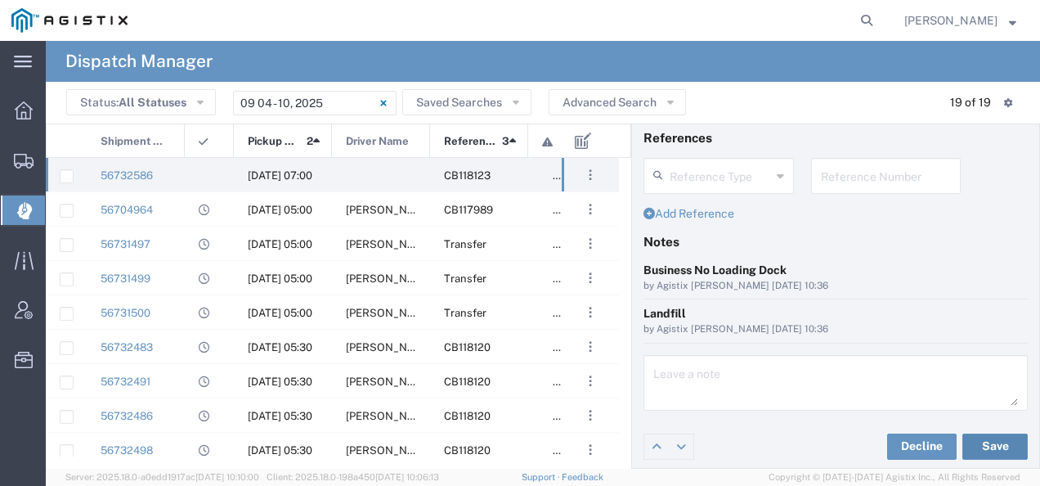
click at [977, 436] on button "Save" at bounding box center [994, 446] width 65 height 26
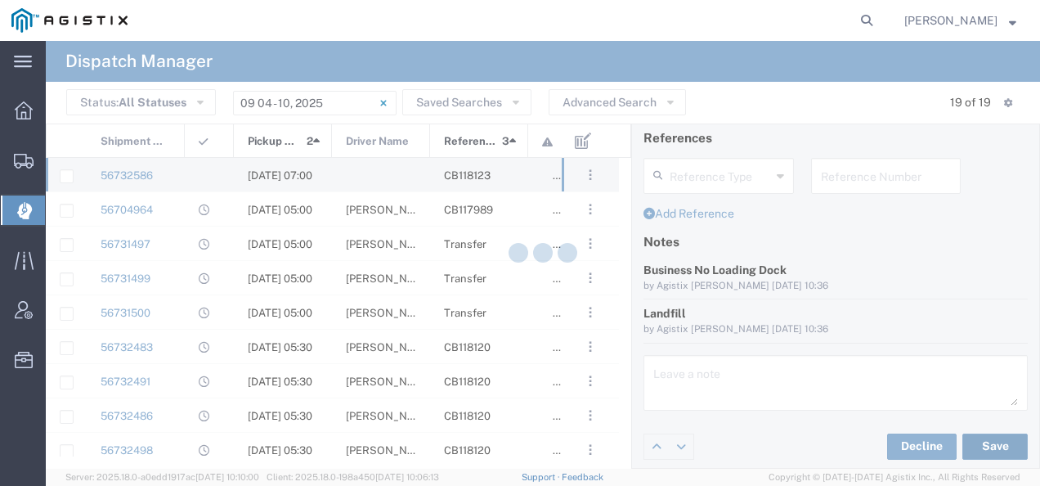
type input "Horacio Lopez"
type input "Rufino Hernandez Trucking"
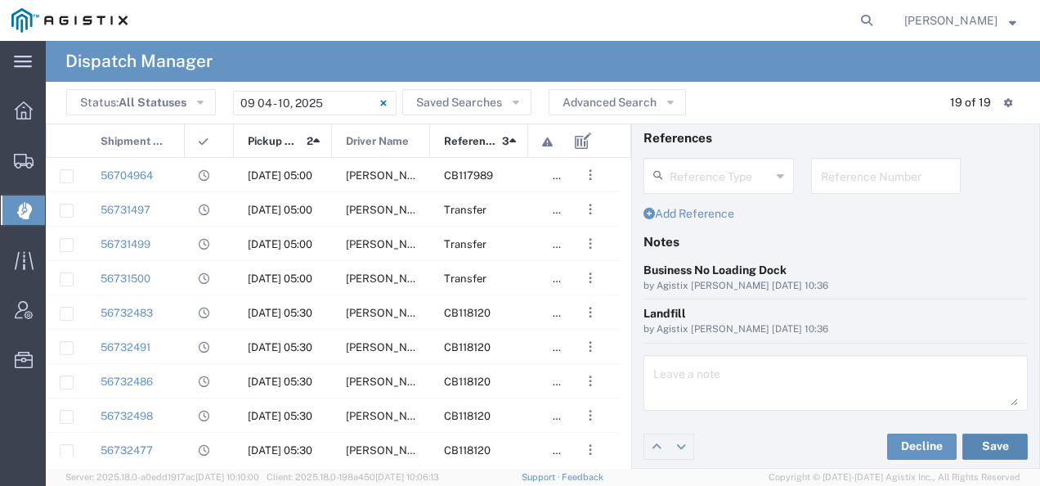
scroll to position [0, 0]
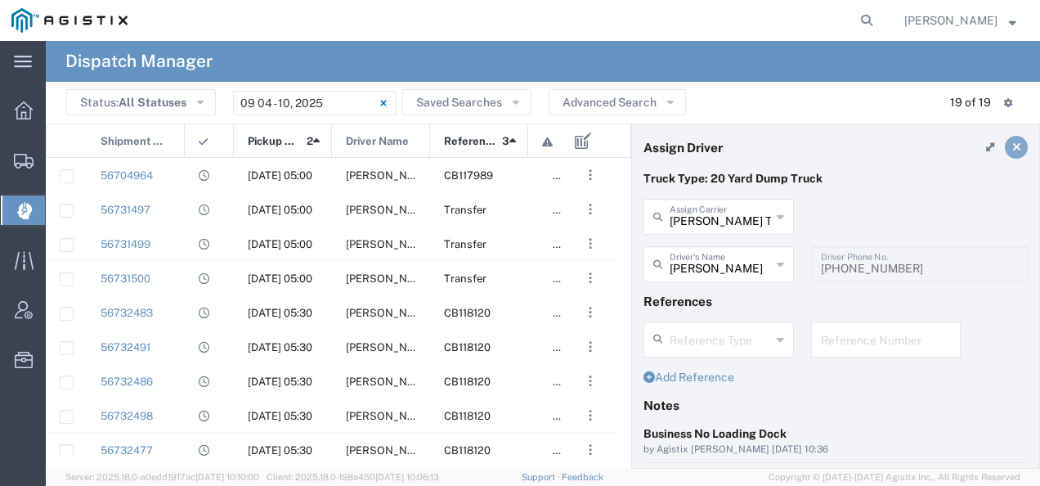
click at [1012, 143] on icon at bounding box center [1016, 146] width 9 height 11
